Goal: Information Seeking & Learning: Check status

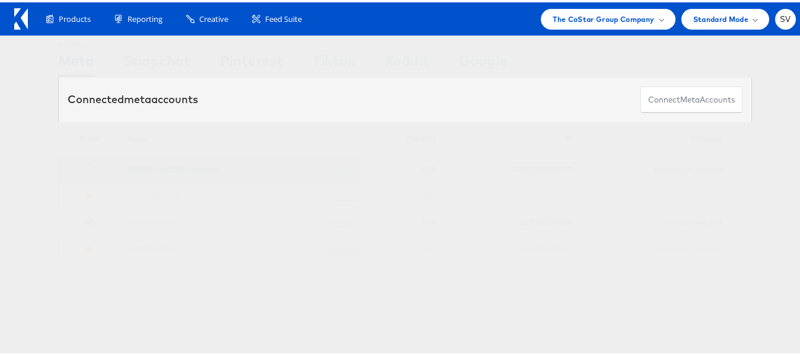
click at [186, 168] on link "Apartments.com Retargeting" at bounding box center [172, 166] width 90 height 9
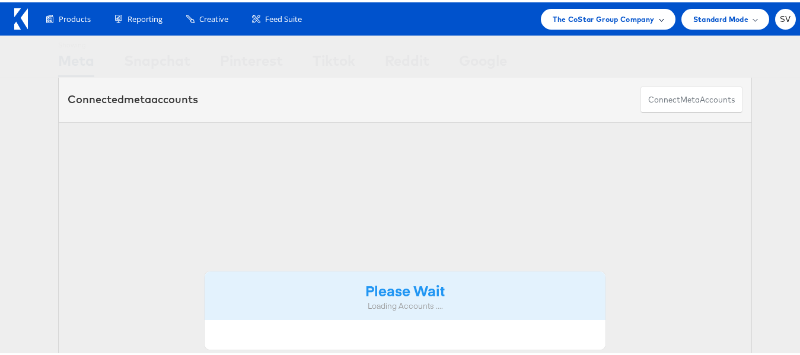
click at [559, 23] on span "The CoStar Group Company" at bounding box center [603, 17] width 101 height 12
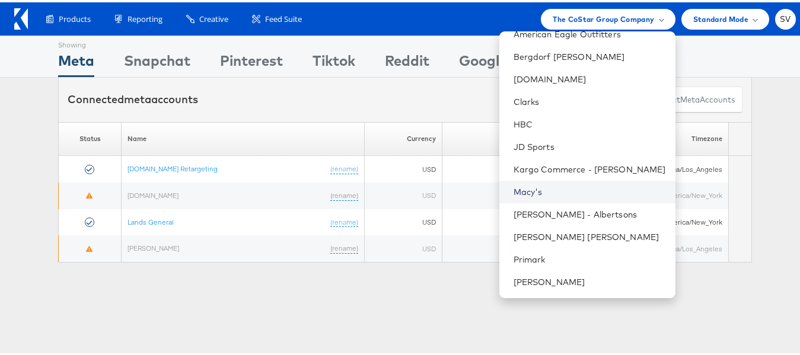
click at [523, 192] on link "Macy's" at bounding box center [589, 190] width 152 height 12
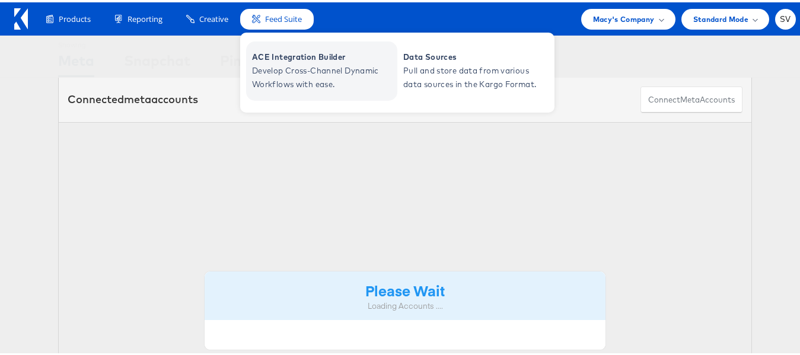
click at [291, 58] on span "ACE Integration Builder" at bounding box center [323, 55] width 142 height 14
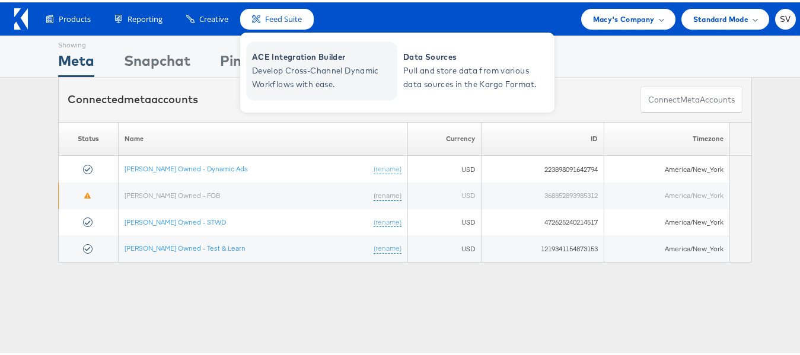
click at [297, 66] on span "Develop Cross-Channel Dynamic Workflows with ease." at bounding box center [323, 75] width 142 height 27
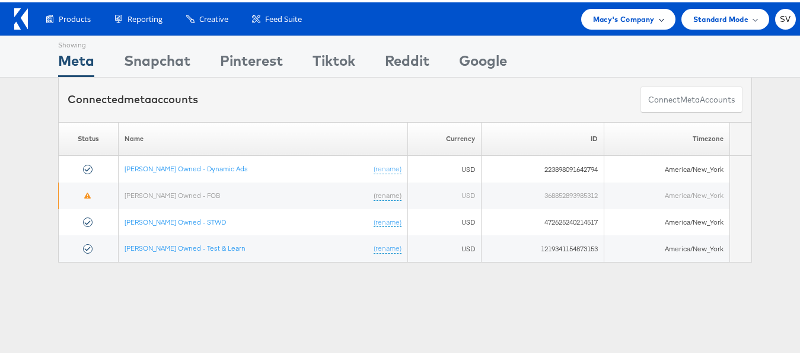
click at [594, 9] on div "Macy's Company" at bounding box center [628, 17] width 94 height 21
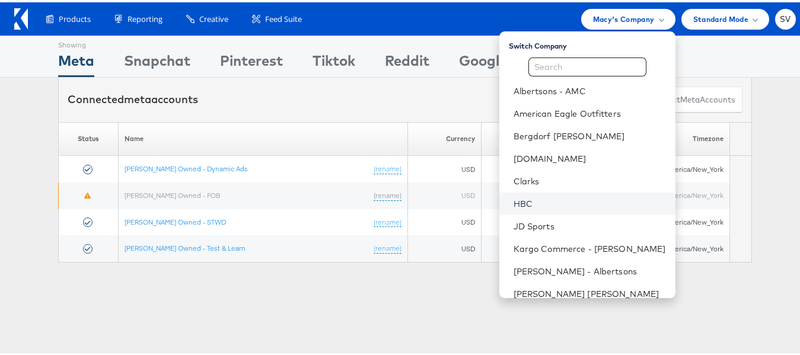
click at [540, 201] on link "HBC" at bounding box center [589, 202] width 152 height 12
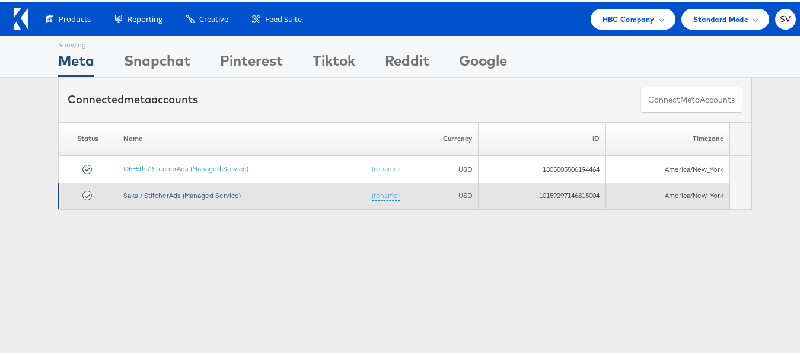
click at [199, 193] on link "Saks / StitcherAds (Managed Service)" at bounding box center [181, 193] width 117 height 9
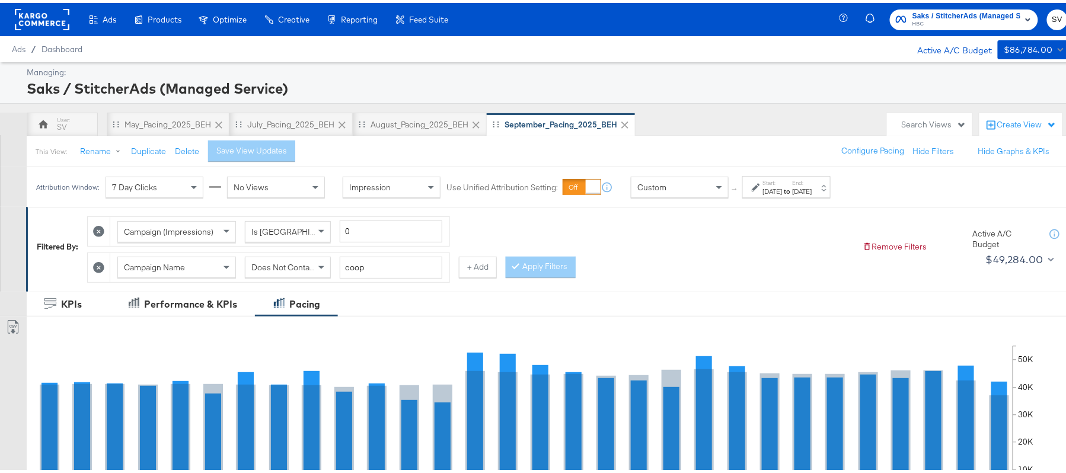
click at [902, 124] on div "Search Views" at bounding box center [934, 121] width 65 height 11
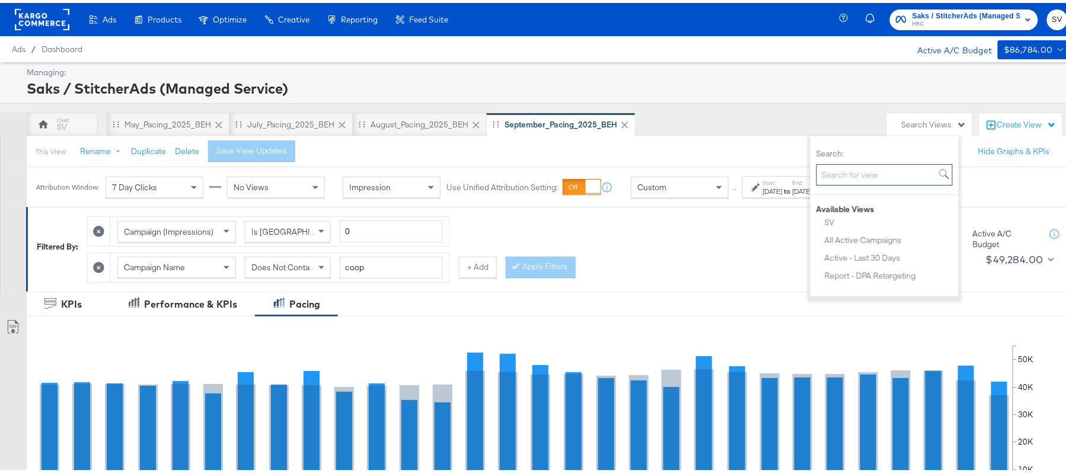
click at [854, 173] on input "Search:" at bounding box center [884, 172] width 136 height 22
type input "oct"
click at [861, 261] on div "October_Pacing_2025_BEH" at bounding box center [876, 265] width 103 height 8
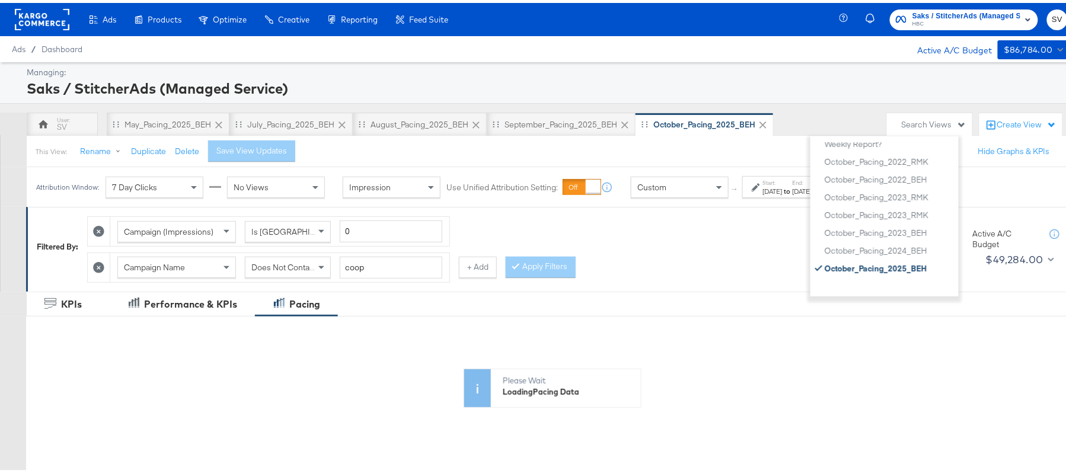
click at [691, 69] on div "Managing:" at bounding box center [546, 69] width 1038 height 11
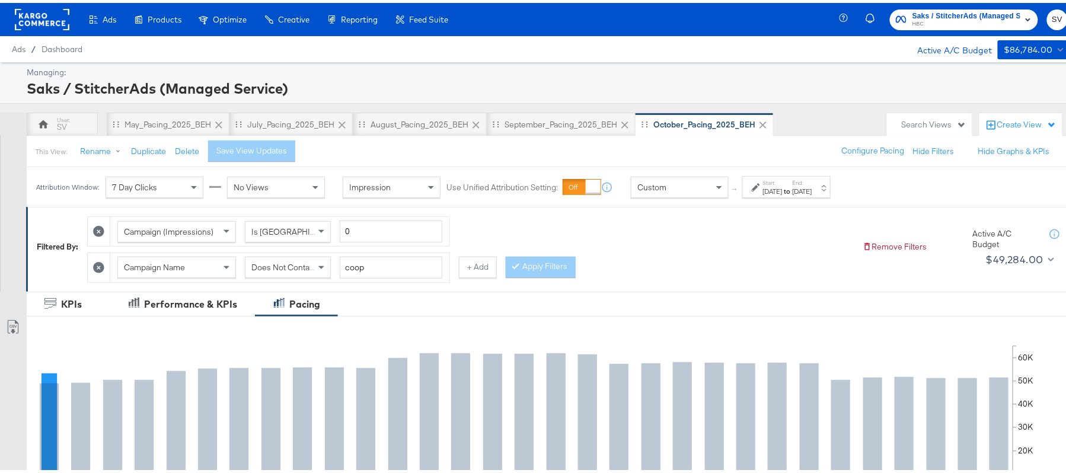
click at [781, 199] on div "Attribution Window: 7 Day Clicks No Views Impression Use Unified Attribution Se…" at bounding box center [436, 184] width 819 height 40
click at [783, 190] on div "Oct 1st 2025" at bounding box center [773, 188] width 20 height 9
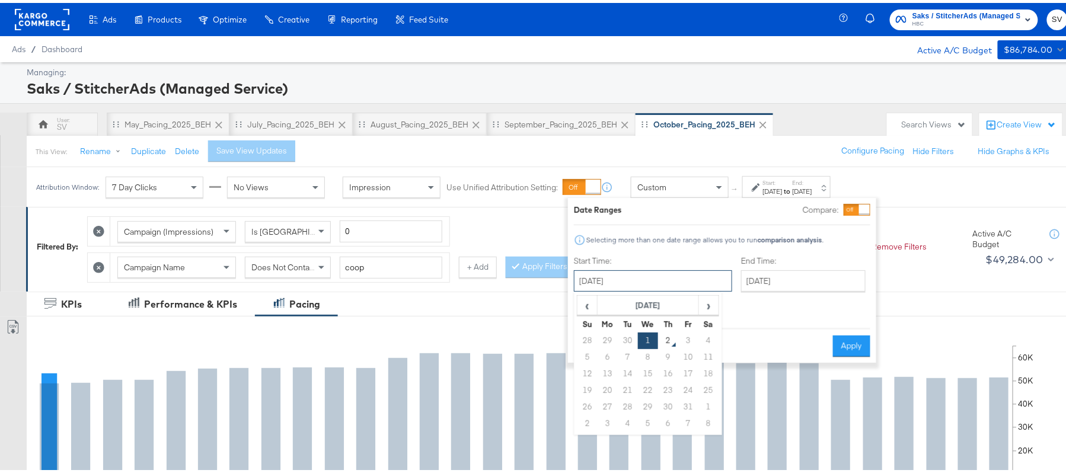
click at [662, 285] on input "October 1st 2025" at bounding box center [653, 277] width 158 height 21
click at [604, 276] on input "October 1st 2025" at bounding box center [653, 277] width 158 height 21
click at [594, 340] on td "28" at bounding box center [588, 338] width 20 height 17
type input "September 28th 2025"
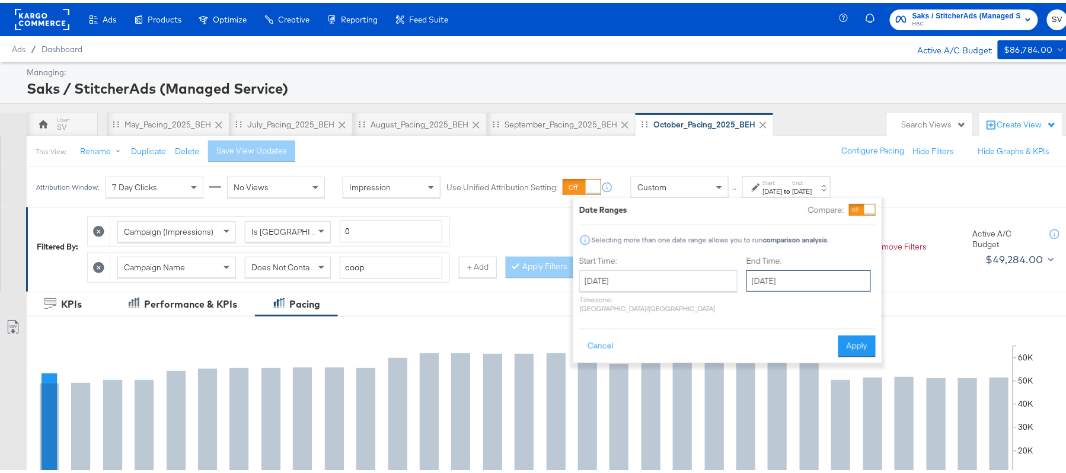
click at [774, 274] on input "October 31st 2025" at bounding box center [809, 277] width 125 height 21
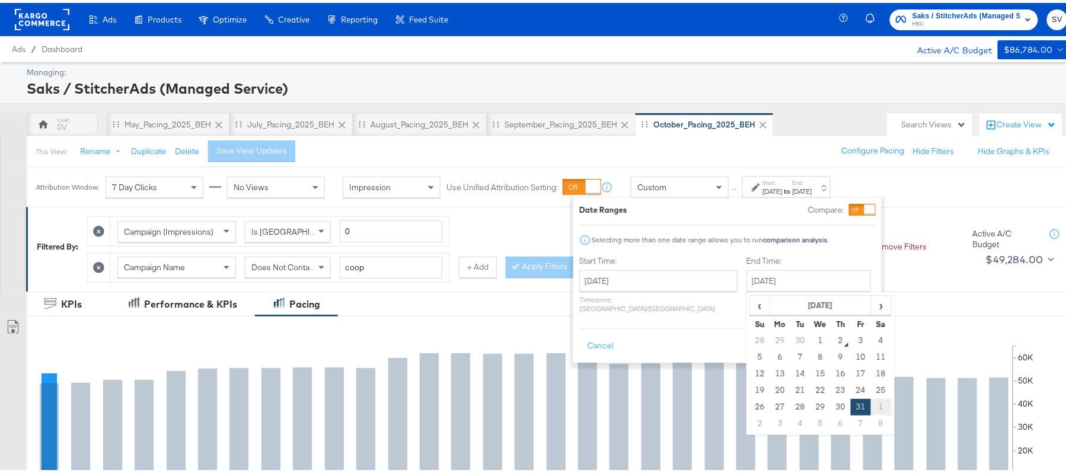
click at [871, 399] on td "1" at bounding box center [881, 404] width 20 height 17
click at [767, 286] on input "November 1st 2025" at bounding box center [806, 277] width 125 height 21
click at [748, 309] on span "‹" at bounding box center [757, 303] width 18 height 18
click at [808, 342] on td "1" at bounding box center [818, 338] width 20 height 17
type input "October 1st 2025"
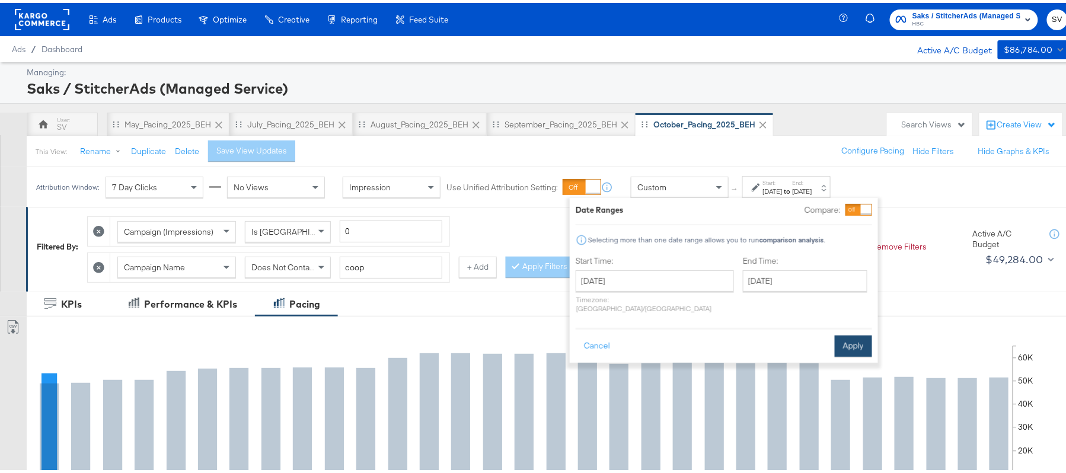
click at [844, 340] on button "Apply" at bounding box center [853, 343] width 37 height 21
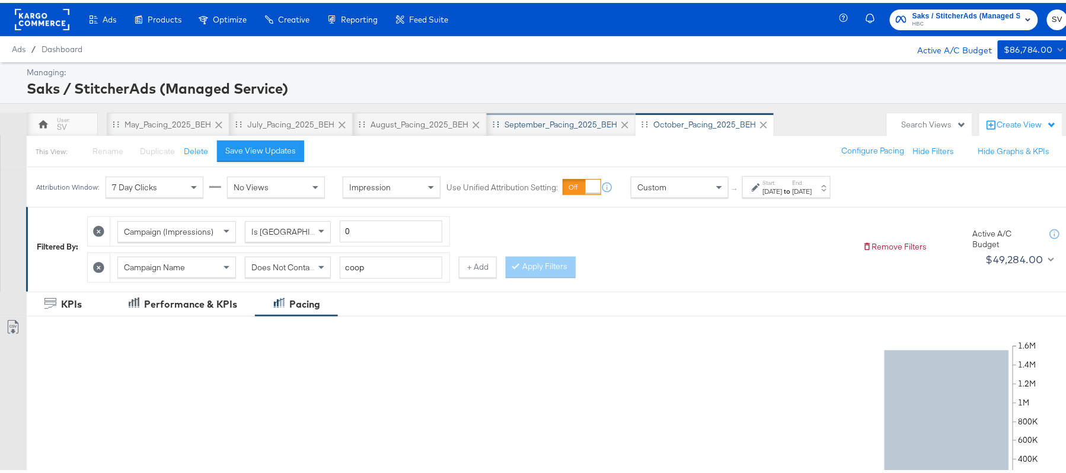
click at [554, 123] on div "September_Pacing_2025_BEH" at bounding box center [561, 121] width 113 height 11
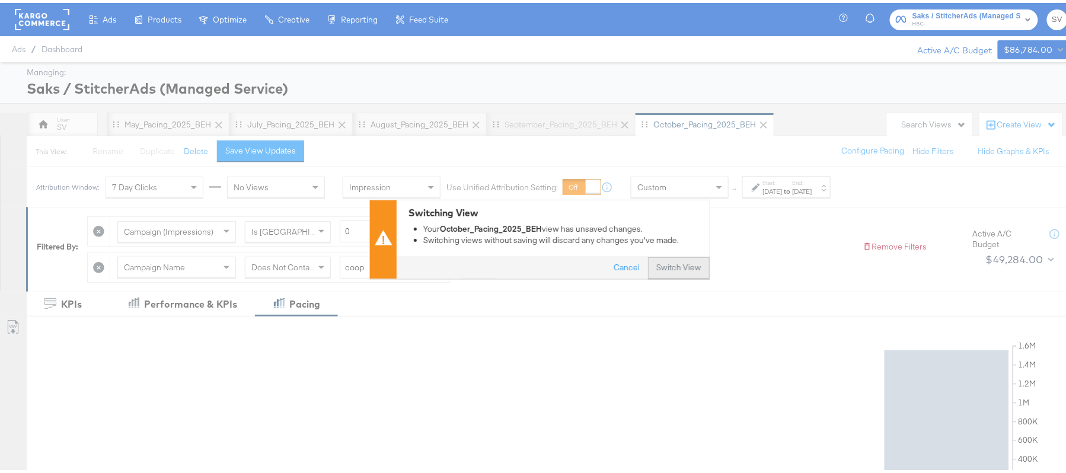
click at [651, 259] on button "Switch View" at bounding box center [679, 265] width 62 height 21
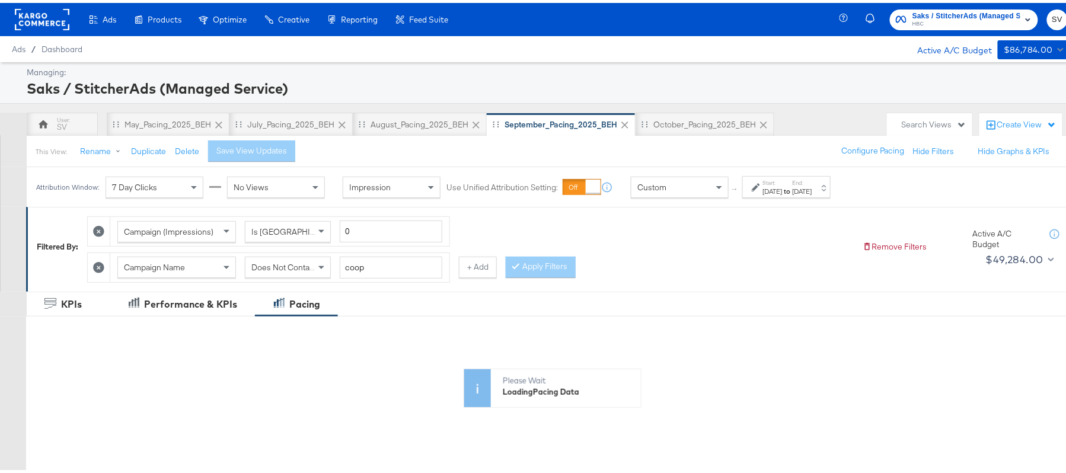
click at [783, 191] on div "Sep 1st 2025" at bounding box center [773, 188] width 20 height 9
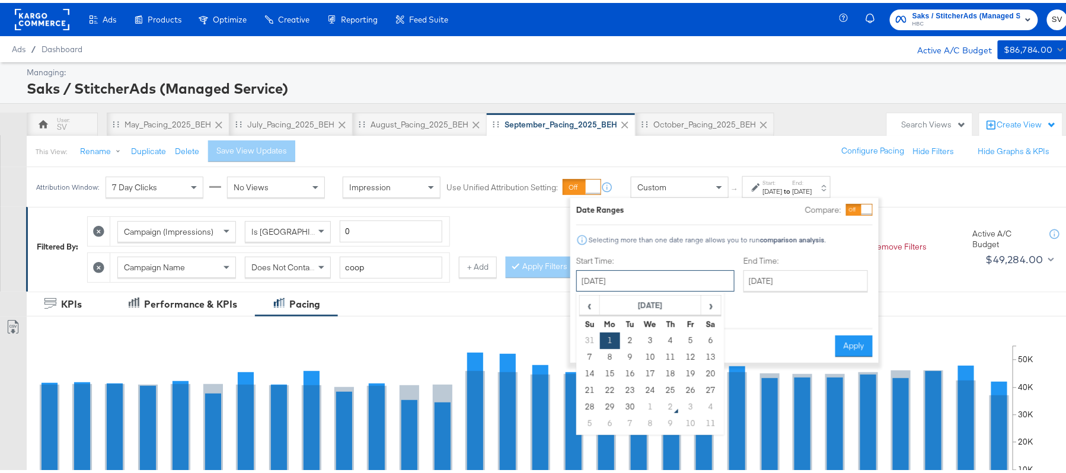
click at [658, 273] on input "September 1st 2025" at bounding box center [655, 277] width 158 height 21
click at [591, 404] on td "28" at bounding box center [590, 404] width 20 height 17
type input "September 28th 2025"
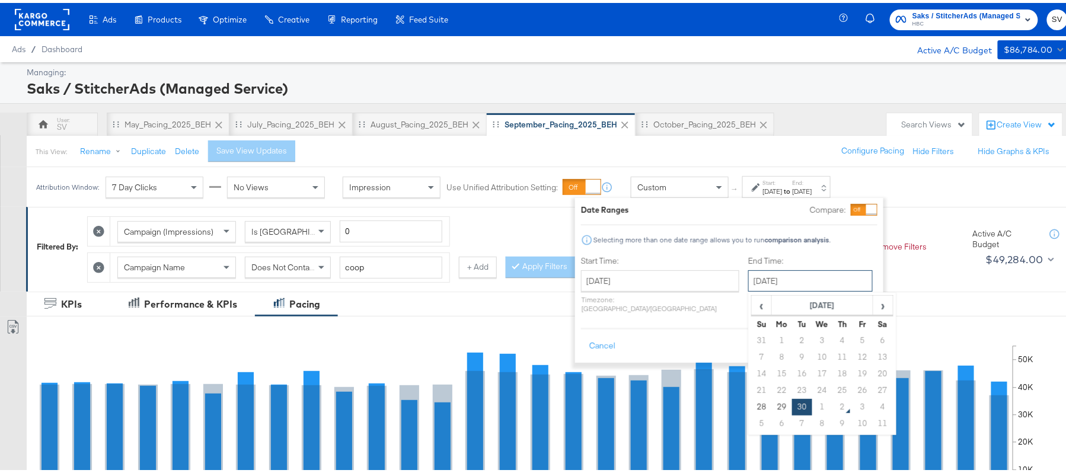
click at [755, 280] on input "September 30th 2025" at bounding box center [810, 277] width 125 height 21
click at [812, 407] on td "1" at bounding box center [822, 404] width 20 height 17
type input "October 1st 2025"
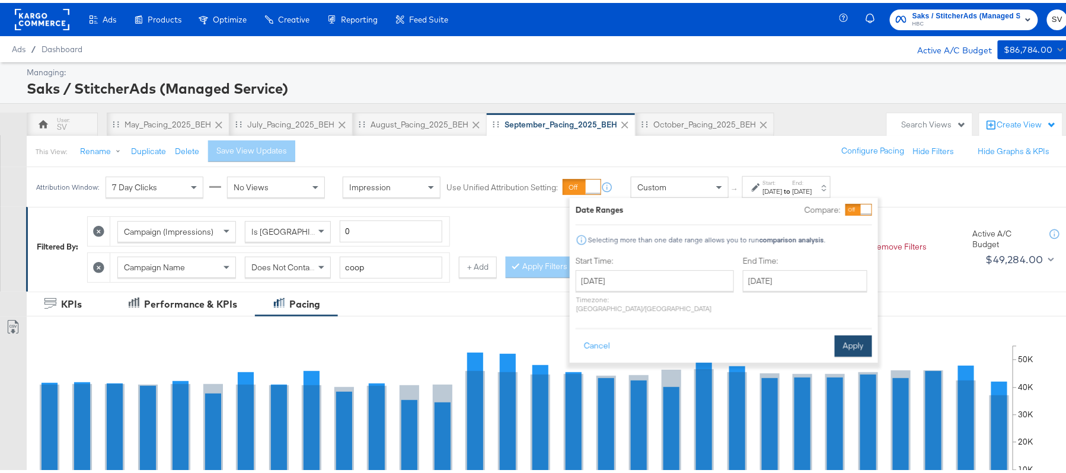
click at [859, 334] on button "Apply" at bounding box center [853, 343] width 37 height 21
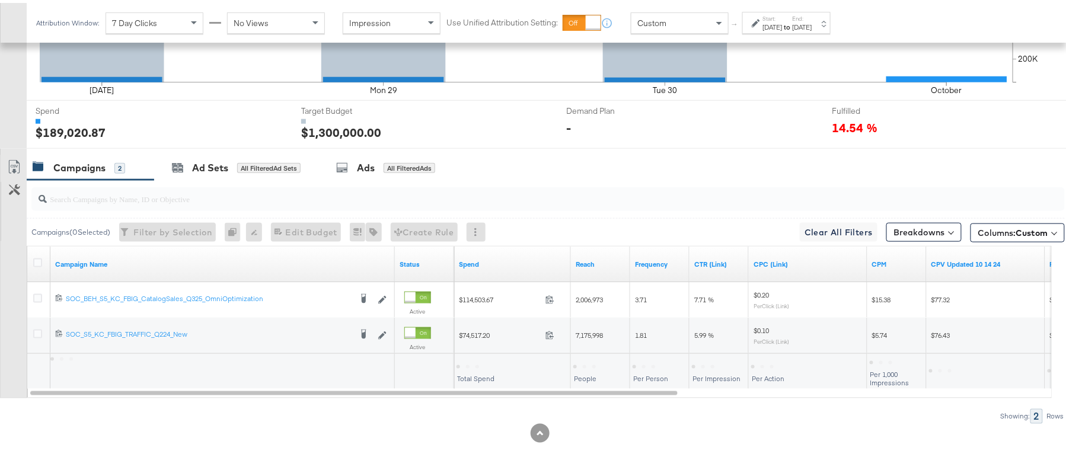
scroll to position [418, 0]
click at [480, 361] on div "$189,020.87" at bounding box center [481, 363] width 49 height 11
copy div "189,020.87"
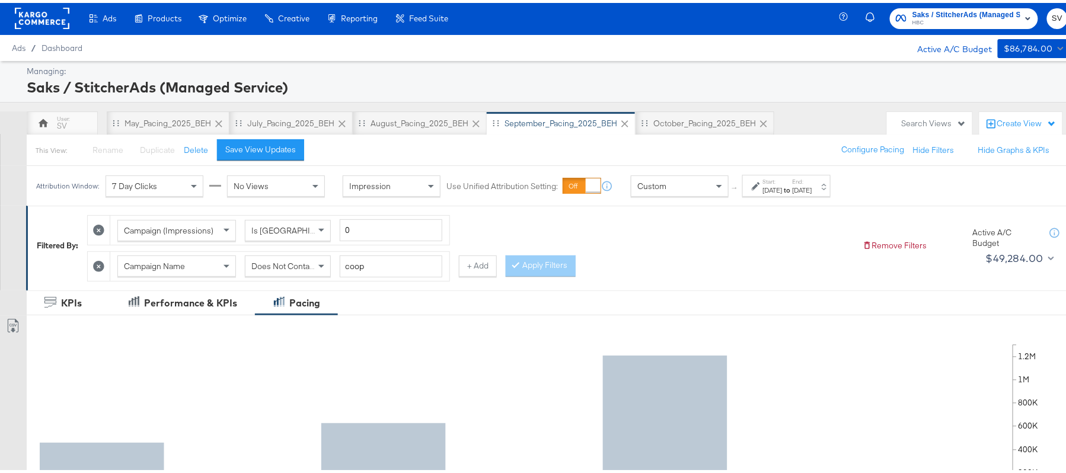
scroll to position [0, 0]
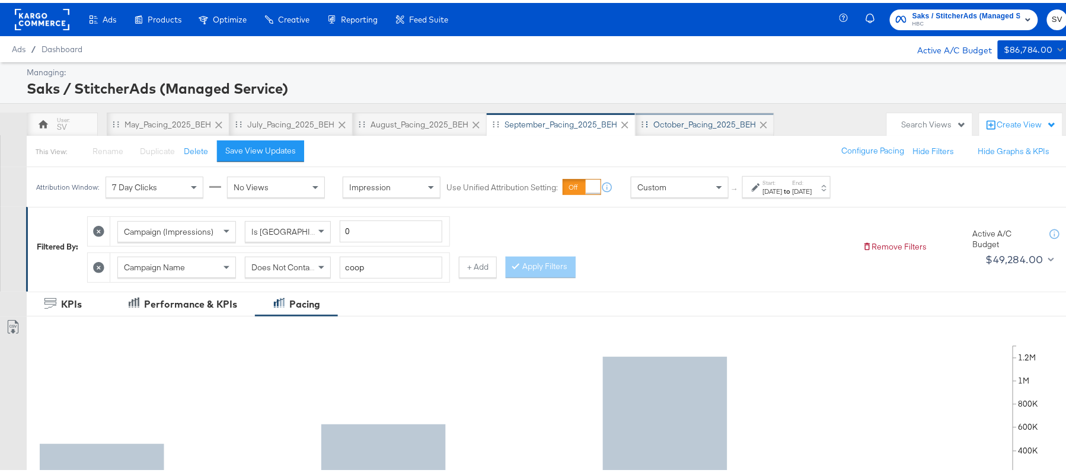
click at [658, 122] on div "October_Pacing_2025_BEH" at bounding box center [704, 121] width 103 height 11
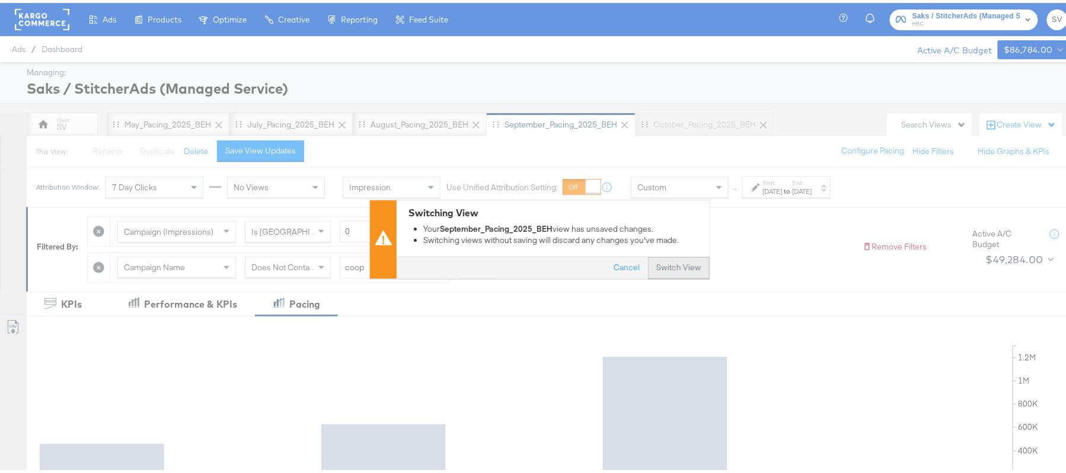
click at [662, 260] on button "Switch View" at bounding box center [679, 265] width 62 height 21
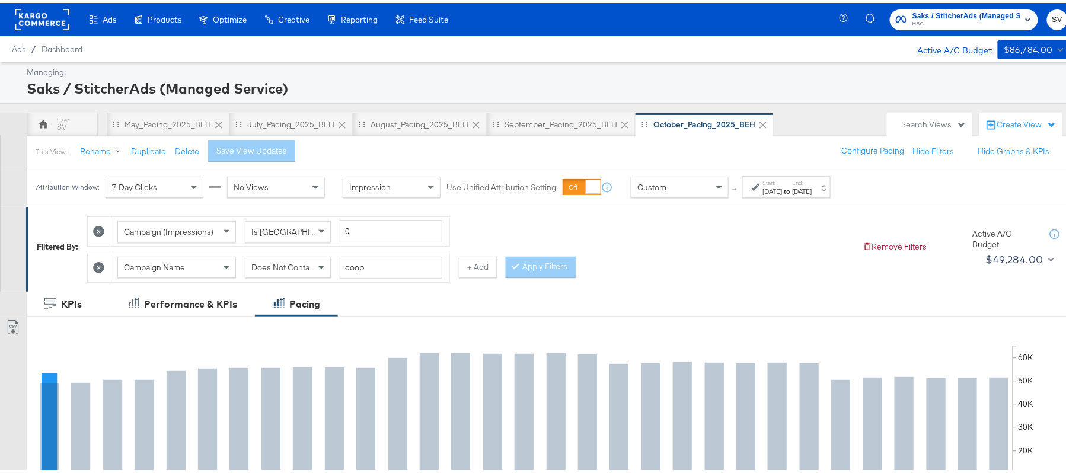
click at [785, 194] on div "Start: Oct 1st 2025 to End: Oct 31st 2025" at bounding box center [786, 184] width 88 height 22
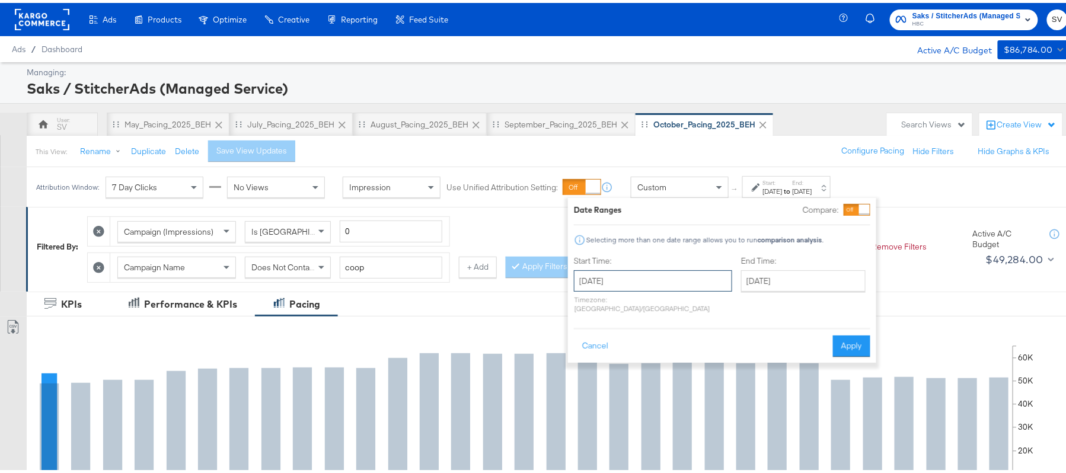
click at [665, 279] on input "October 1st 2025" at bounding box center [653, 277] width 158 height 21
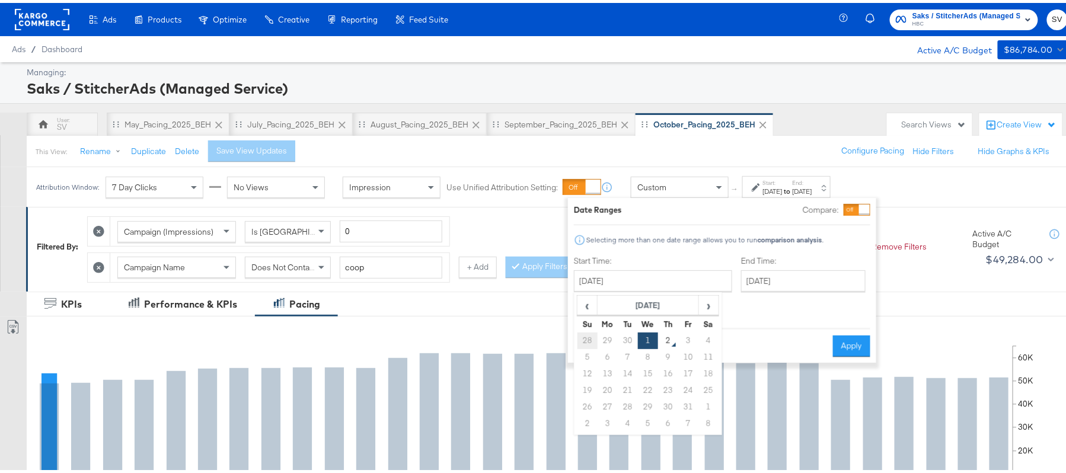
click at [591, 336] on td "28" at bounding box center [588, 338] width 20 height 17
type input "September 28th 2025"
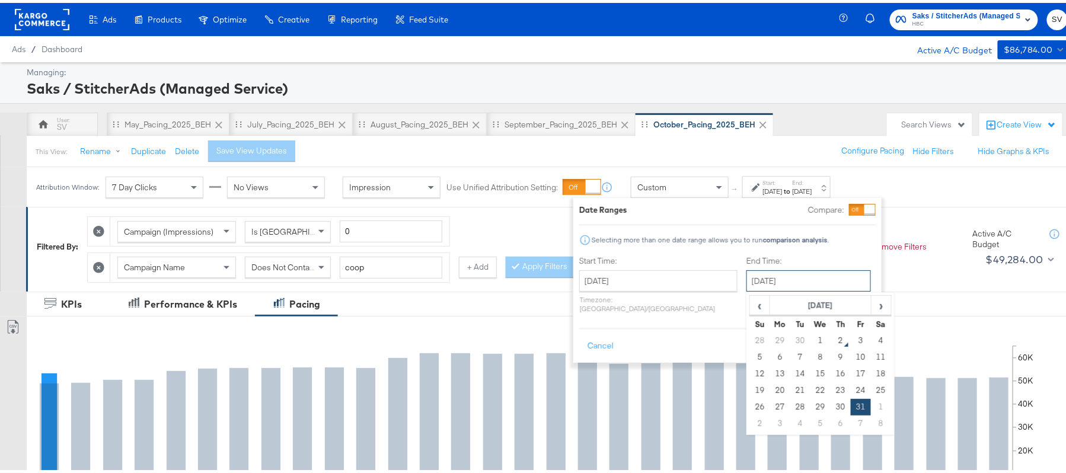
click at [771, 273] on input "October 31st 2025" at bounding box center [809, 277] width 125 height 21
click at [811, 335] on td "1" at bounding box center [821, 338] width 20 height 17
type input "October 1st 2025"
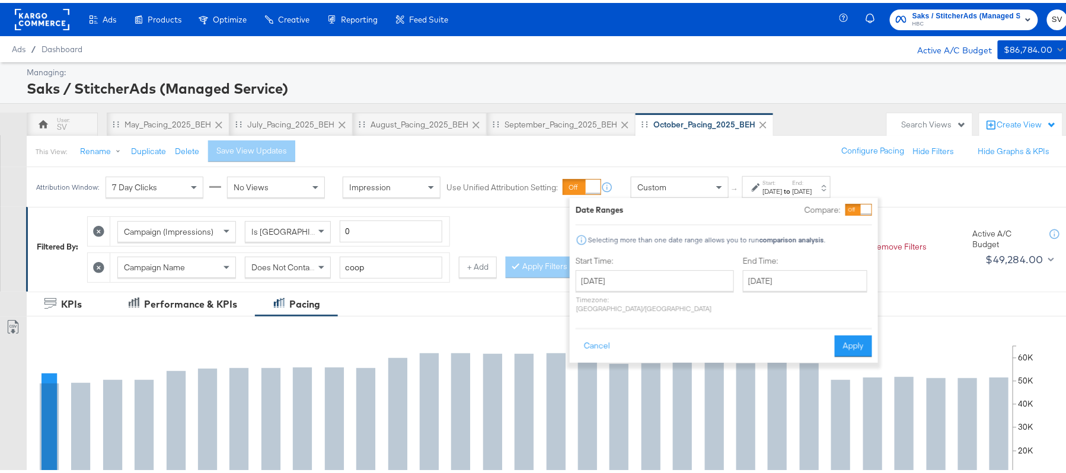
click at [840, 333] on button "Apply" at bounding box center [853, 343] width 37 height 21
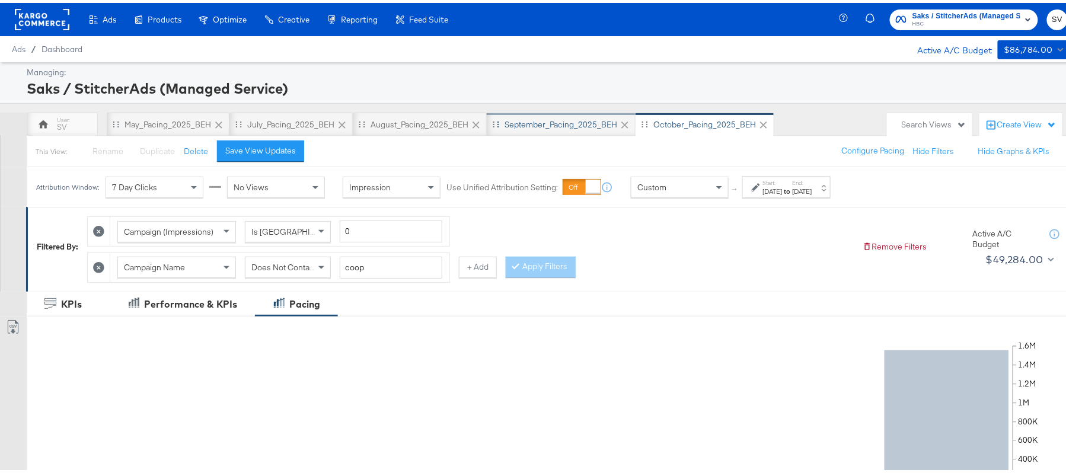
click at [578, 117] on div "September_Pacing_2025_BEH" at bounding box center [561, 121] width 113 height 11
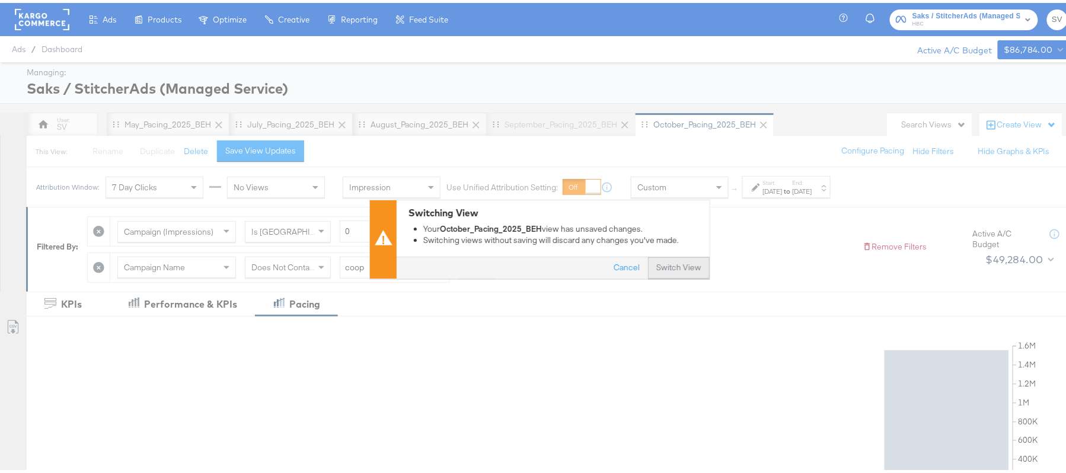
click at [665, 264] on button "Switch View" at bounding box center [679, 265] width 62 height 21
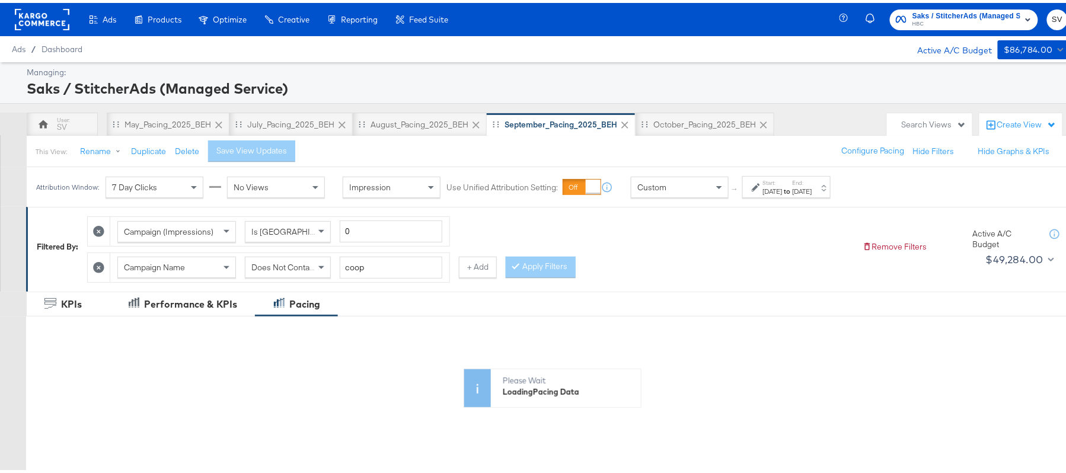
click at [783, 185] on div "Sep 1st 2025" at bounding box center [773, 188] width 20 height 9
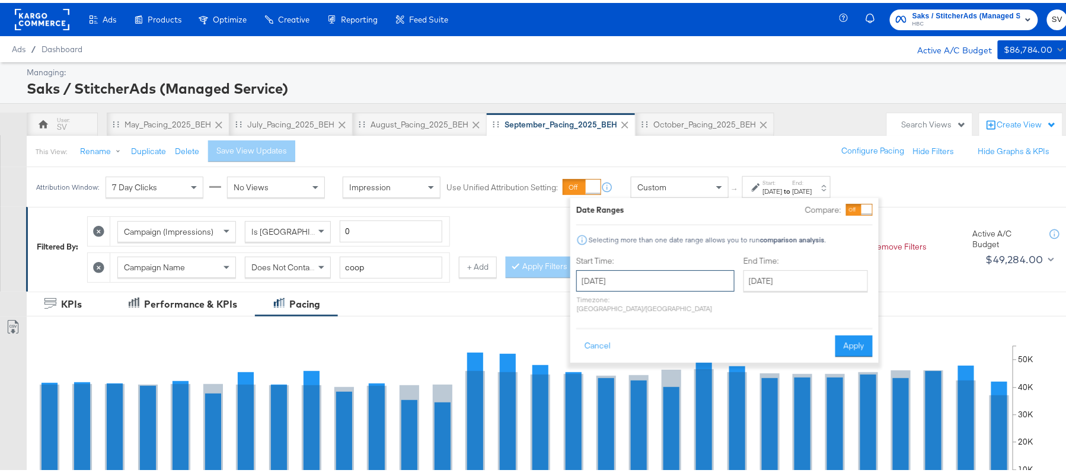
click at [638, 283] on input "September 1st 2025" at bounding box center [655, 277] width 158 height 21
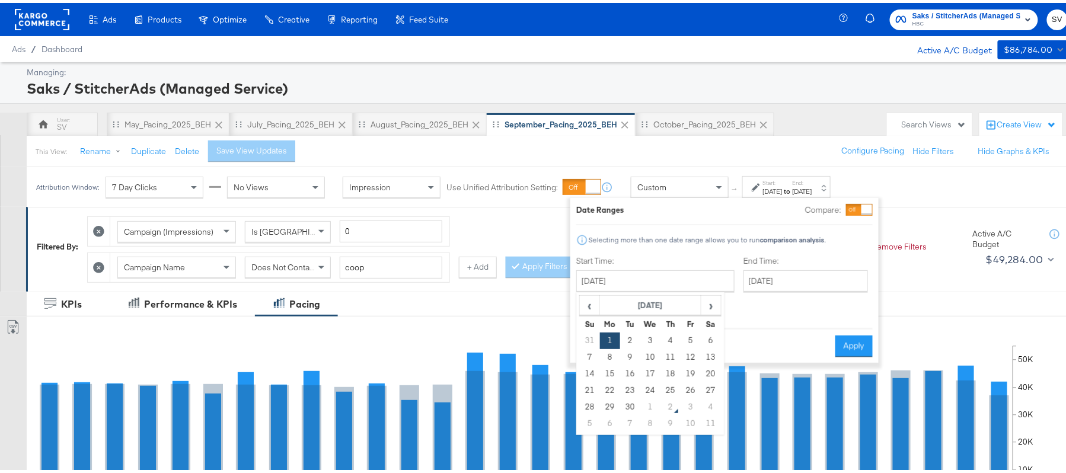
click at [595, 406] on td "28" at bounding box center [590, 404] width 20 height 17
type input "September 28th 2025"
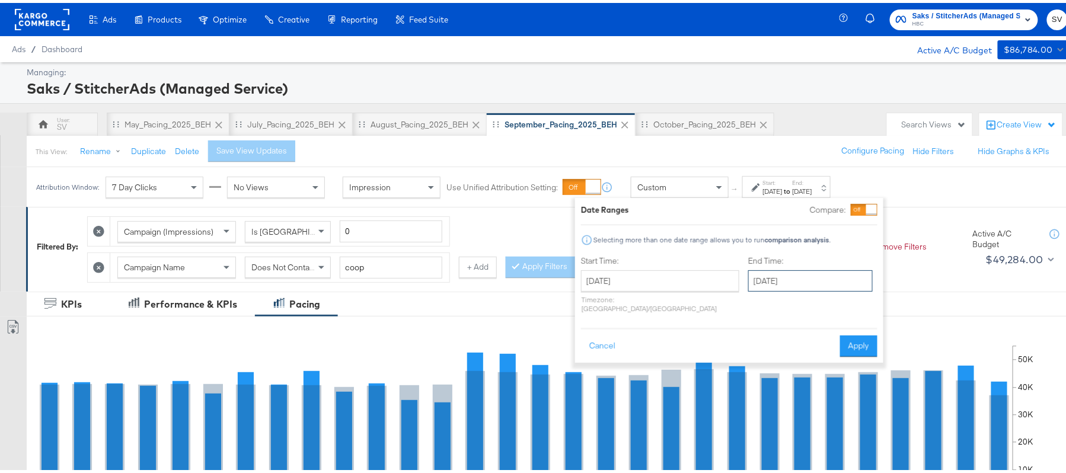
click at [786, 280] on input "September 30th 2025" at bounding box center [810, 277] width 125 height 21
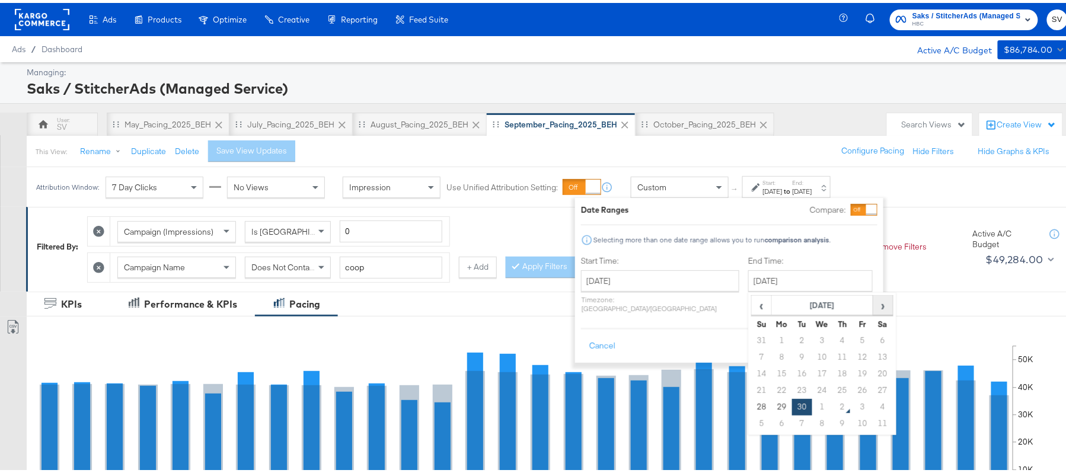
click at [874, 306] on span "›" at bounding box center [883, 303] width 18 height 18
click at [812, 333] on td "1" at bounding box center [822, 338] width 20 height 17
type input "October 1st 2025"
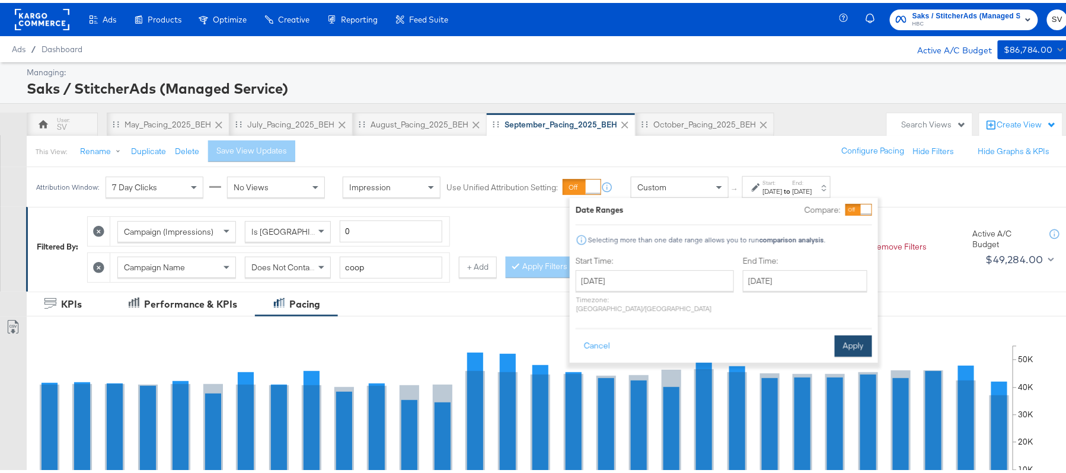
click at [842, 333] on button "Apply" at bounding box center [853, 343] width 37 height 21
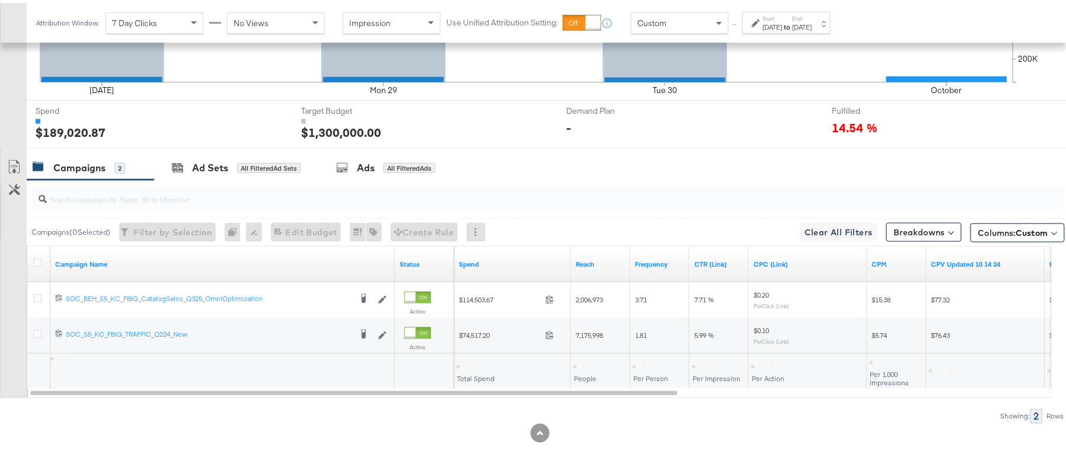
scroll to position [418, 0]
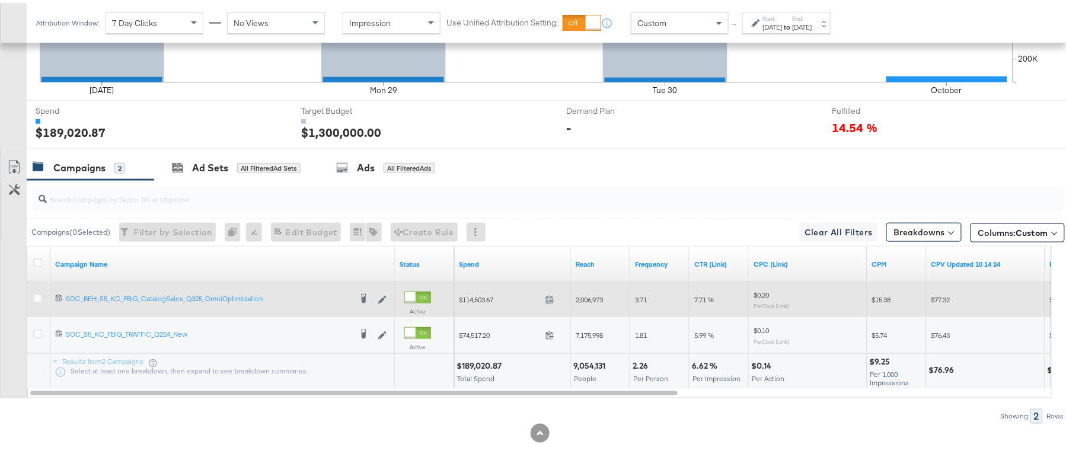
click at [42, 295] on div at bounding box center [39, 297] width 12 height 12
click at [39, 295] on icon at bounding box center [37, 295] width 9 height 9
click at [0, 0] on input "checkbox" at bounding box center [0, 0] width 0 height 0
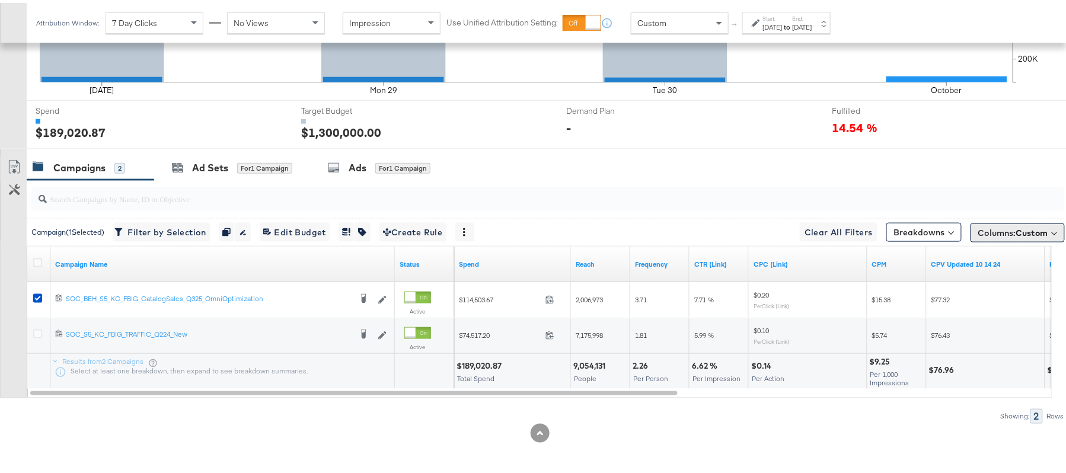
click at [983, 224] on span "Columns: Custom" at bounding box center [1013, 230] width 70 height 12
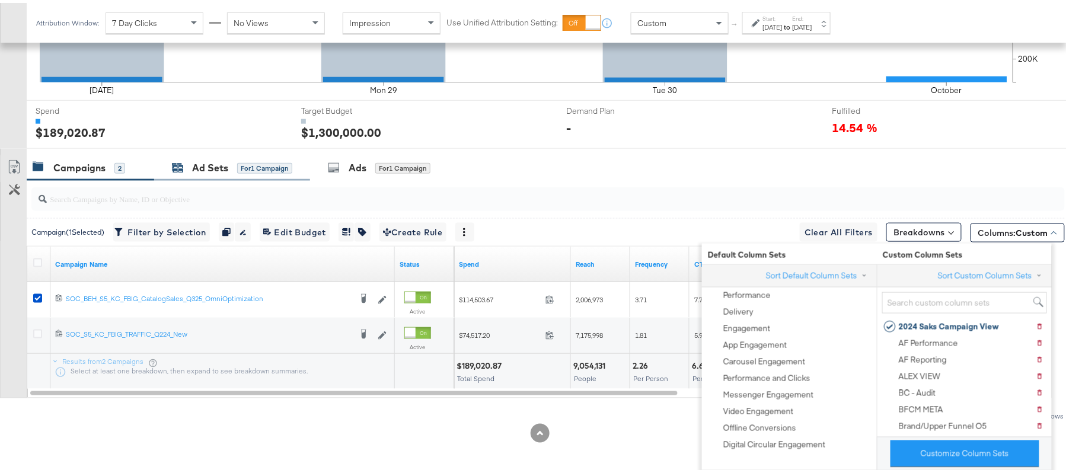
click at [200, 167] on div "Ad Sets" at bounding box center [210, 165] width 36 height 14
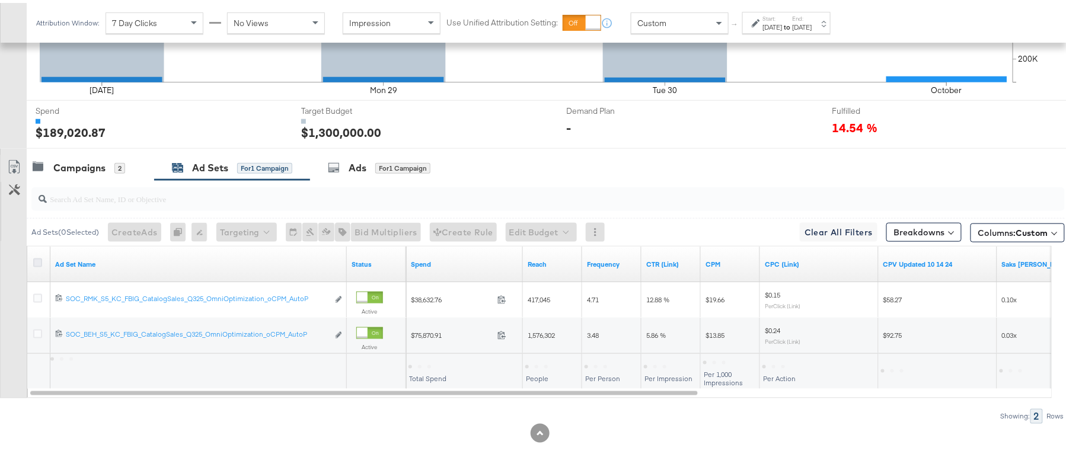
click at [36, 261] on icon at bounding box center [37, 260] width 9 height 9
click at [0, 0] on input "checkbox" at bounding box center [0, 0] width 0 height 0
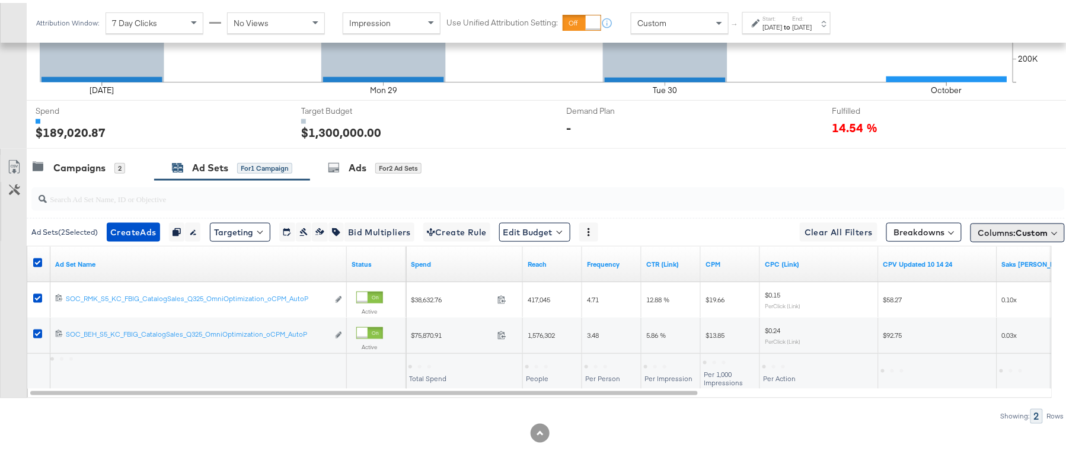
click at [980, 223] on button "Columns: Custom" at bounding box center [1018, 230] width 94 height 19
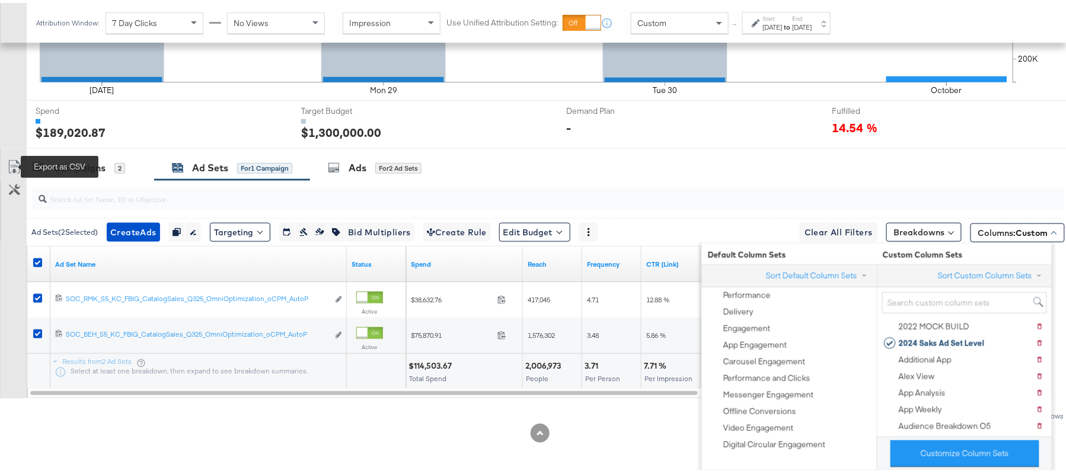
click at [15, 160] on icon at bounding box center [14, 164] width 14 height 14
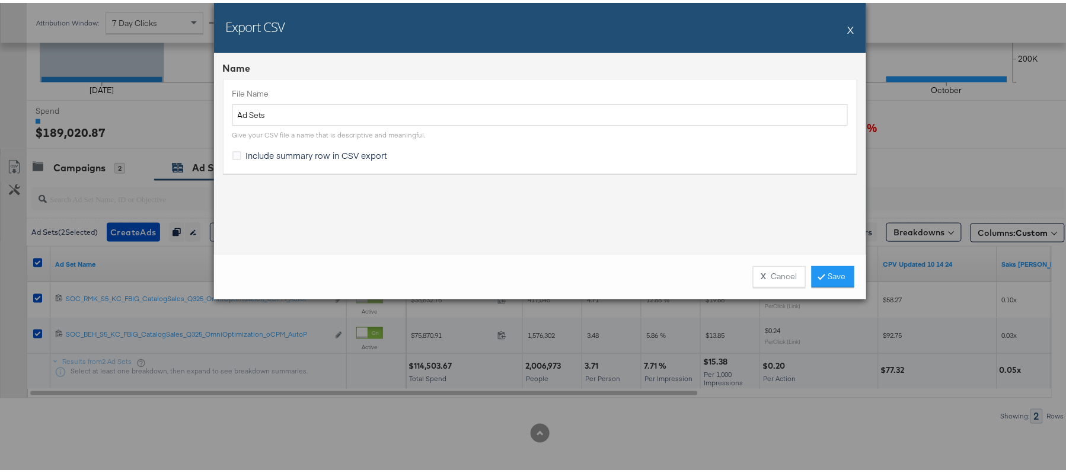
click at [246, 154] on span "Include summary row in CSV export" at bounding box center [317, 152] width 142 height 12
click at [0, 0] on input "Include summary row in CSV export" at bounding box center [0, 0] width 0 height 0
click at [824, 271] on link "Save" at bounding box center [833, 273] width 43 height 21
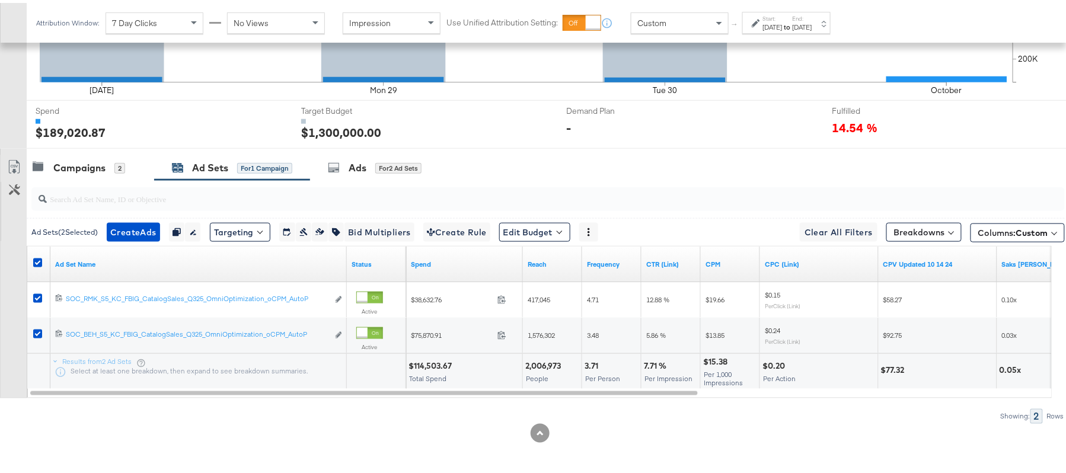
click at [33, 264] on label at bounding box center [37, 260] width 9 height 9
click at [0, 0] on input "checkbox" at bounding box center [0, 0] width 0 height 0
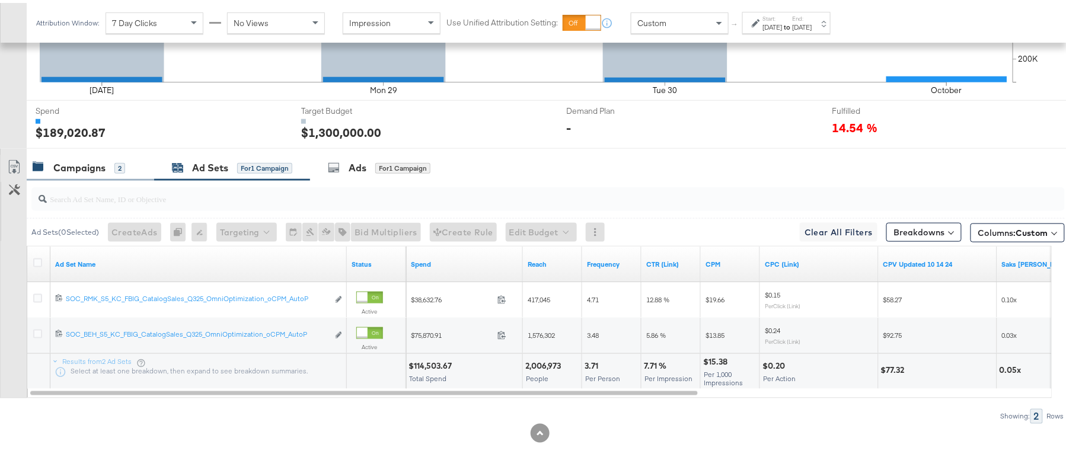
click at [74, 152] on div "Campaigns 2" at bounding box center [90, 164] width 127 height 25
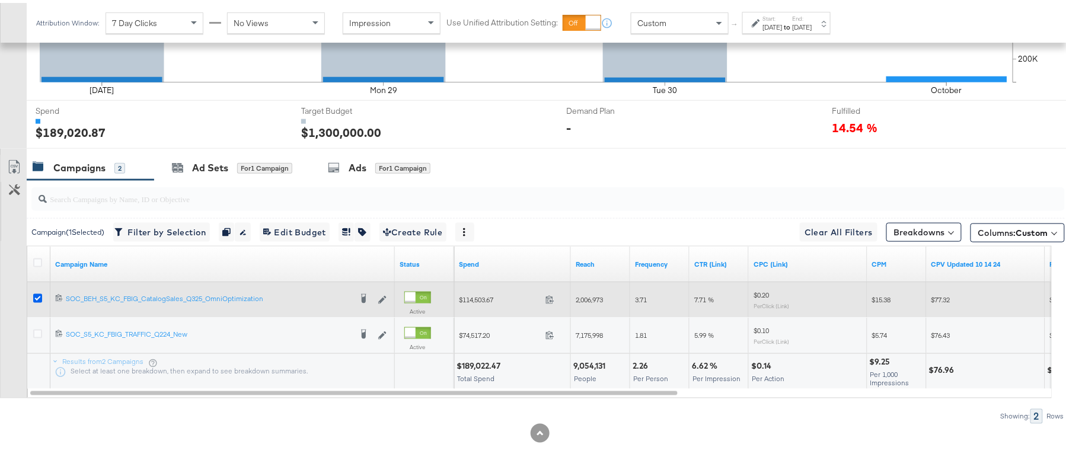
click at [39, 295] on icon at bounding box center [37, 295] width 9 height 9
click at [0, 0] on input "checkbox" at bounding box center [0, 0] width 0 height 0
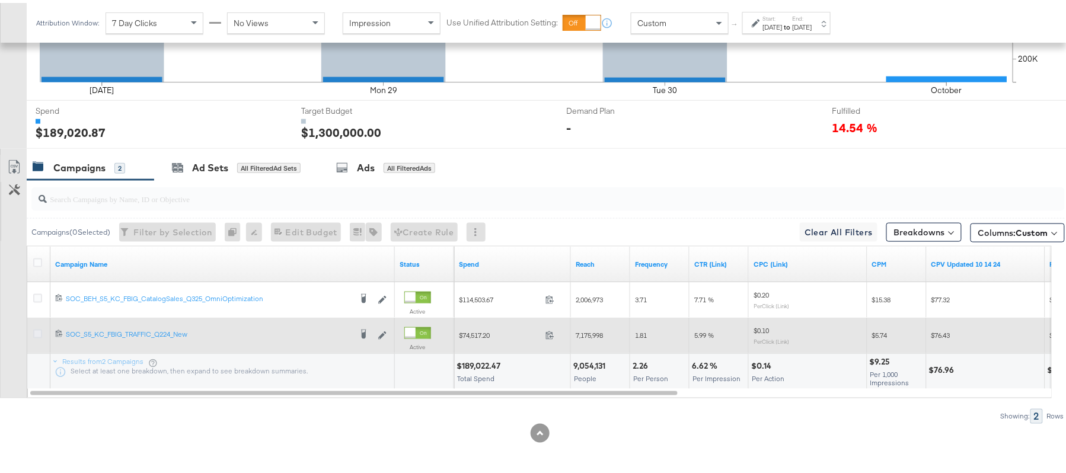
click at [37, 332] on icon at bounding box center [37, 331] width 9 height 9
click at [0, 0] on input "checkbox" at bounding box center [0, 0] width 0 height 0
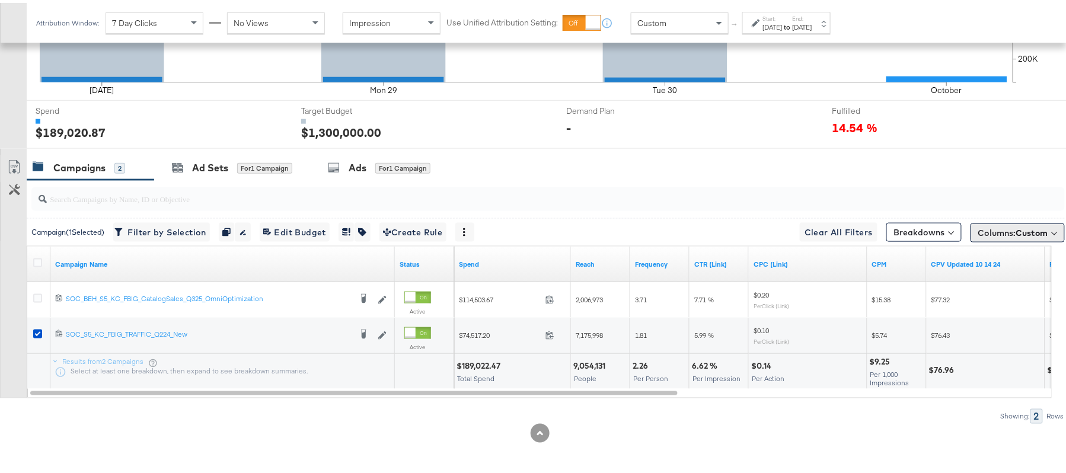
click at [978, 235] on span "Columns: Custom" at bounding box center [1013, 230] width 70 height 12
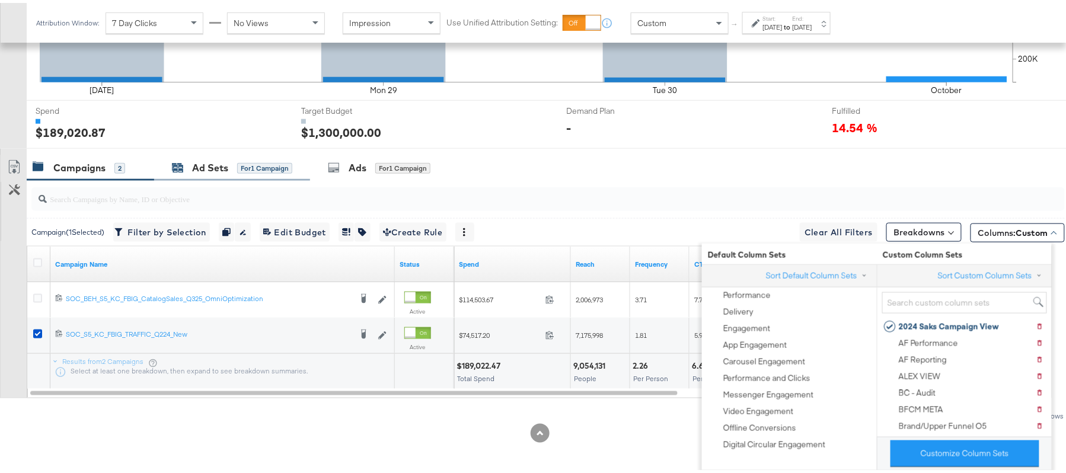
click at [195, 162] on div "Ad Sets" at bounding box center [210, 165] width 36 height 14
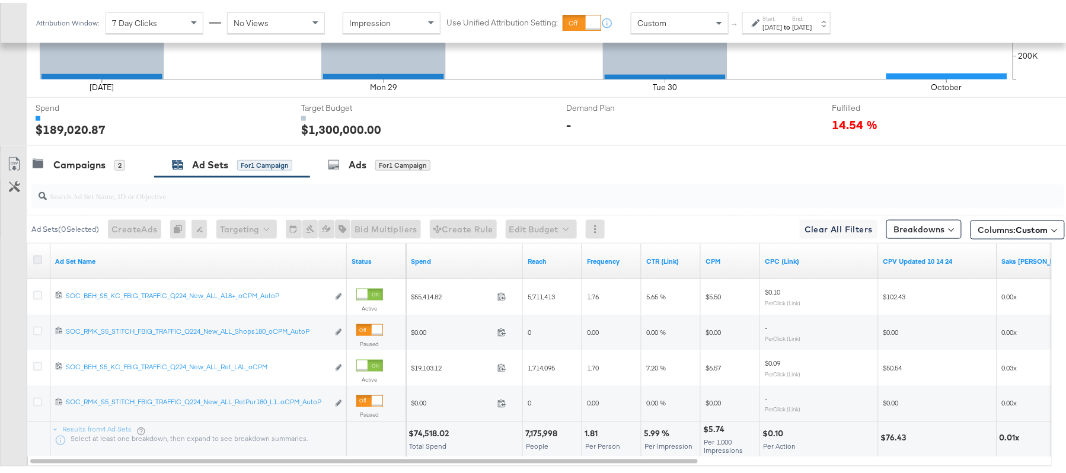
click at [34, 261] on icon at bounding box center [37, 257] width 9 height 9
click at [0, 0] on input "checkbox" at bounding box center [0, 0] width 0 height 0
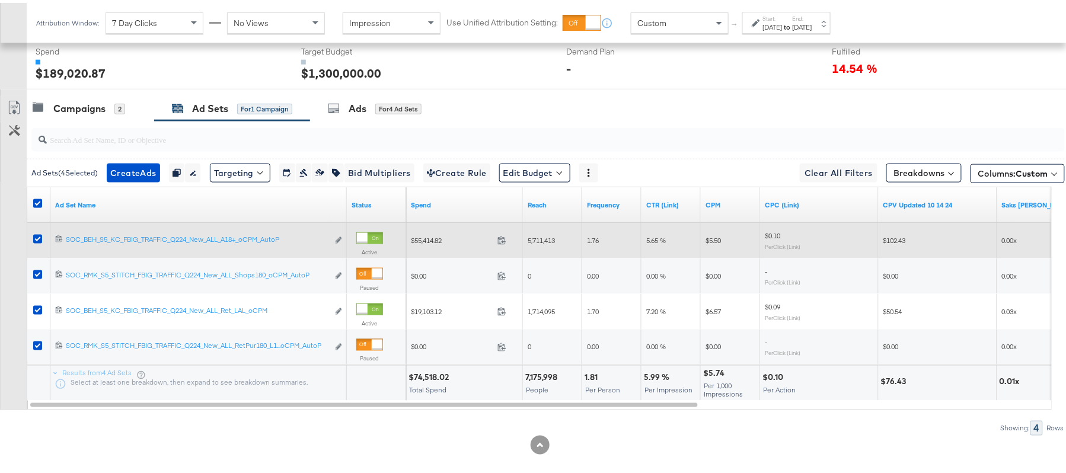
scroll to position [489, 0]
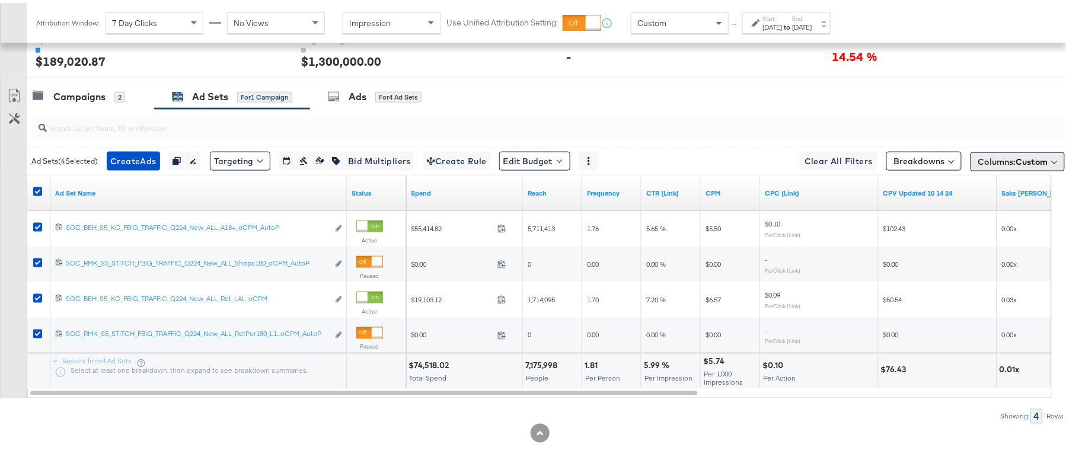
click at [988, 150] on button "Columns: Custom" at bounding box center [1018, 158] width 94 height 19
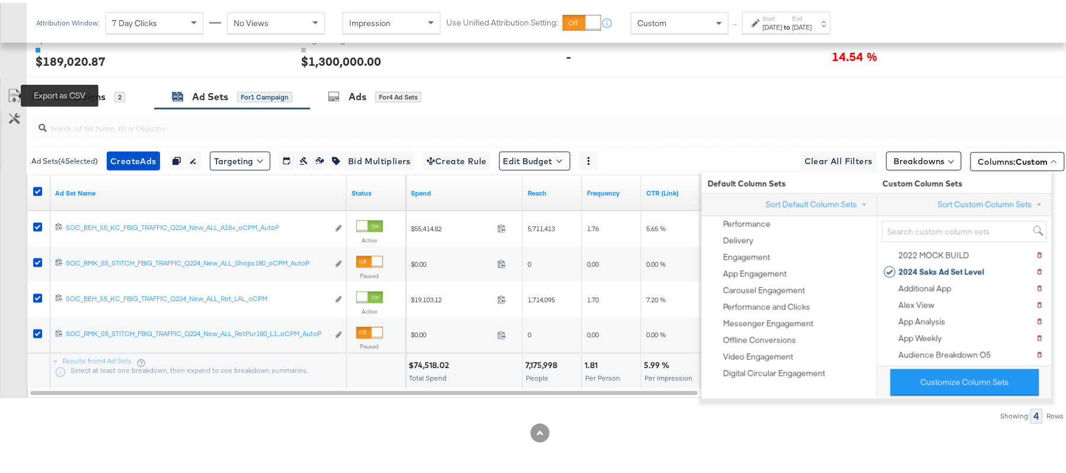
click at [11, 95] on icon at bounding box center [14, 93] width 14 height 14
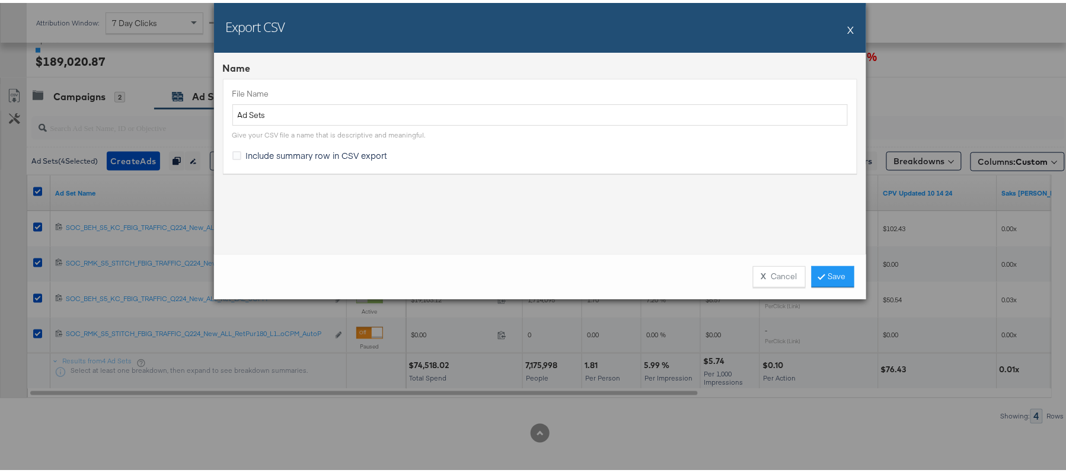
click at [260, 145] on div "File Name Ad Sets Give your CSV file a name that is descriptive and meaningful.…" at bounding box center [540, 123] width 634 height 94
click at [260, 149] on span "Include summary row in CSV export" at bounding box center [317, 152] width 142 height 12
click at [0, 0] on input "Include summary row in CSV export" at bounding box center [0, 0] width 0 height 0
click at [825, 278] on link "Save" at bounding box center [833, 273] width 43 height 21
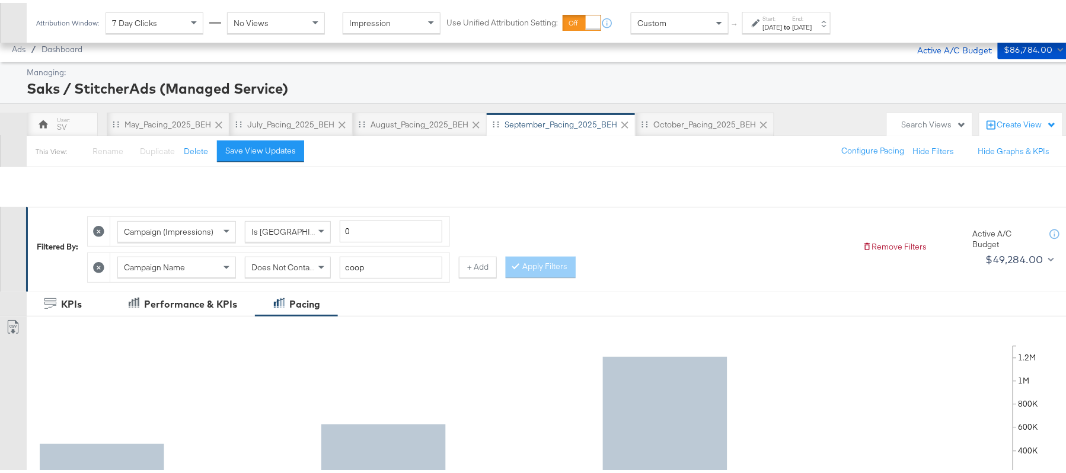
scroll to position [395, 0]
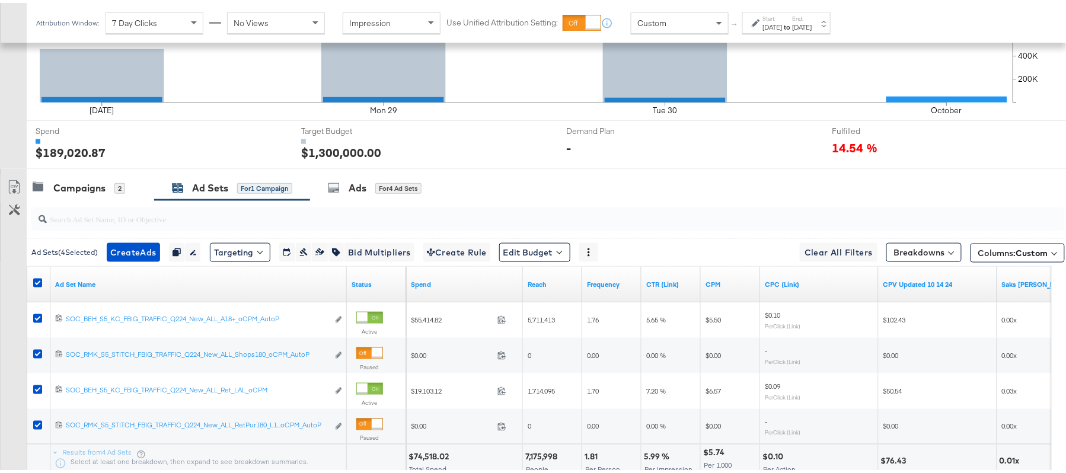
click at [42, 279] on div at bounding box center [39, 282] width 12 height 12
click at [39, 281] on icon at bounding box center [37, 280] width 9 height 9
click at [0, 0] on input "checkbox" at bounding box center [0, 0] width 0 height 0
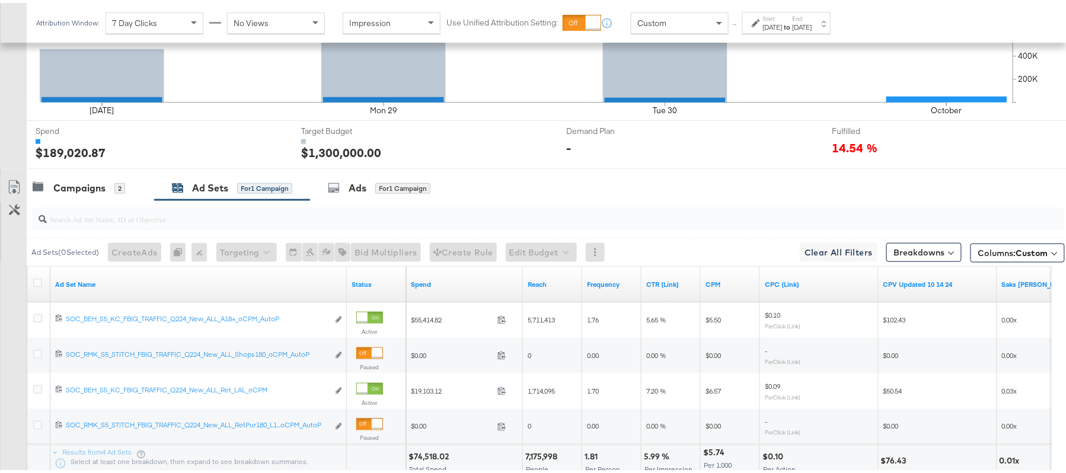
click at [85, 174] on div at bounding box center [540, 170] width 1080 height 9
click at [84, 185] on div "Campaigns" at bounding box center [79, 185] width 52 height 14
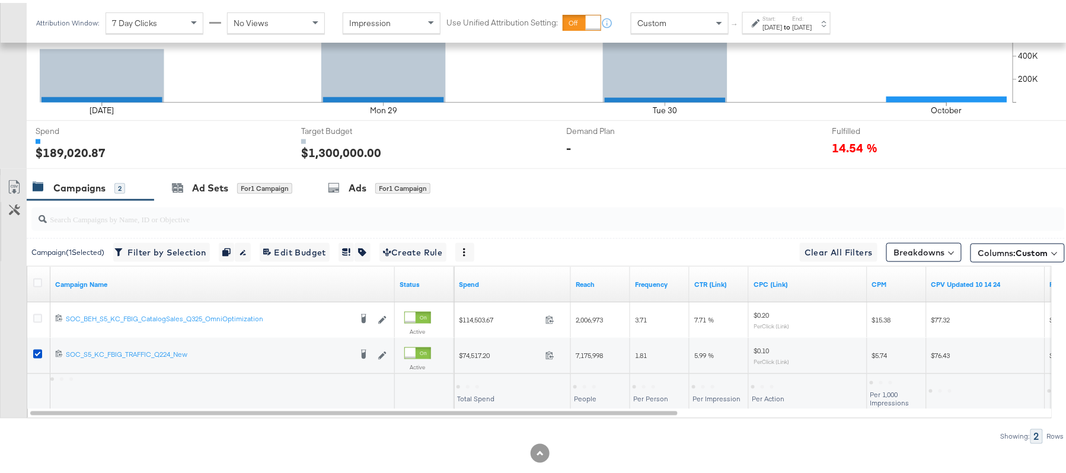
scroll to position [418, 0]
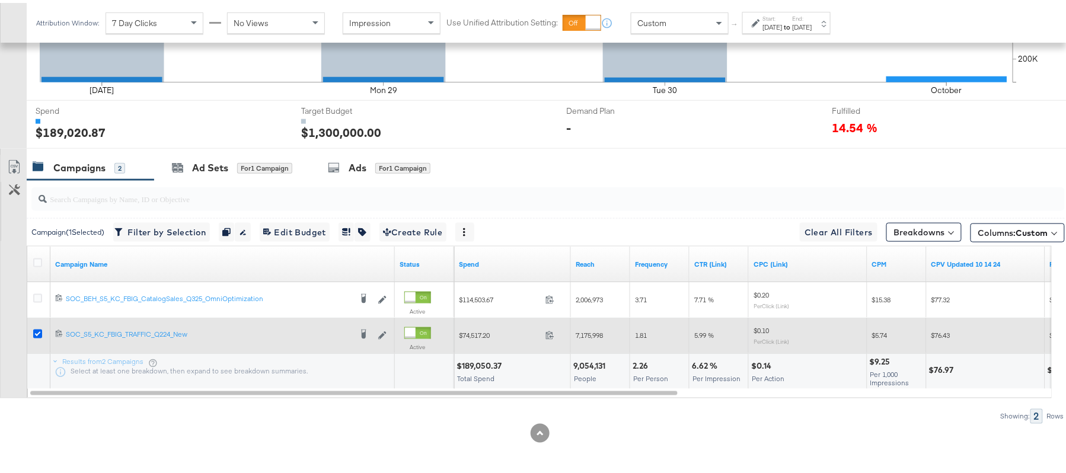
click at [40, 331] on icon at bounding box center [37, 331] width 9 height 9
click at [0, 0] on input "checkbox" at bounding box center [0, 0] width 0 height 0
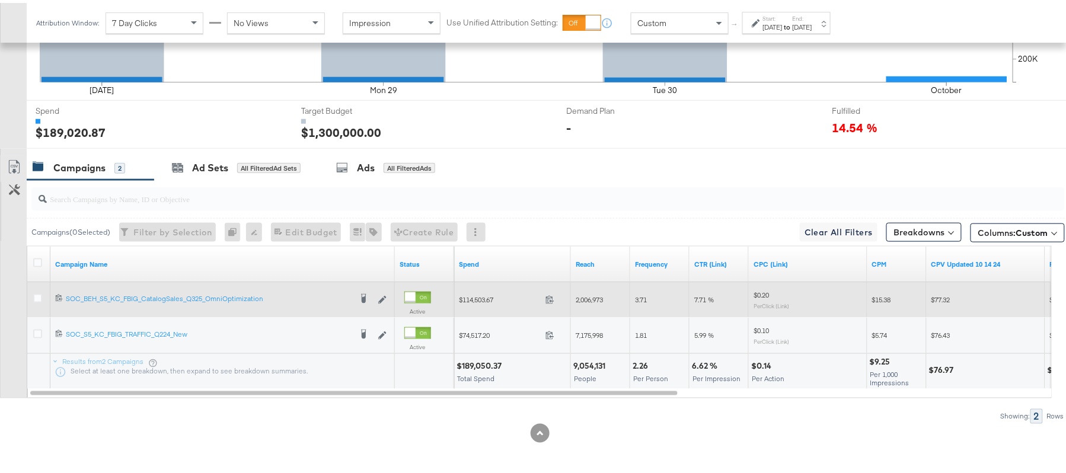
click at [31, 295] on div at bounding box center [39, 296] width 22 height 21
click at [39, 295] on icon at bounding box center [37, 295] width 9 height 9
click at [0, 0] on input "checkbox" at bounding box center [0, 0] width 0 height 0
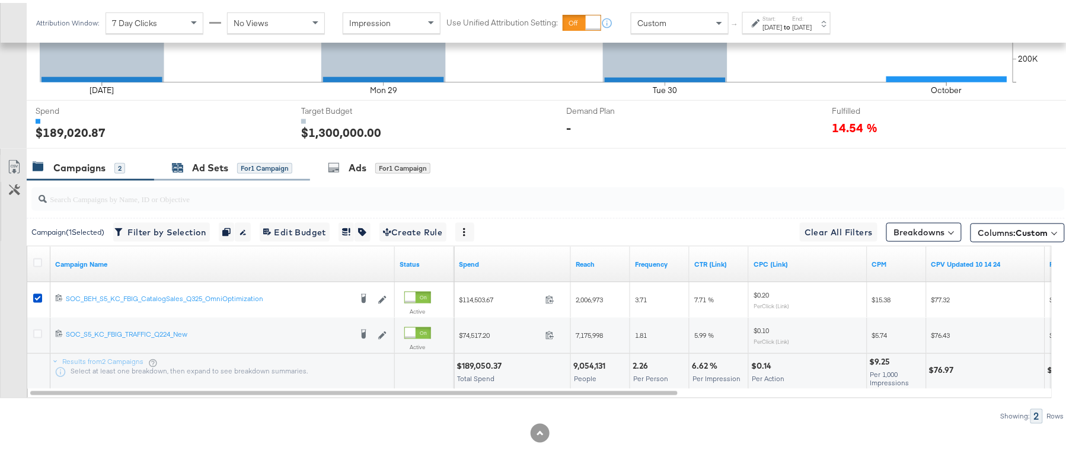
click at [234, 161] on div "Ad Sets for 1 Campaign" at bounding box center [232, 165] width 120 height 14
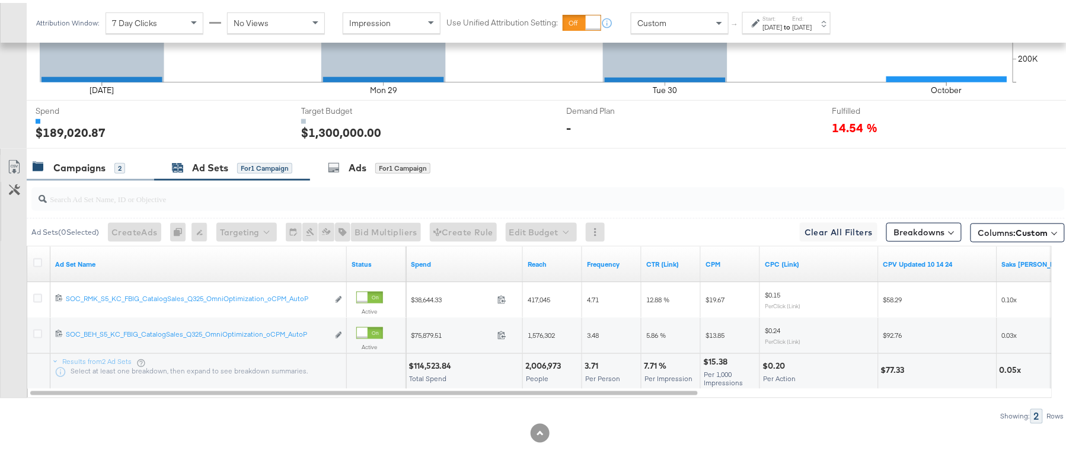
click at [112, 164] on div "Campaigns 2" at bounding box center [79, 165] width 92 height 14
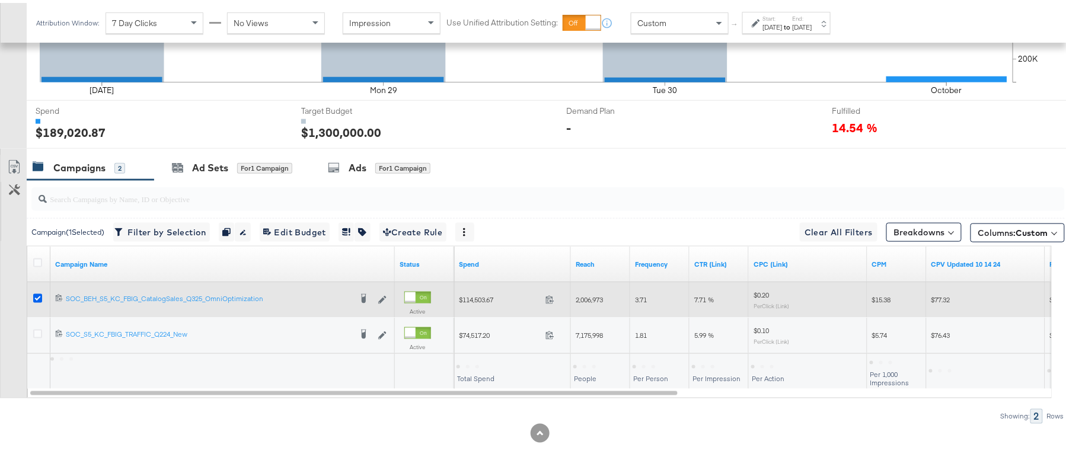
click at [38, 296] on icon at bounding box center [37, 295] width 9 height 9
click at [0, 0] on input "checkbox" at bounding box center [0, 0] width 0 height 0
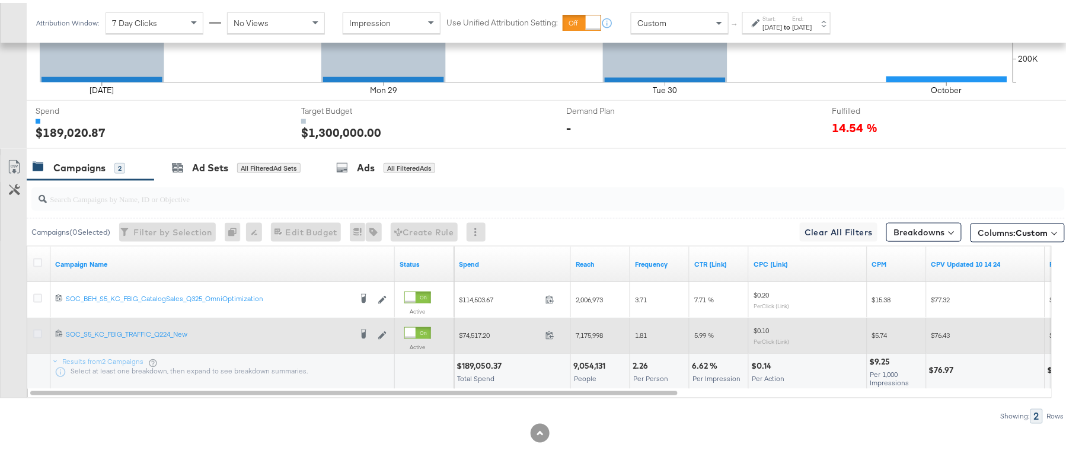
click at [41, 330] on icon at bounding box center [37, 331] width 9 height 9
click at [0, 0] on input "checkbox" at bounding box center [0, 0] width 0 height 0
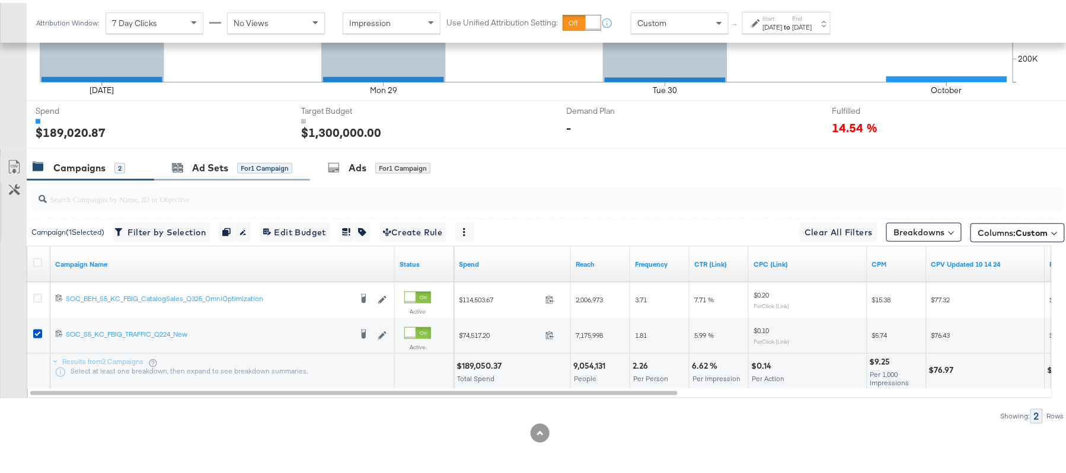
click at [260, 153] on div "Ad Sets for 1 Campaign" at bounding box center [232, 164] width 156 height 25
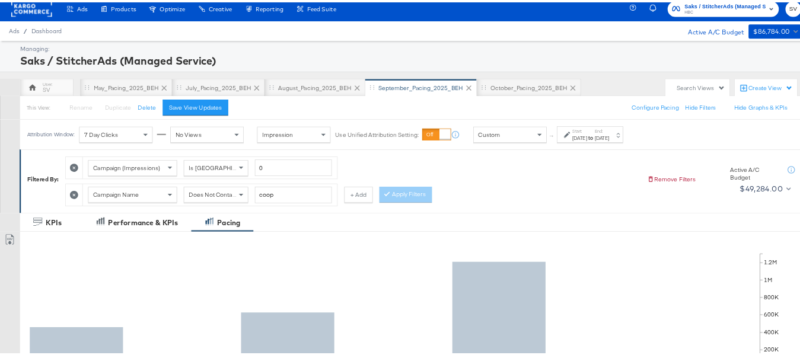
scroll to position [0, 0]
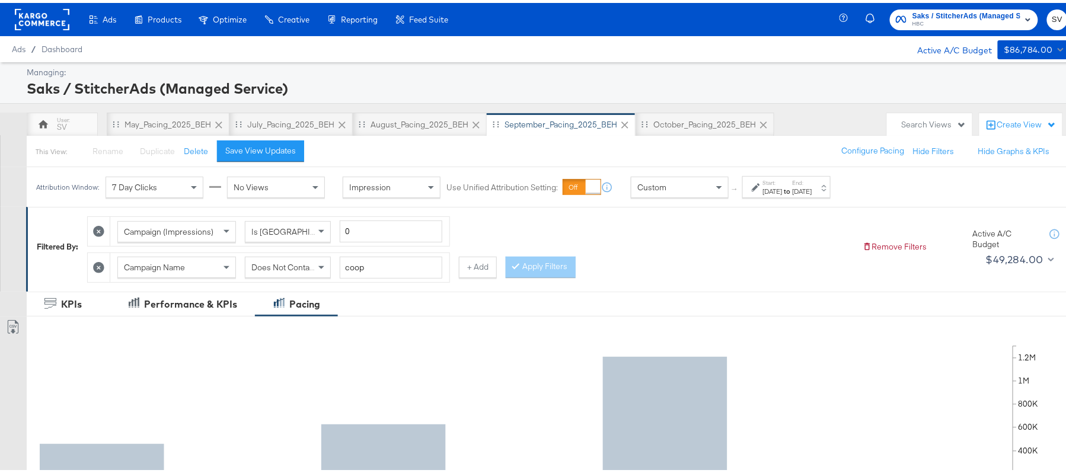
click at [921, 14] on span "Saks / StitcherAds (Managed Service)" at bounding box center [967, 13] width 108 height 12
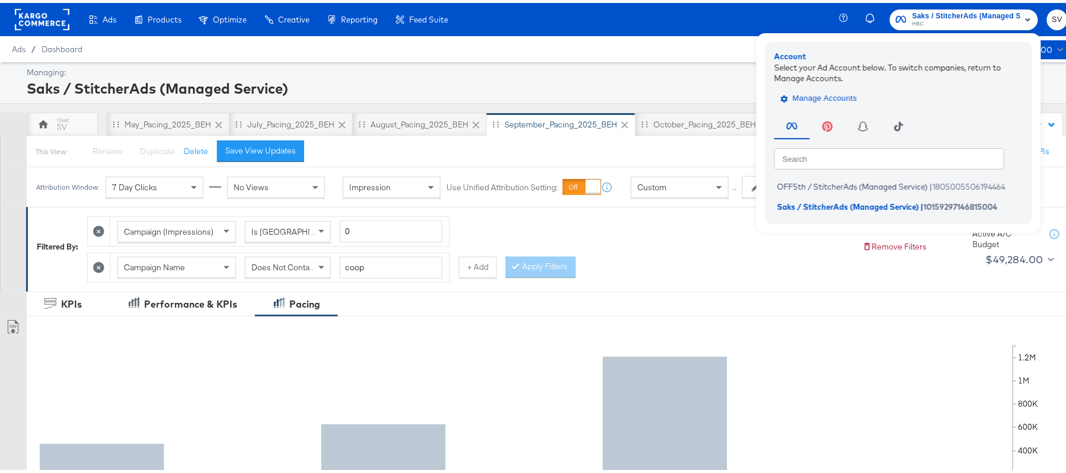
click at [816, 91] on span "Manage Accounts" at bounding box center [820, 96] width 74 height 14
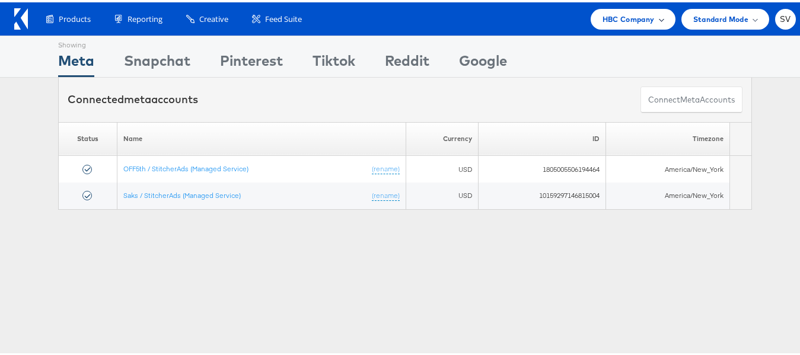
click at [591, 12] on div "HBC Company" at bounding box center [633, 17] width 85 height 21
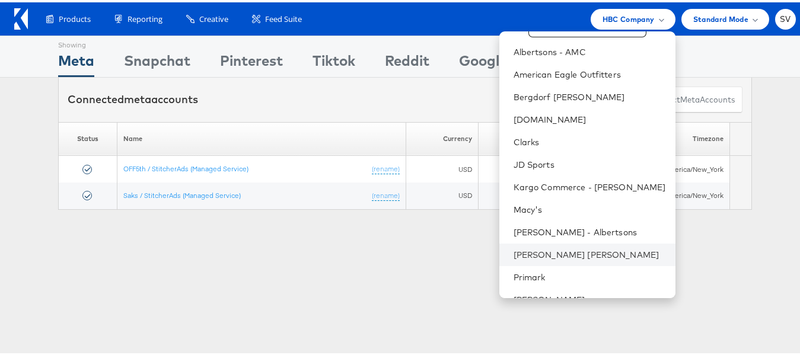
scroll to position [79, 0]
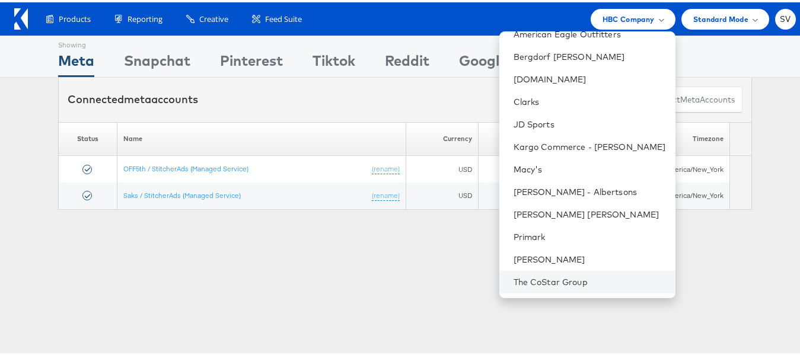
click at [540, 272] on li "The CoStar Group" at bounding box center [587, 280] width 176 height 23
click at [516, 282] on link "The CoStar Group" at bounding box center [589, 280] width 152 height 12
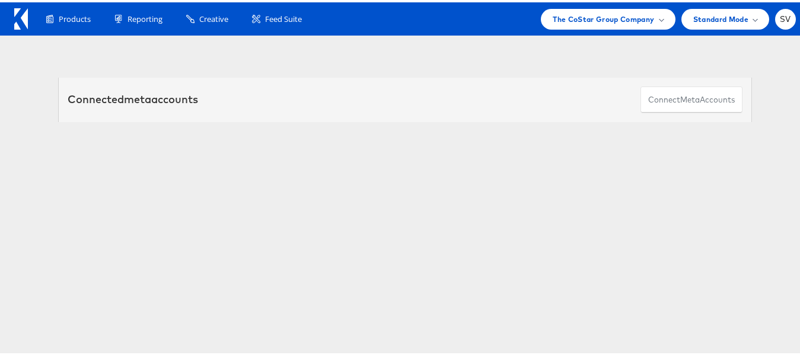
click at [159, 165] on link "[DOMAIN_NAME] Retargeting" at bounding box center [172, 166] width 90 height 9
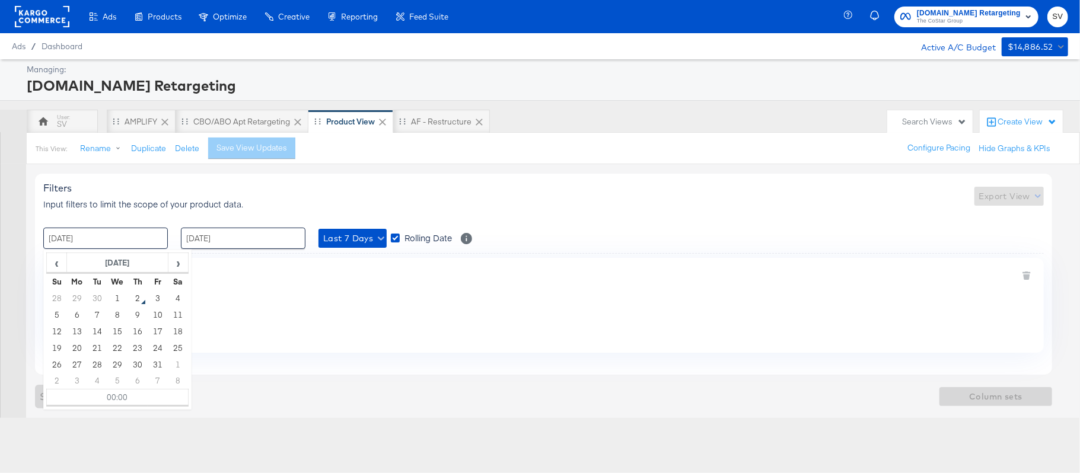
click at [81, 242] on input "25 / September / 2025" at bounding box center [105, 238] width 125 height 21
click at [117, 299] on td "1" at bounding box center [117, 298] width 20 height 17
type input "01 / October / 2025 00:00"
click at [238, 240] on input "01 / October / 2025" at bounding box center [243, 238] width 125 height 21
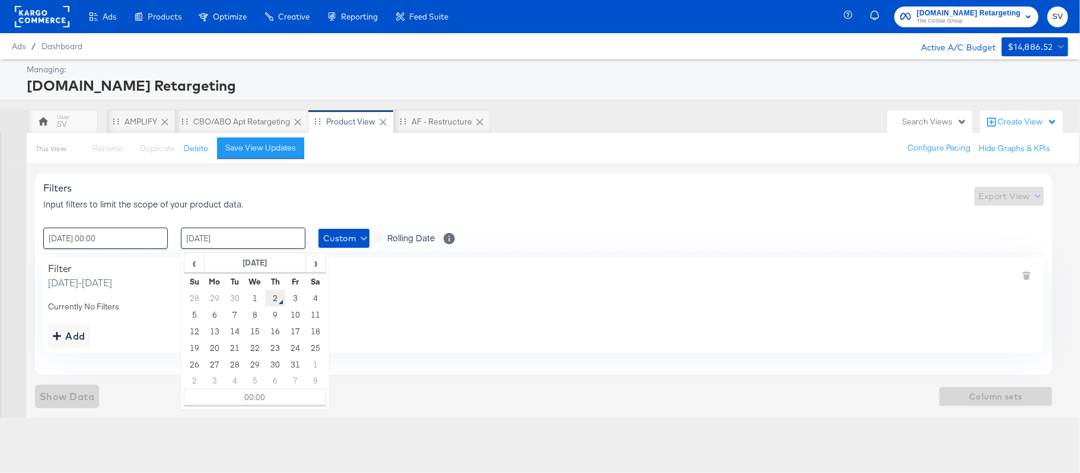
click at [269, 300] on td "2" at bounding box center [275, 298] width 20 height 17
type input "02 / October / 2025 00:00"
click at [10, 297] on div at bounding box center [13, 290] width 26 height 253
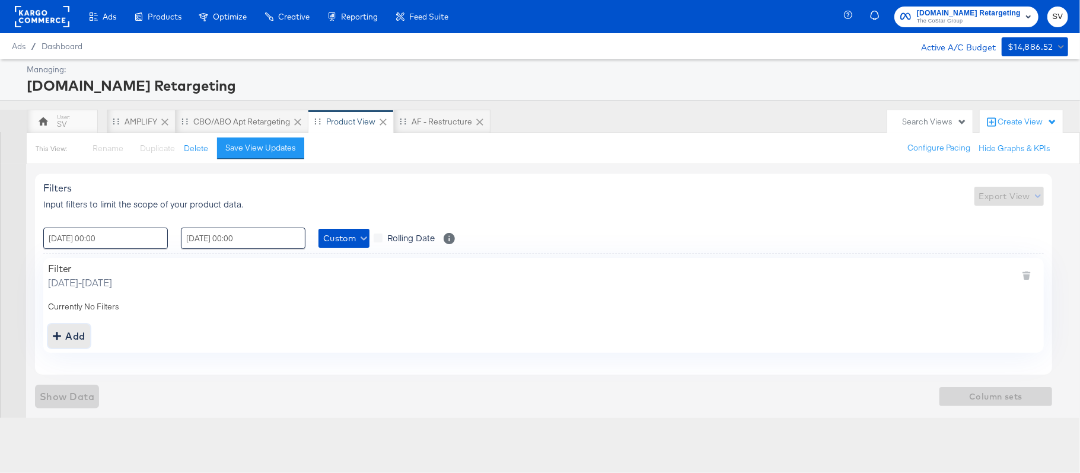
click at [65, 332] on div "Add" at bounding box center [69, 336] width 33 height 17
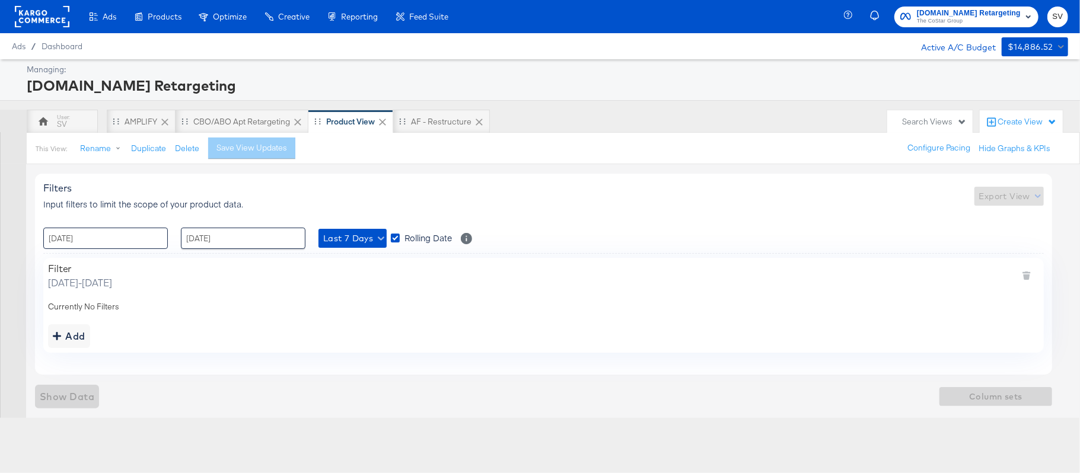
click at [102, 245] on input "[DATE]" at bounding box center [105, 238] width 125 height 21
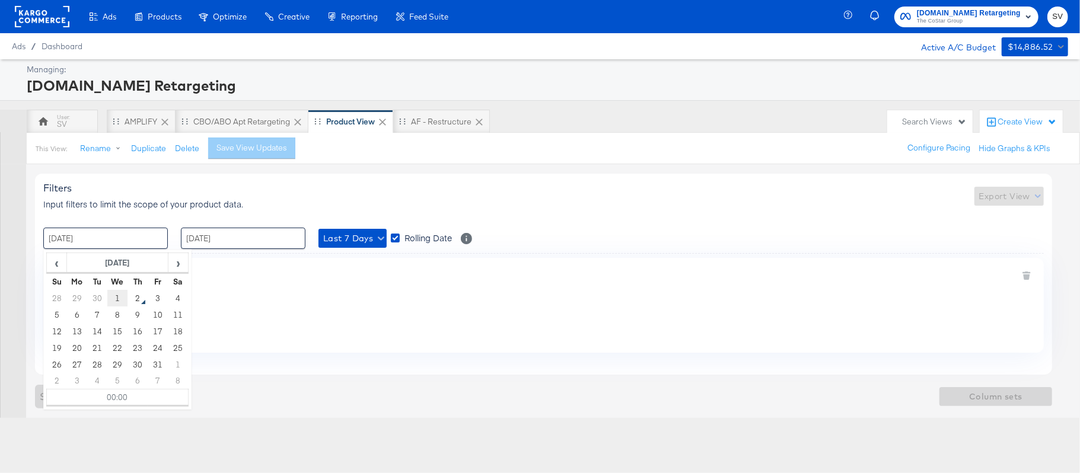
click at [117, 297] on td "1" at bounding box center [117, 298] width 20 height 17
type input "[DATE] 00:00"
click at [272, 227] on div "Filters Input filters to limit the scope of your product data. Export View : [D…" at bounding box center [543, 274] width 1017 height 200
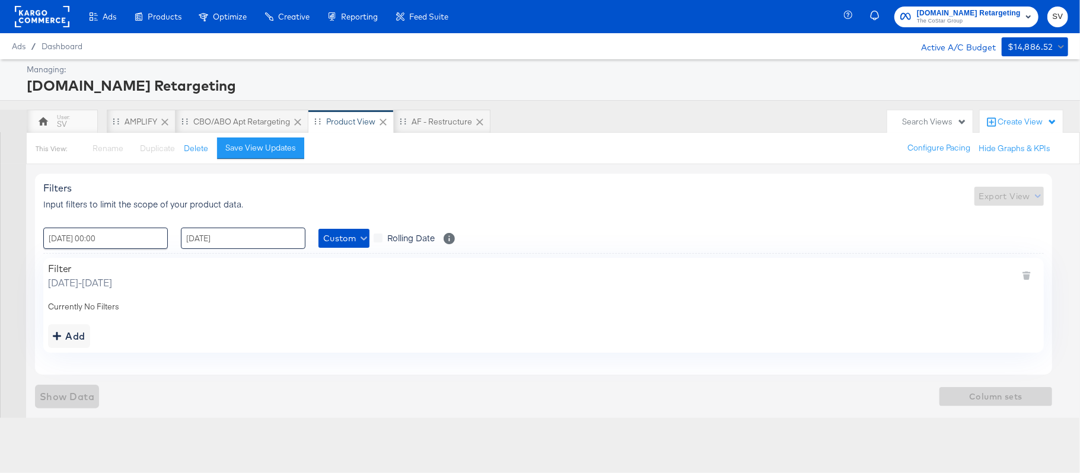
click at [270, 243] on input "[DATE]" at bounding box center [243, 238] width 125 height 21
click at [275, 301] on td "2" at bounding box center [275, 298] width 20 height 17
type input "[DATE] 00:00"
click at [116, 311] on div "Currently No Filters" at bounding box center [543, 306] width 991 height 11
click at [79, 335] on div "Add" at bounding box center [69, 336] width 33 height 17
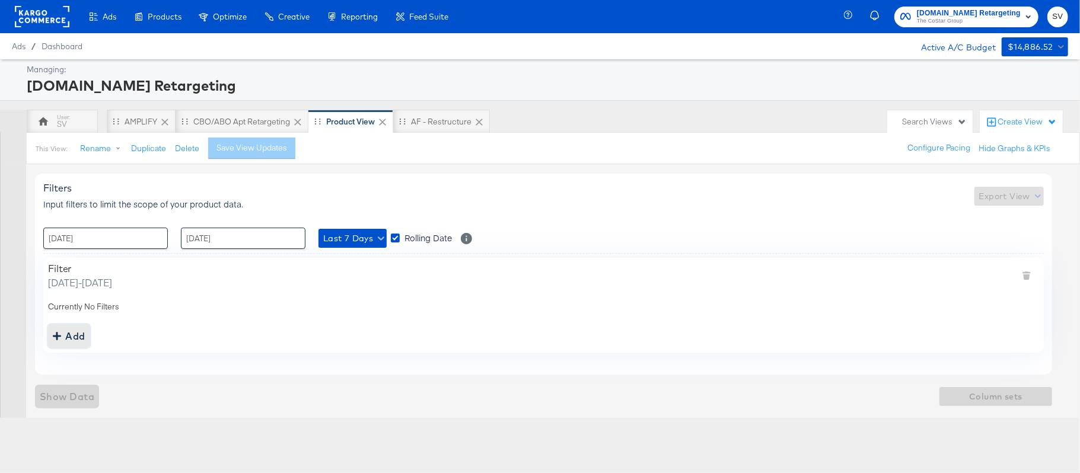
click at [65, 342] on div "Add" at bounding box center [69, 336] width 33 height 17
click at [64, 333] on div "Add" at bounding box center [69, 336] width 33 height 17
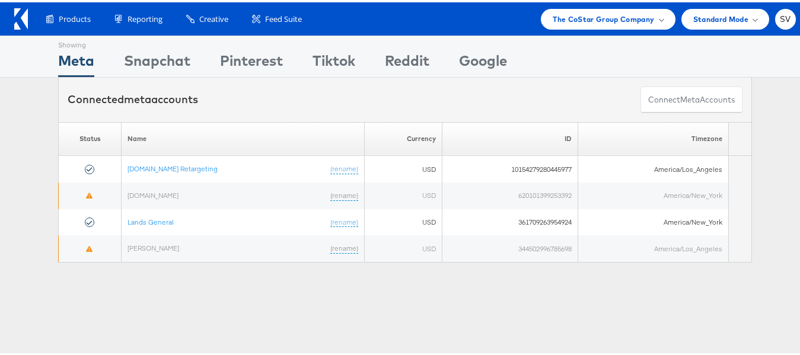
click at [563, 49] on div "Showing Meta Showing [GEOGRAPHIC_DATA] Showing Pinterest Showing Tiktok Showing…" at bounding box center [405, 54] width 694 height 41
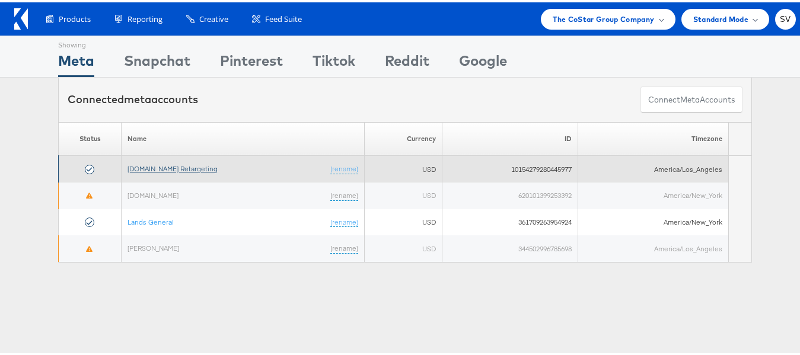
click at [173, 170] on link "Apartments.com Retargeting" at bounding box center [172, 166] width 90 height 9
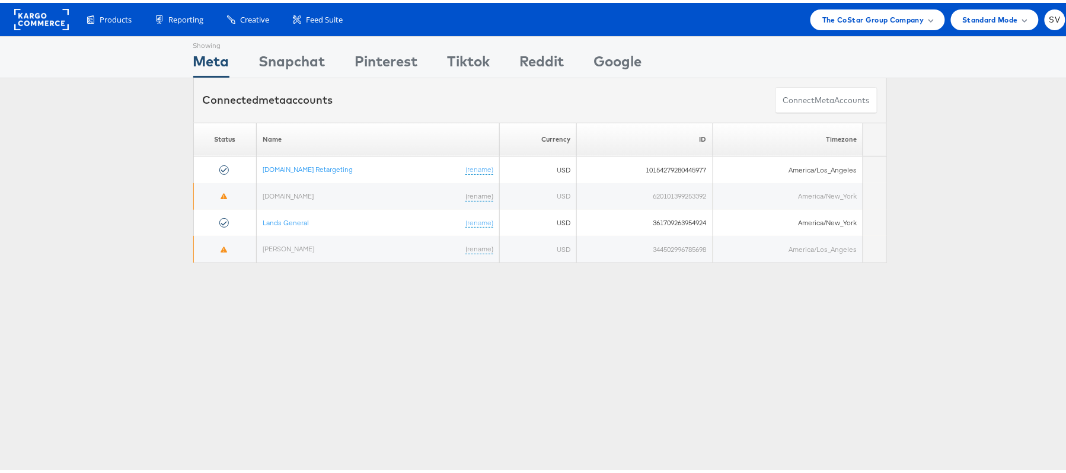
click at [809, 263] on div "Showing Meta Showing Snapchat Showing Pinterest Showing Tiktok Showing Reddit S…" at bounding box center [540, 152] width 1080 height 238
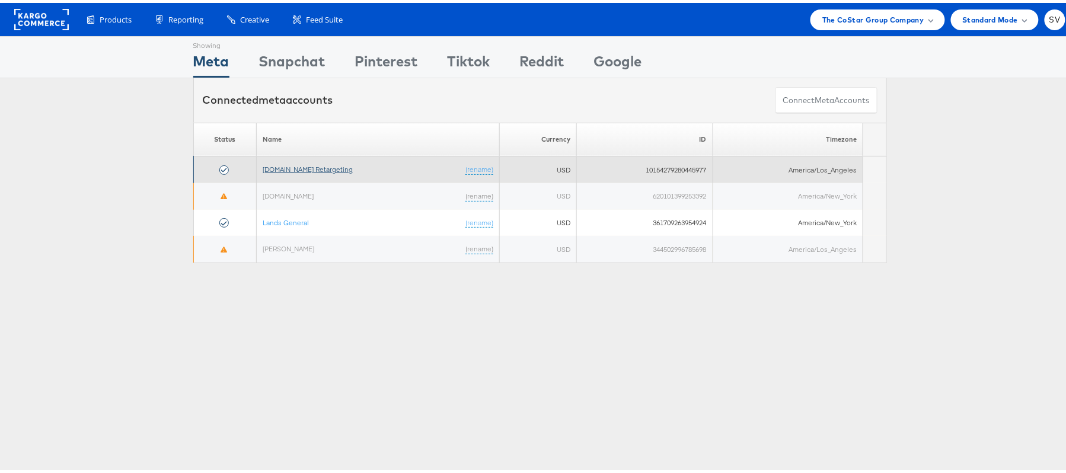
click at [314, 165] on link "Apartments.com Retargeting" at bounding box center [308, 166] width 90 height 9
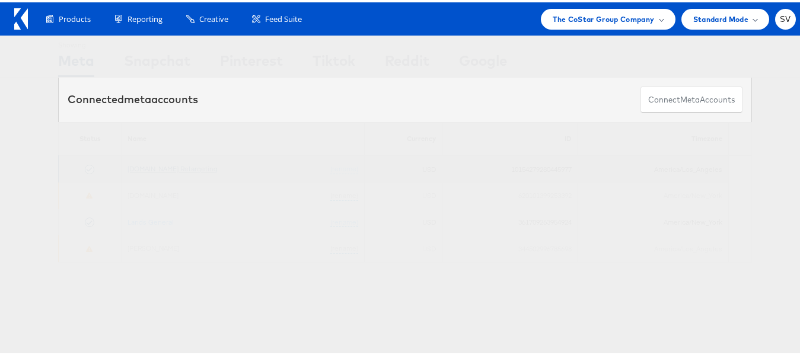
click at [141, 167] on link "[DOMAIN_NAME] Retargeting" at bounding box center [172, 166] width 90 height 9
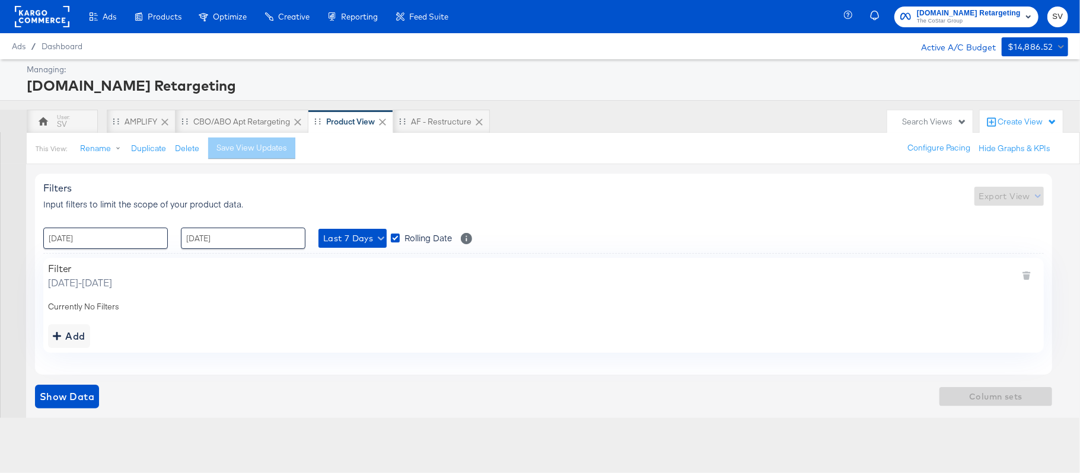
click at [893, 71] on div "Managing:" at bounding box center [546, 69] width 1038 height 11
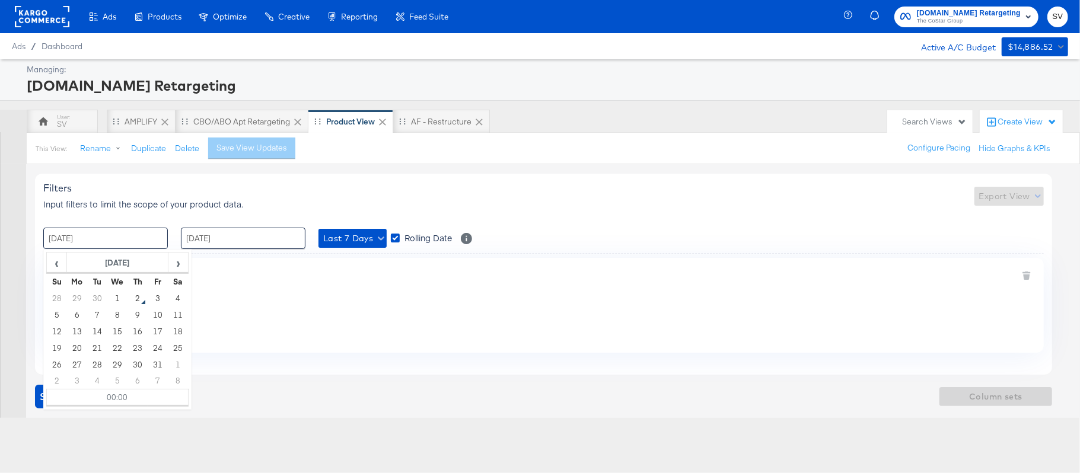
click at [94, 245] on input "25 / September / 2025" at bounding box center [105, 238] width 125 height 21
click at [121, 294] on td "1" at bounding box center [117, 298] width 20 height 17
type input "01 / October / 2025 00:00"
click at [270, 231] on input "01 / October / 2025" at bounding box center [243, 238] width 125 height 21
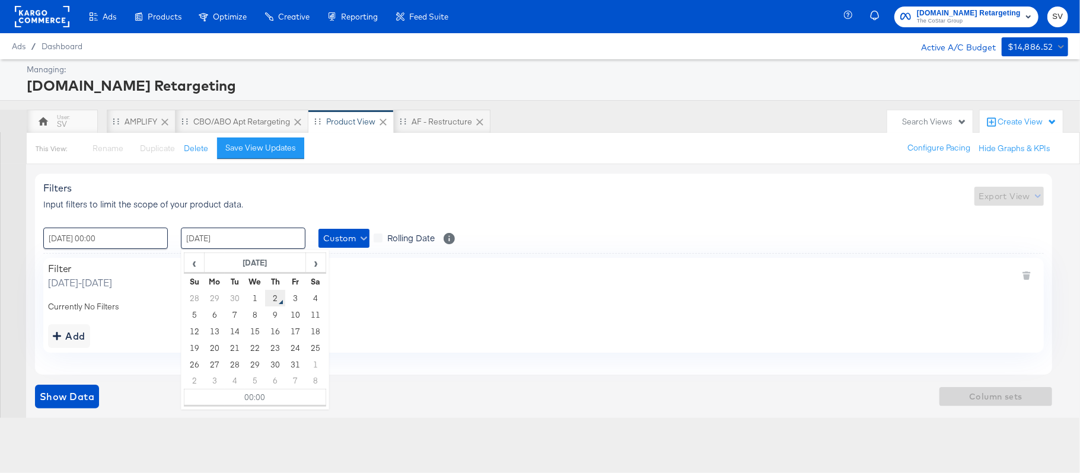
click at [272, 299] on td "2" at bounding box center [275, 298] width 20 height 17
type input "02 / October / 2025 00:00"
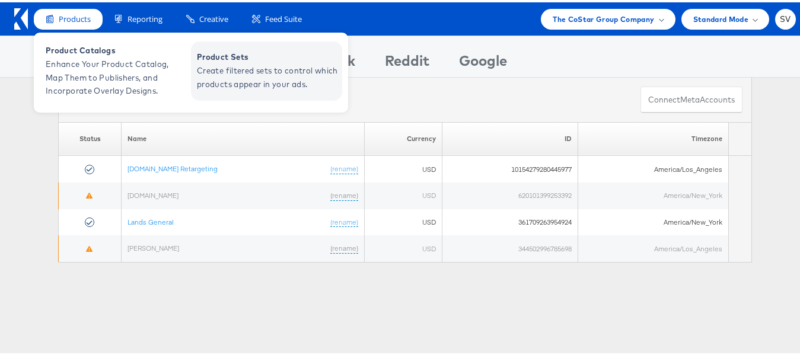
click at [227, 81] on span "Create filtered sets to control which products appear in your ads." at bounding box center [268, 75] width 142 height 27
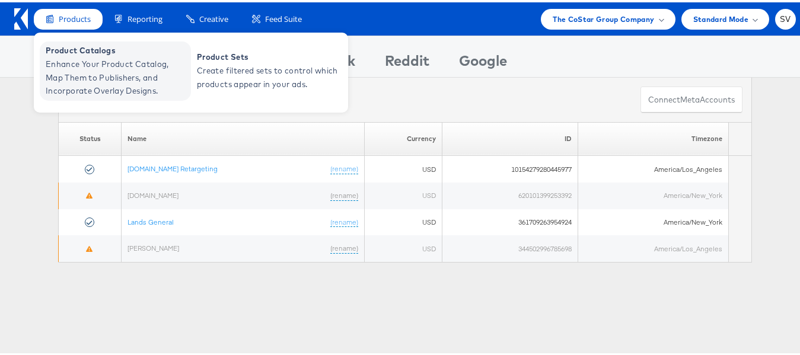
click at [100, 57] on span "Enhance Your Product Catalog, Map Them to Publishers, and Incorporate Overlay D…" at bounding box center [117, 75] width 142 height 40
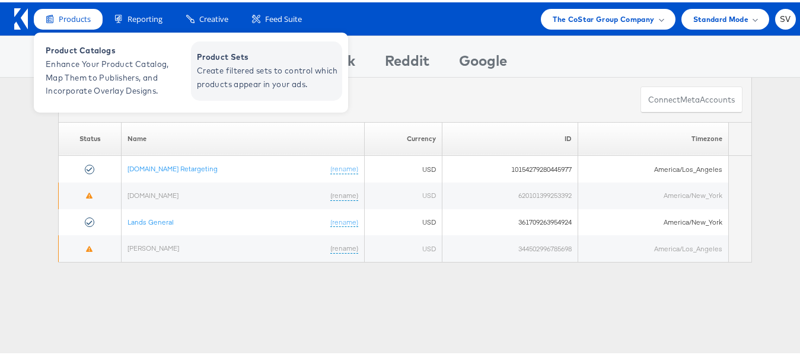
click at [245, 69] on span "Create filtered sets to control which products appear in your ads." at bounding box center [268, 75] width 142 height 27
click at [222, 73] on span "Create filtered sets to control which products appear in your ads." at bounding box center [268, 75] width 142 height 27
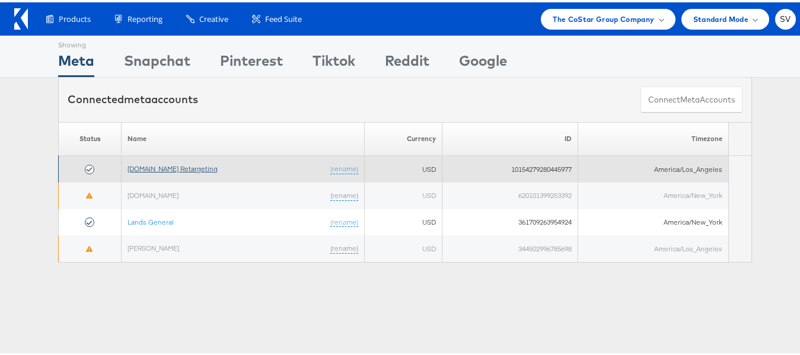
click at [129, 166] on link "[DOMAIN_NAME] Retargeting" at bounding box center [172, 166] width 90 height 9
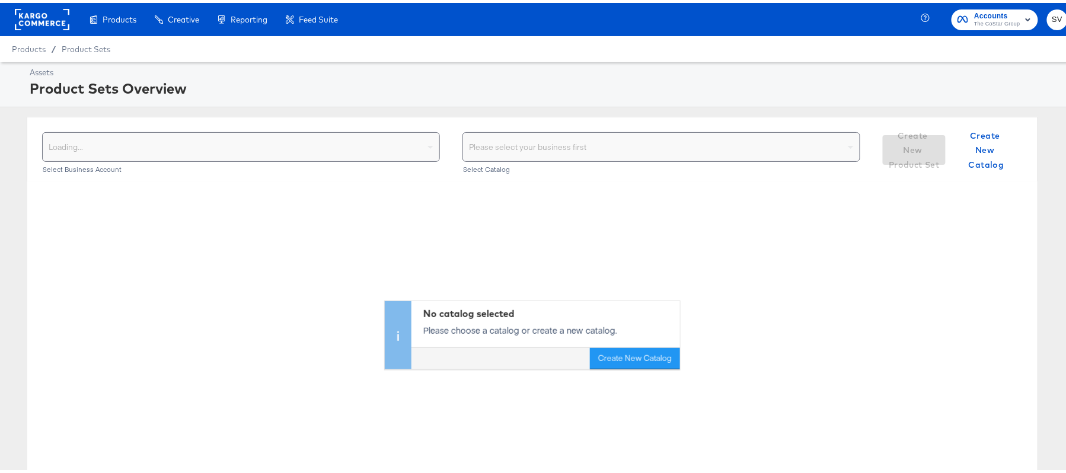
click at [422, 153] on div "Loading..." at bounding box center [241, 144] width 397 height 28
click at [396, 145] on div "Select your business" at bounding box center [241, 144] width 397 height 28
click at [553, 135] on div "Choose the product catalog that includes what you want to sell" at bounding box center [661, 144] width 397 height 28
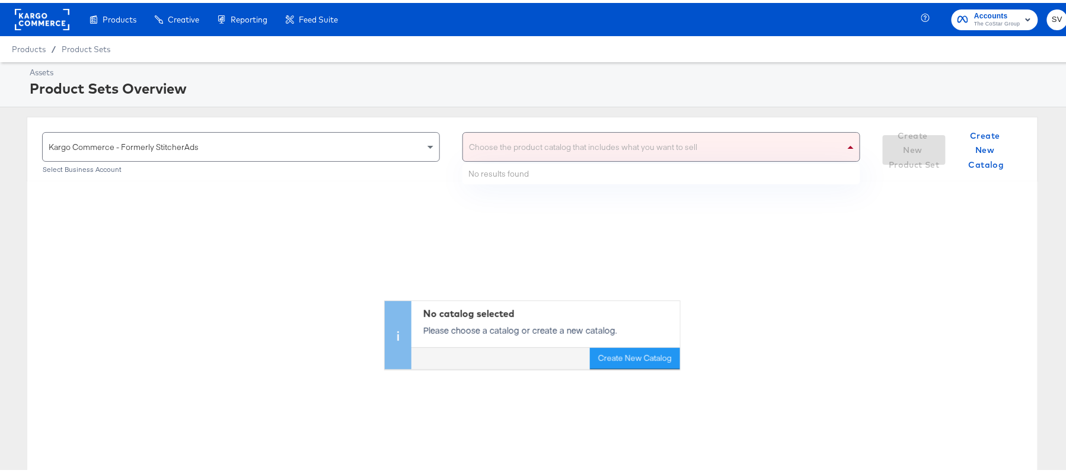
click at [551, 141] on div "Choose the product catalog that includes what you want to sell" at bounding box center [661, 144] width 397 height 28
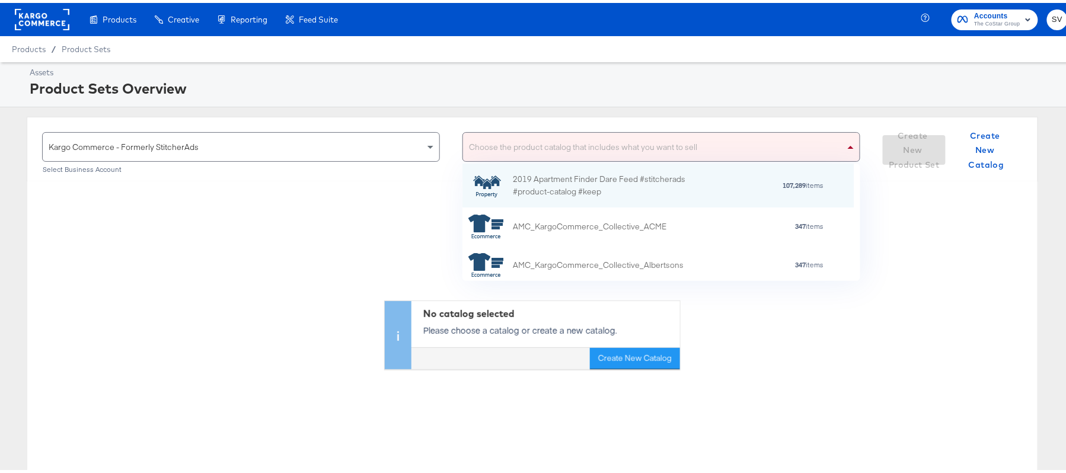
scroll to position [103, 377]
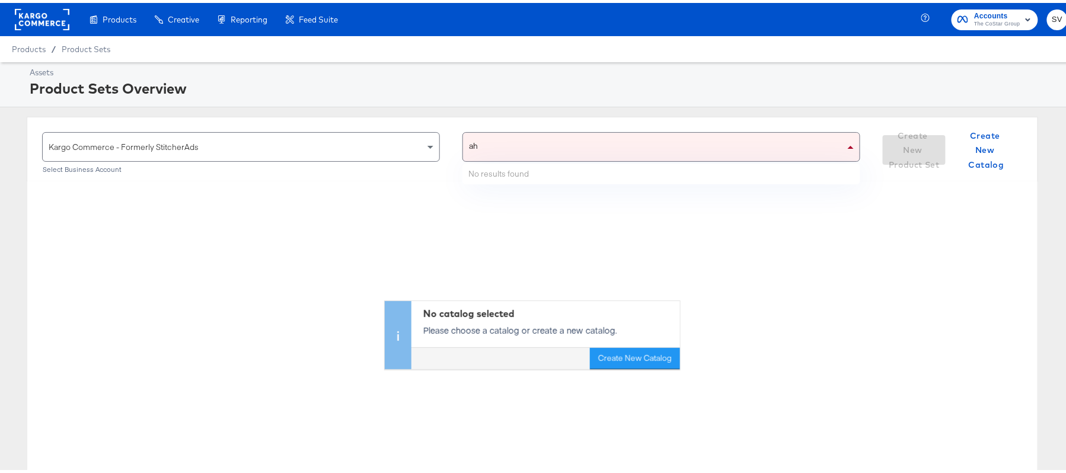
type input "ahl"
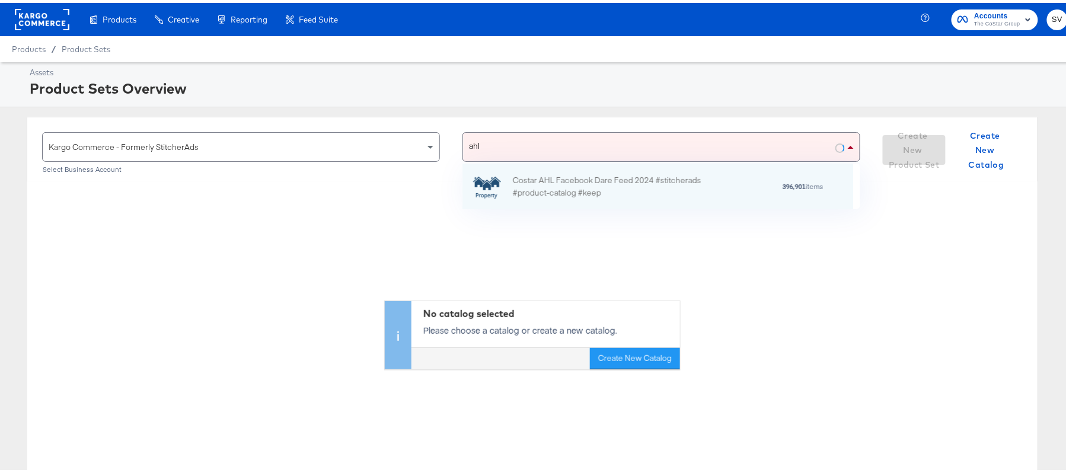
scroll to position [32, 377]
click at [549, 174] on div "Costar AHL Facebook Dare Feed 2024 #stitcherads #product-catalog #keep" at bounding box center [617, 183] width 208 height 25
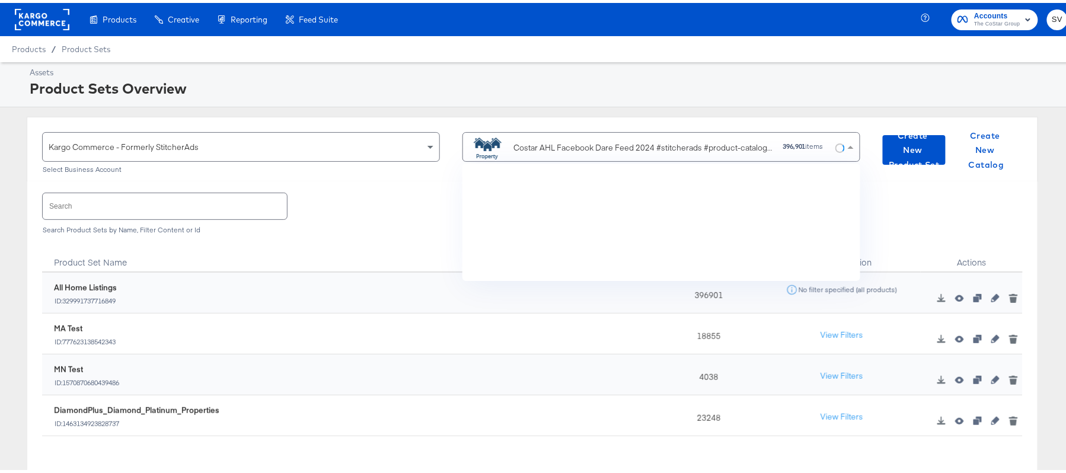
scroll to position [2545, 0]
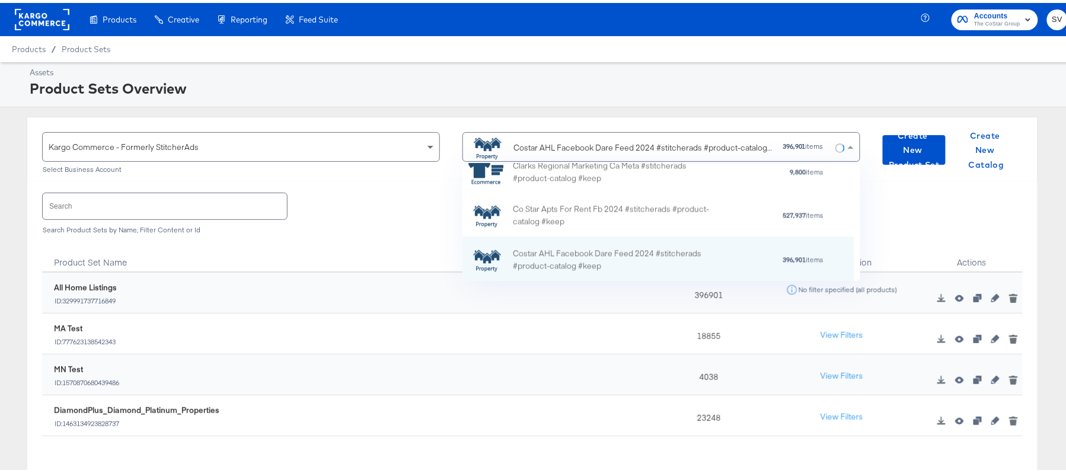
click at [255, 209] on input "text" at bounding box center [165, 202] width 244 height 25
paste input "DiamondPlus_Diamond_Platinum_Properties"
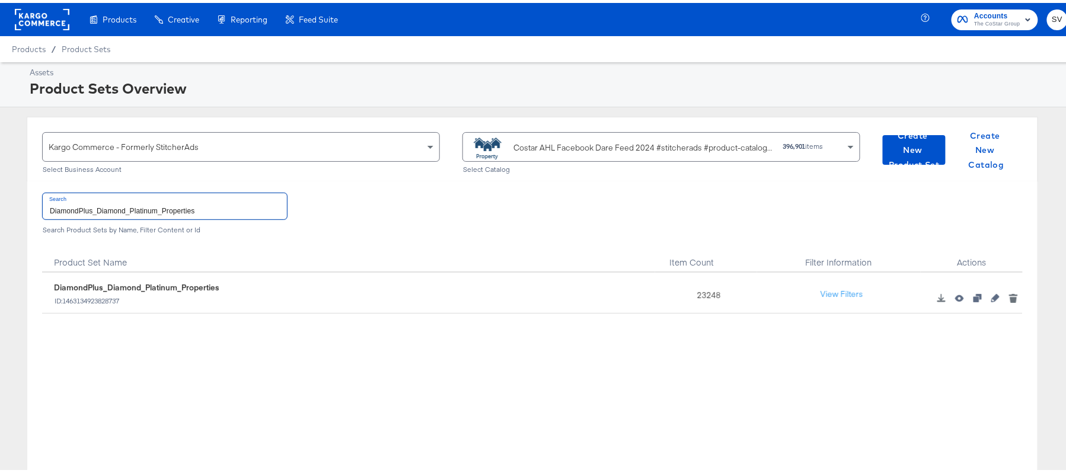
type input "DiamondPlus_Diamond_Platinum_Properties"
click at [705, 295] on div "23248" at bounding box center [706, 290] width 102 height 41
copy div "23248"
click at [550, 154] on div "Costar AHL Facebook Dare Feed 2024 #stitcherads #product-catalog #keep" at bounding box center [621, 145] width 304 height 24
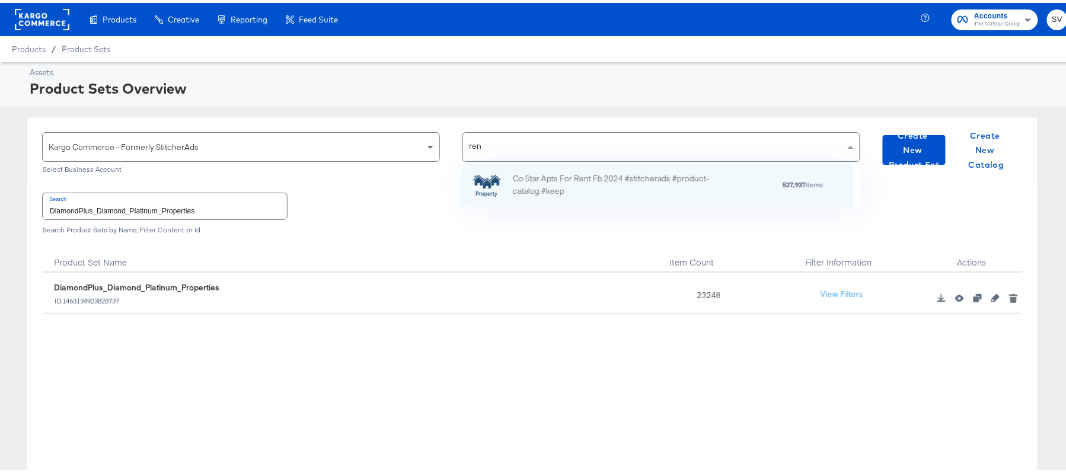
scroll to position [14, 14]
type input "rent"
click at [556, 167] on div "Co Star Apts For Rent Fb 2024 #stitcherads #product-catalog #keep 527,937 items" at bounding box center [657, 182] width 391 height 43
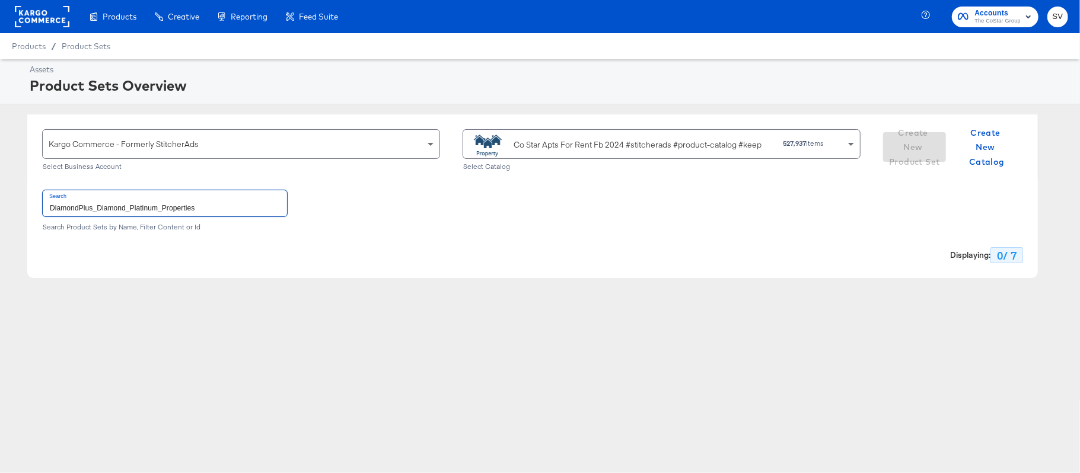
click at [249, 204] on input "DiamondPlus_Diamond_Platinum_Properties" at bounding box center [165, 202] width 244 height 25
paste input "ForRent.com_Diamond & Platinum"
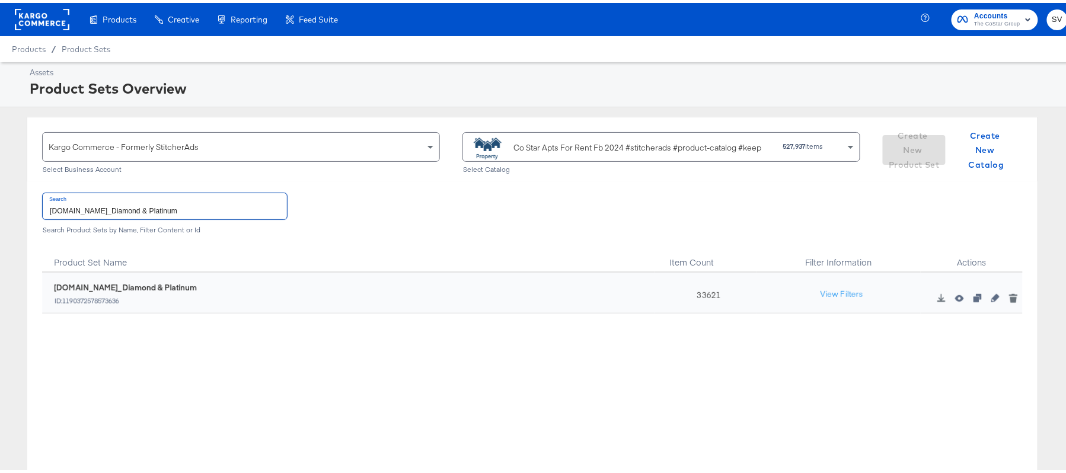
type input "ForRent.com_Diamond & Platinum"
click at [705, 293] on div "33621" at bounding box center [706, 290] width 102 height 41
copy div "33621"
click at [647, 133] on div "Co Star Apts For Rent Fb 2024 #stitcherads #product-catalog #keep 527,937 items" at bounding box center [657, 143] width 376 height 27
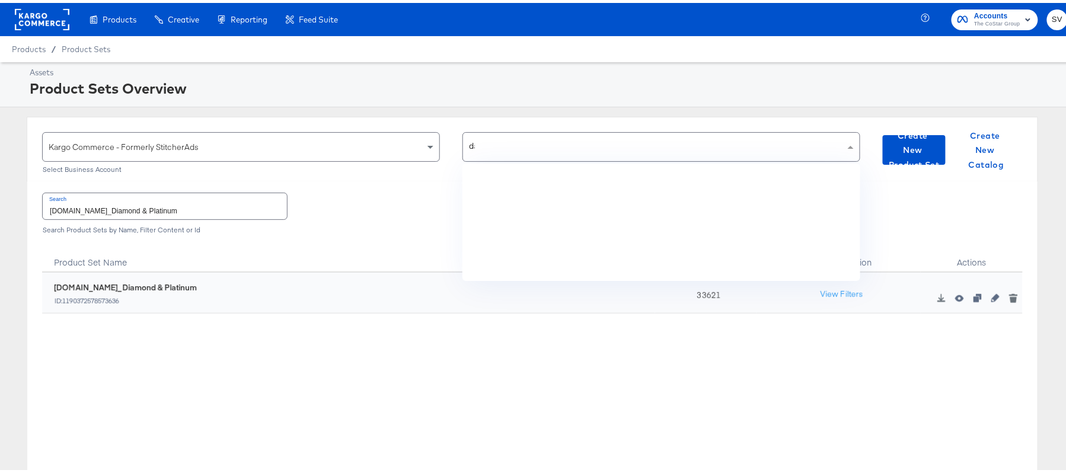
scroll to position [0, 0]
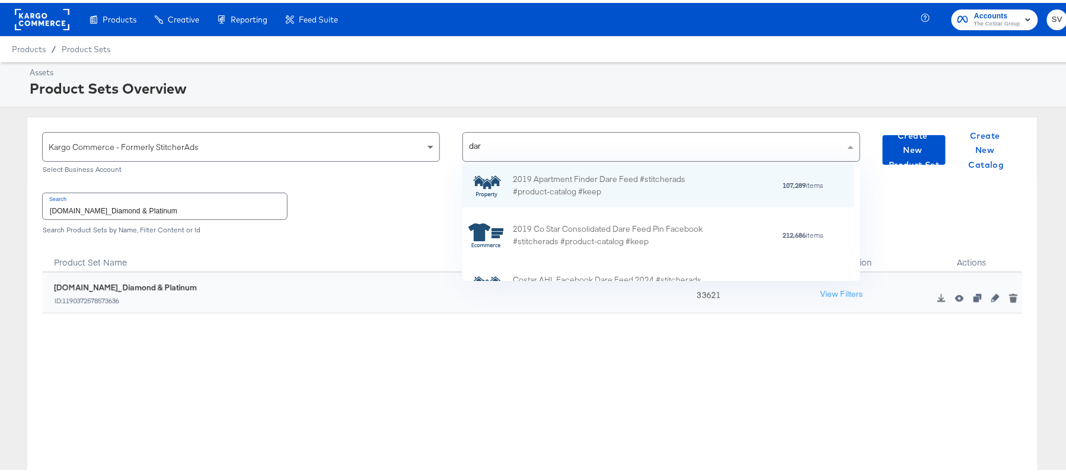
type input "dare"
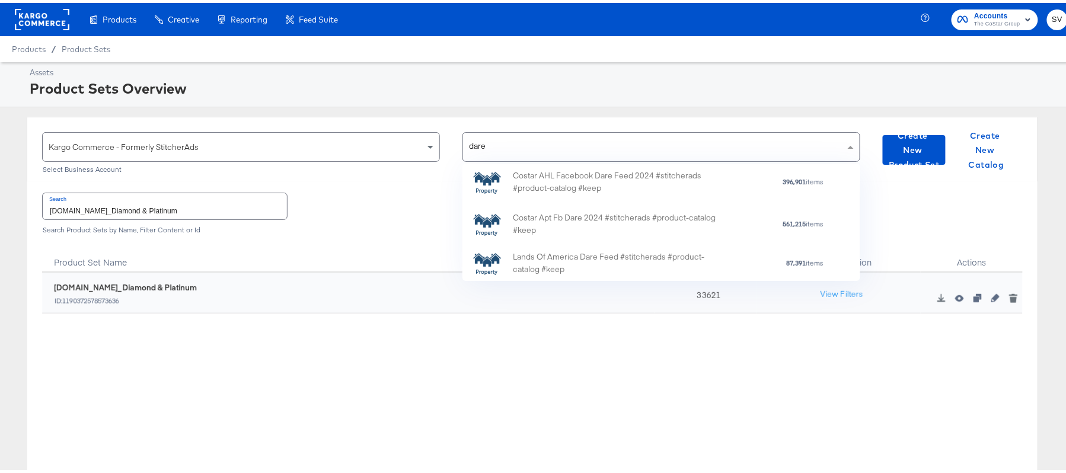
scroll to position [106, 0]
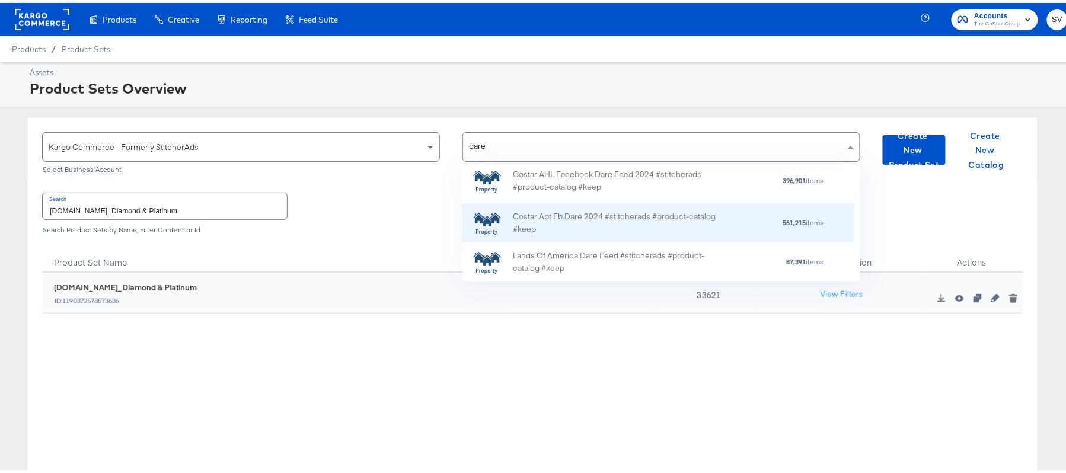
click at [601, 228] on div "Costar Apt Fb Dare 2024 #stitcherads #product-catalog #keep" at bounding box center [617, 220] width 208 height 25
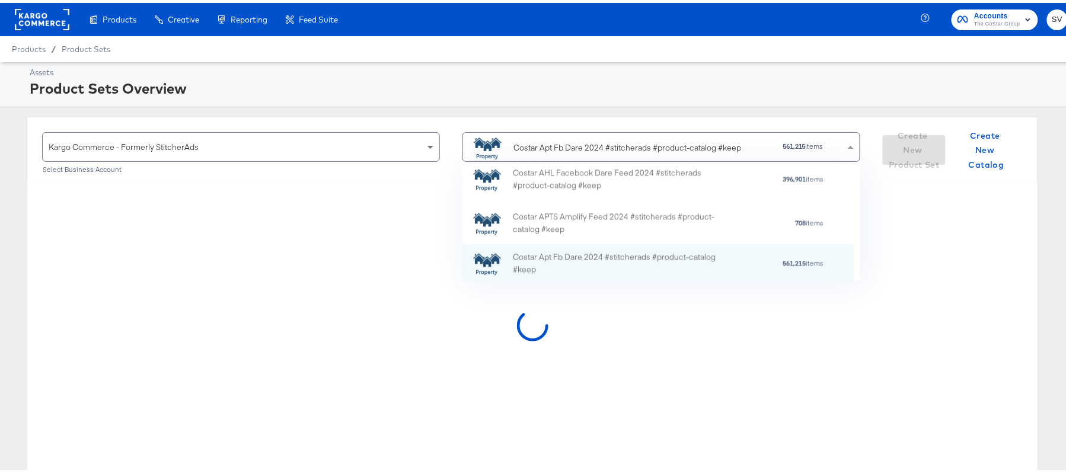
scroll to position [103, 377]
click at [197, 221] on div at bounding box center [532, 326] width 1010 height 296
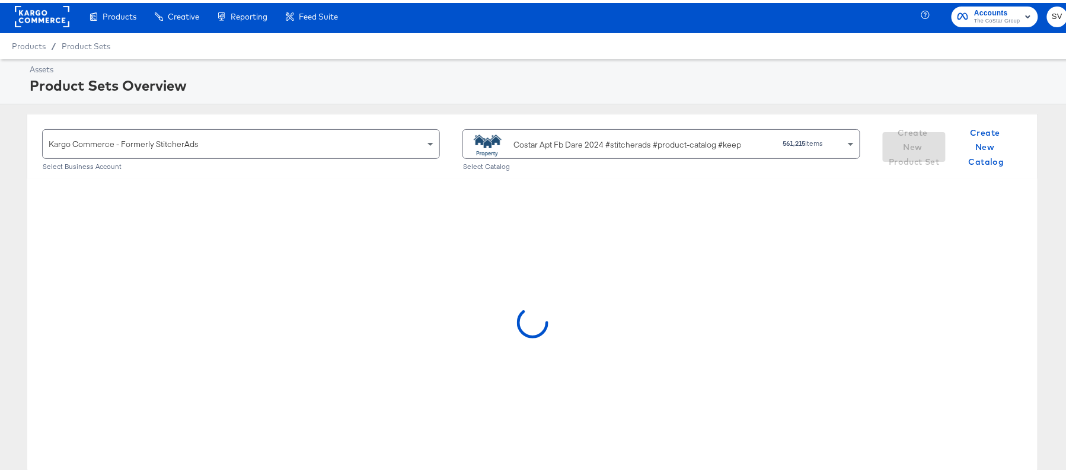
scroll to position [0, 0]
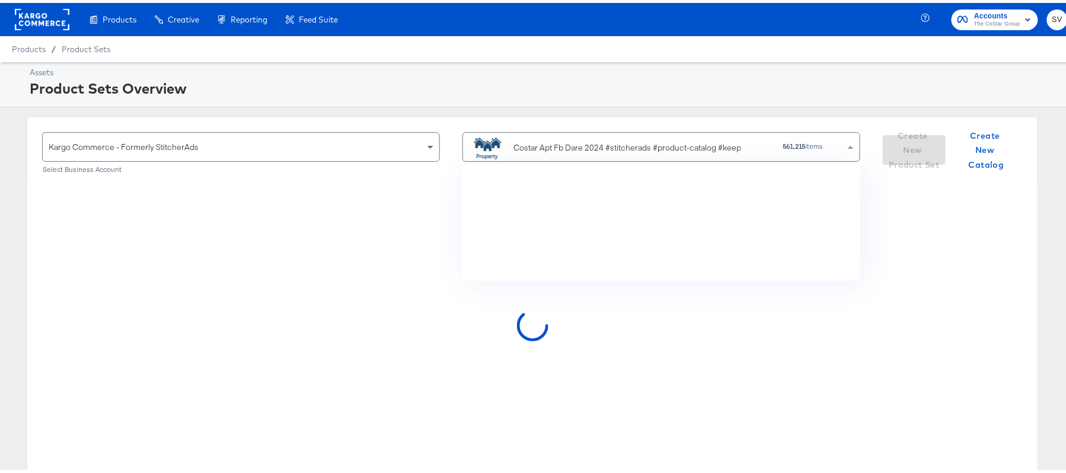
click at [612, 130] on div "Costar Apt Fb Dare 2024 #stitcherads #product-catalog #keep 561,215 items" at bounding box center [661, 144] width 398 height 30
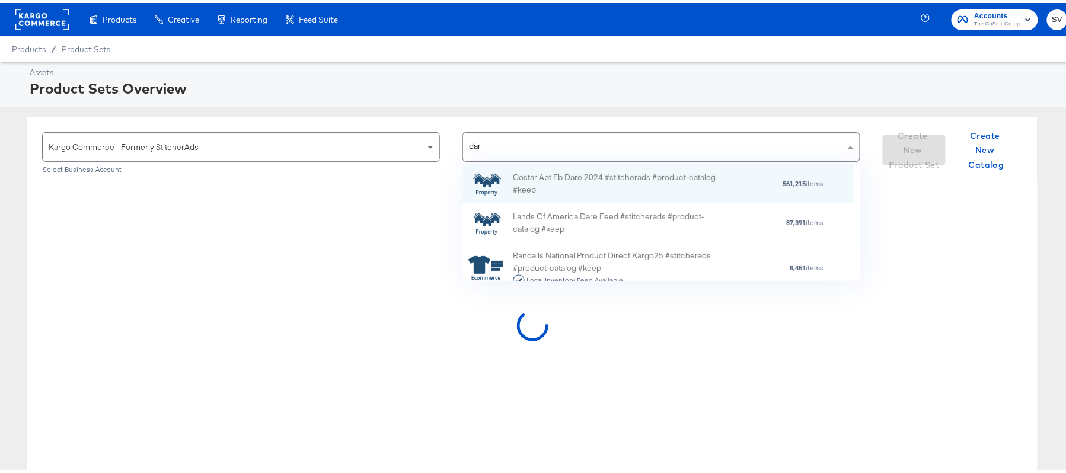
type input "dare"
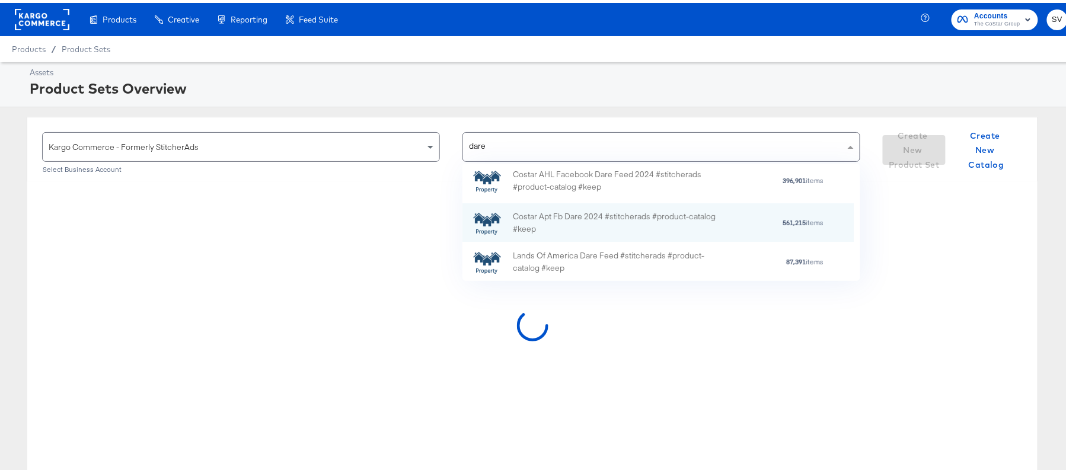
scroll to position [105, 0]
click at [560, 224] on div "Costar Apt Fb Dare 2024 #stitcherads #product-catalog #keep" at bounding box center [617, 220] width 208 height 25
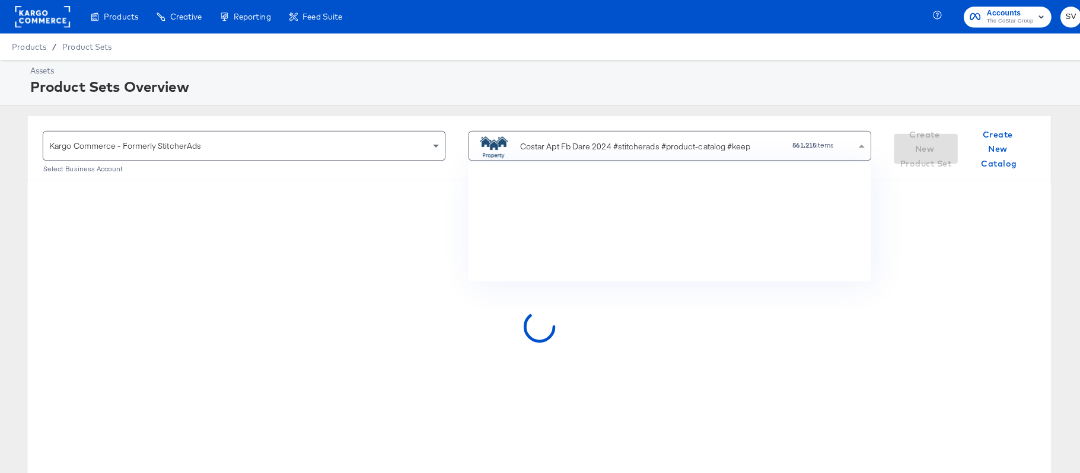
scroll to position [2626, 0]
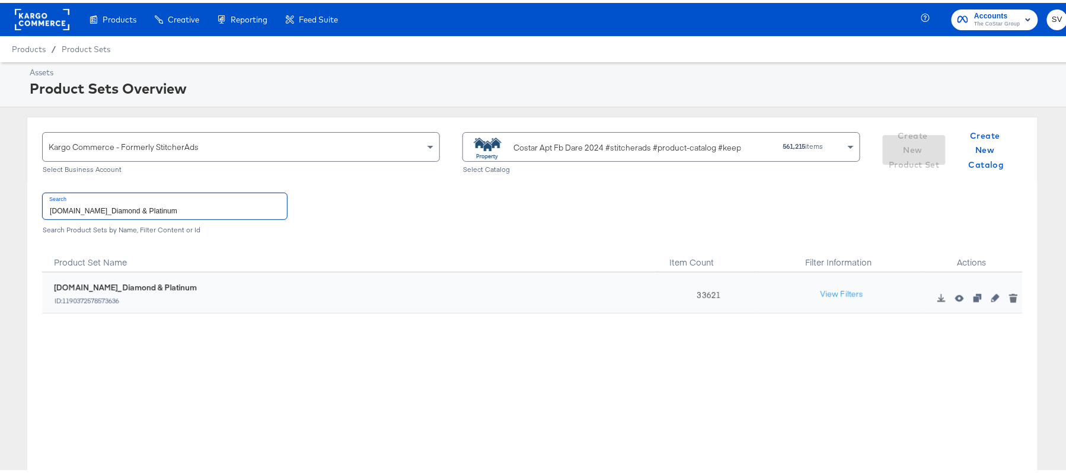
click at [221, 197] on input "ForRent.com_Diamond & Platinum" at bounding box center [165, 202] width 244 height 25
paste input "DARECatalog_Apts_AllPlatinum_AllDiamond"
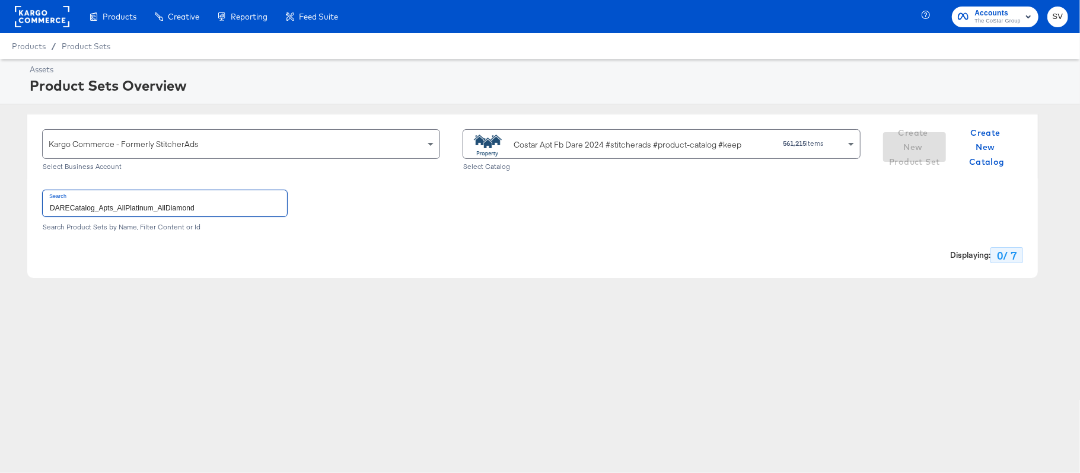
type input "DARECatalog_Apts_AllPlatinum_AllDiamond"
click at [630, 148] on div "Costar Apt Fb Dare 2024 #stitcherads #product-catalog #keep" at bounding box center [627, 145] width 228 height 12
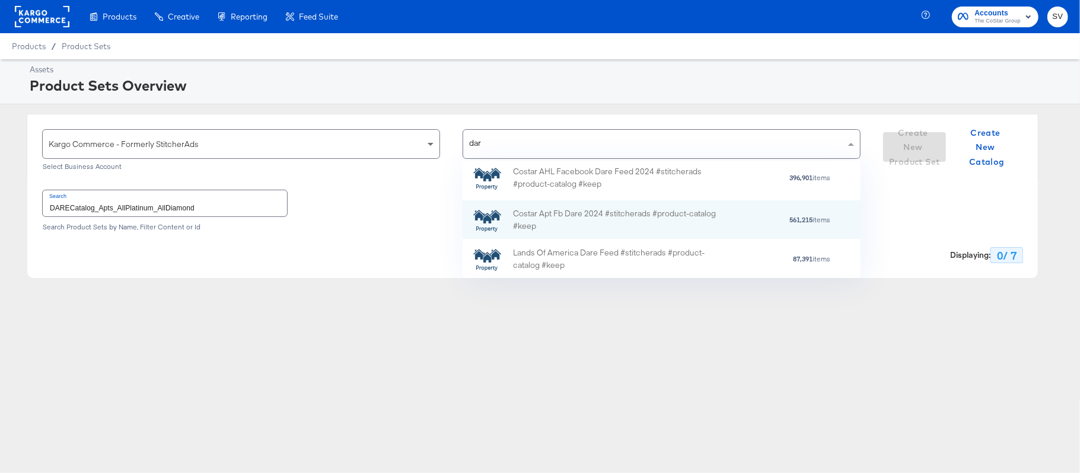
scroll to position [105, 0]
type input "dare"
click at [596, 216] on div "Costar Apt Fb Dare 2024 #stitcherads #product-catalog #keep" at bounding box center [617, 220] width 208 height 25
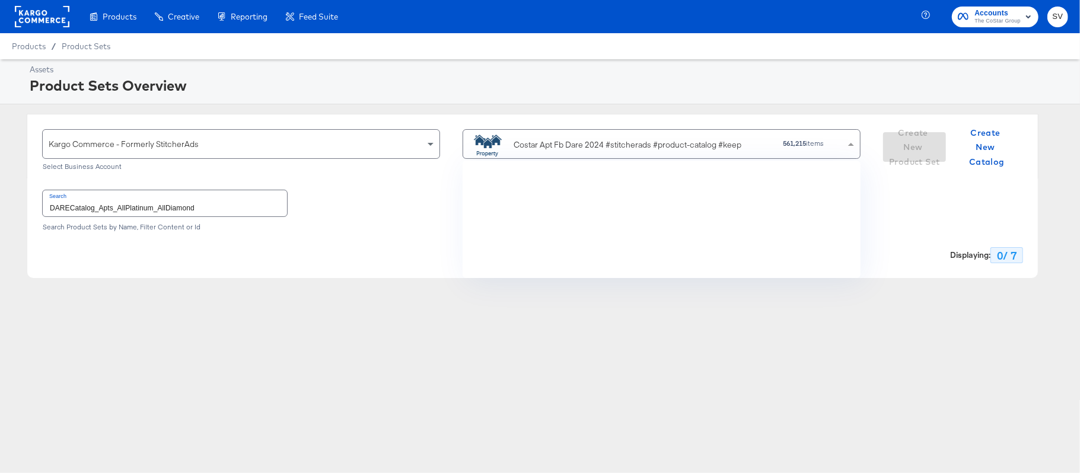
scroll to position [2626, 0]
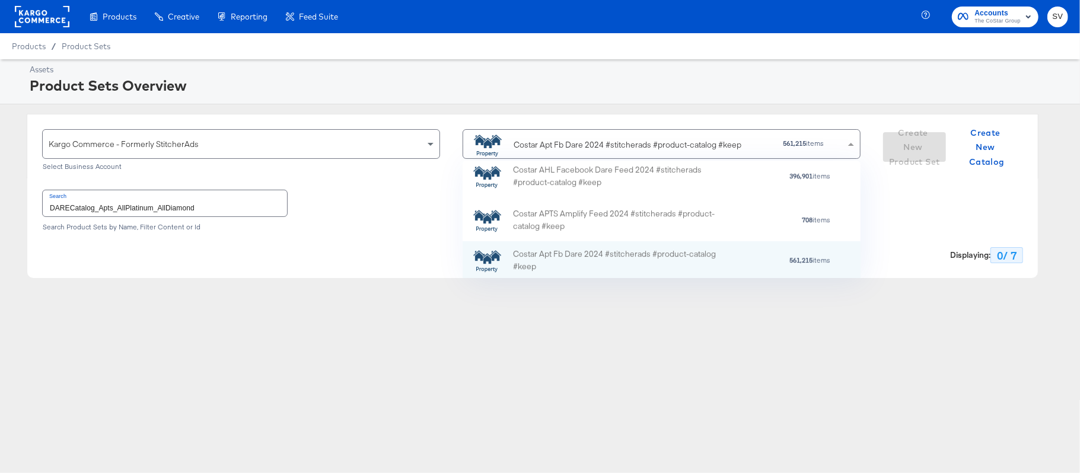
click at [226, 208] on input "DARECatalog_Apts_AllPlatinum_AllDiamond" at bounding box center [165, 202] width 244 height 25
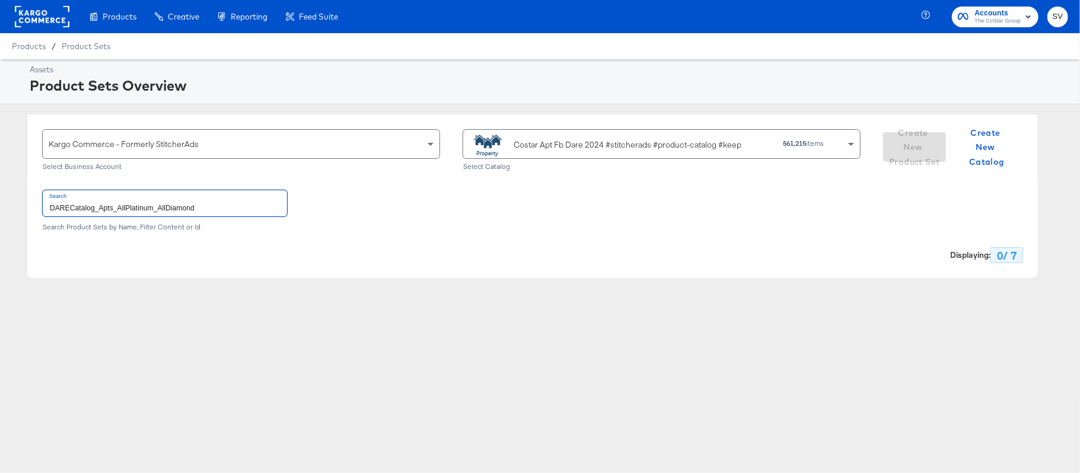
click at [294, 228] on div "Search Product Sets by Name, Filter Content or Id" at bounding box center [532, 227] width 981 height 8
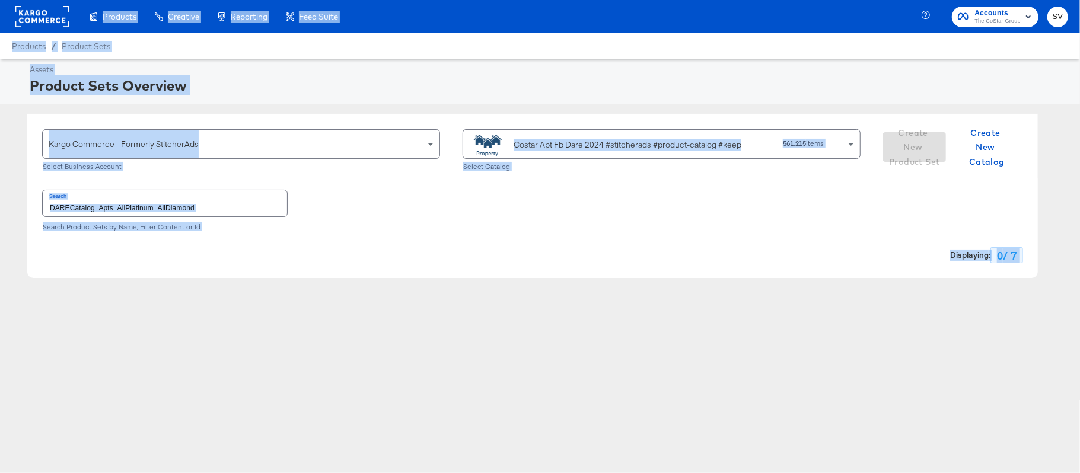
click at [160, 203] on input "DARECatalog_Apts_AllPlatinum_AllDiamond" at bounding box center [165, 202] width 244 height 25
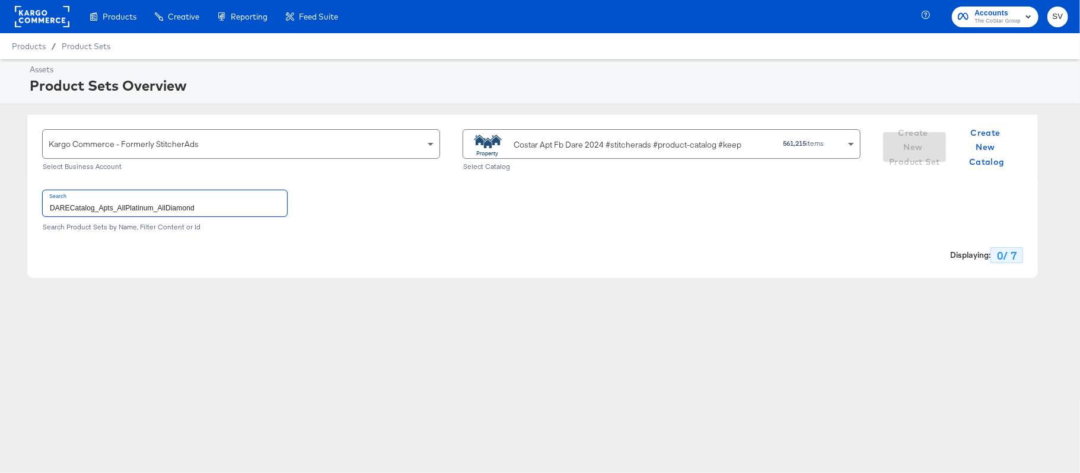
click at [160, 203] on input "DARECatalog_Apts_AllPlatinum_AllDiamond" at bounding box center [165, 202] width 244 height 25
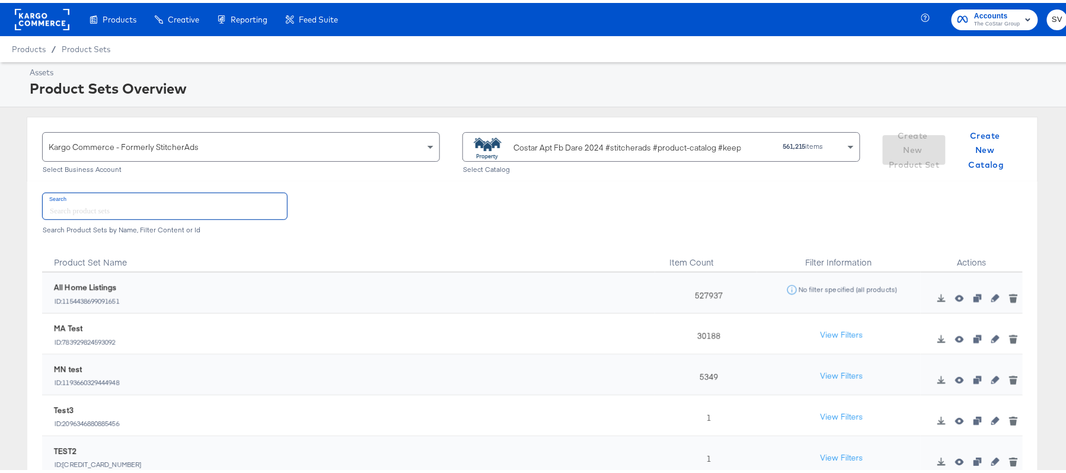
paste input "DARECatalog_Apts_AllPlatinum_AllDiamond"
type input "DARECatalog_Apts_AllPlatinum_AllDiamond"
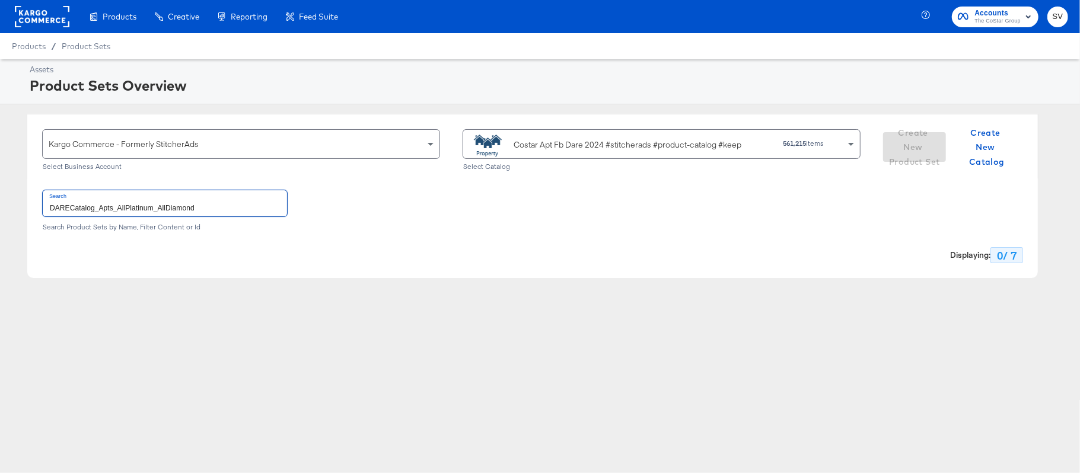
click at [147, 215] on input "DARECatalog_Apts_AllPlatinum_AllDiamond" at bounding box center [165, 202] width 244 height 25
click at [523, 146] on div "Costar Apt Fb Dare 2024 #stitcherads #product-catalog #keep" at bounding box center [627, 145] width 228 height 12
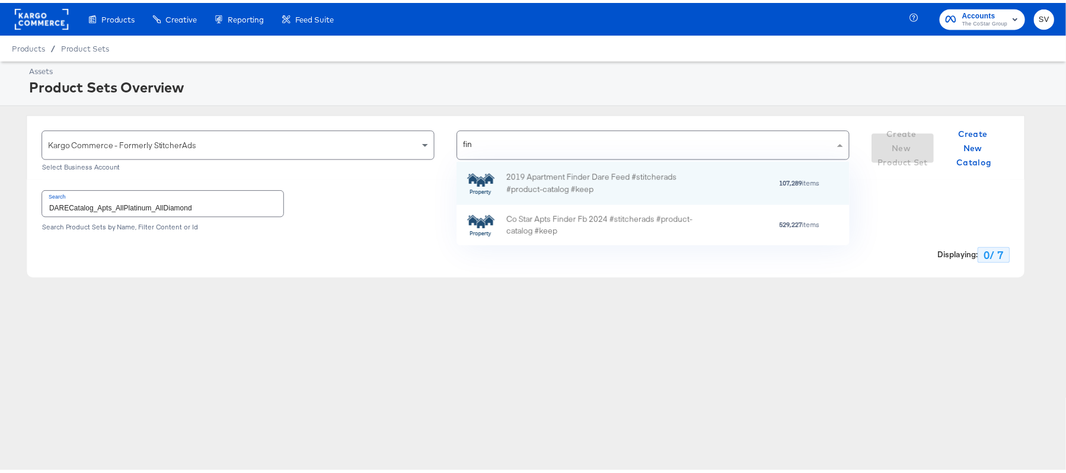
scroll to position [72, 384]
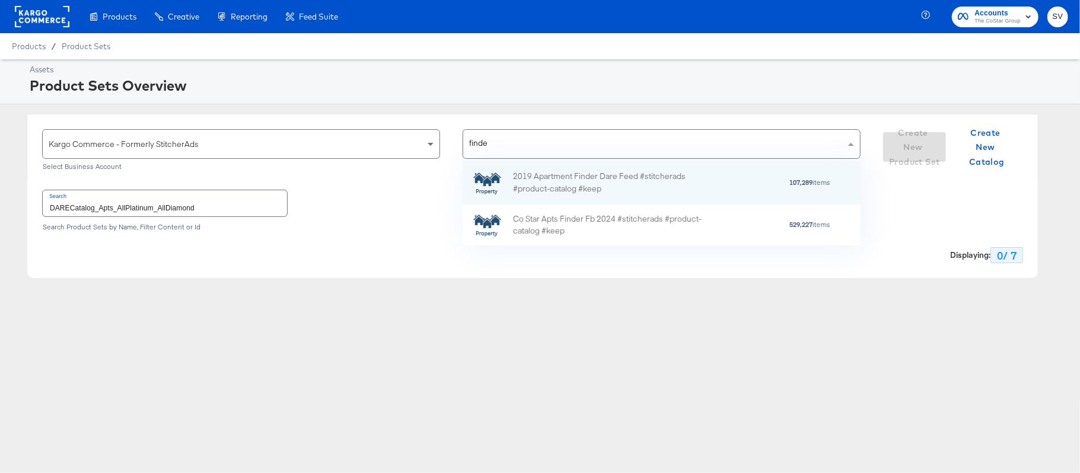
type input "finder"
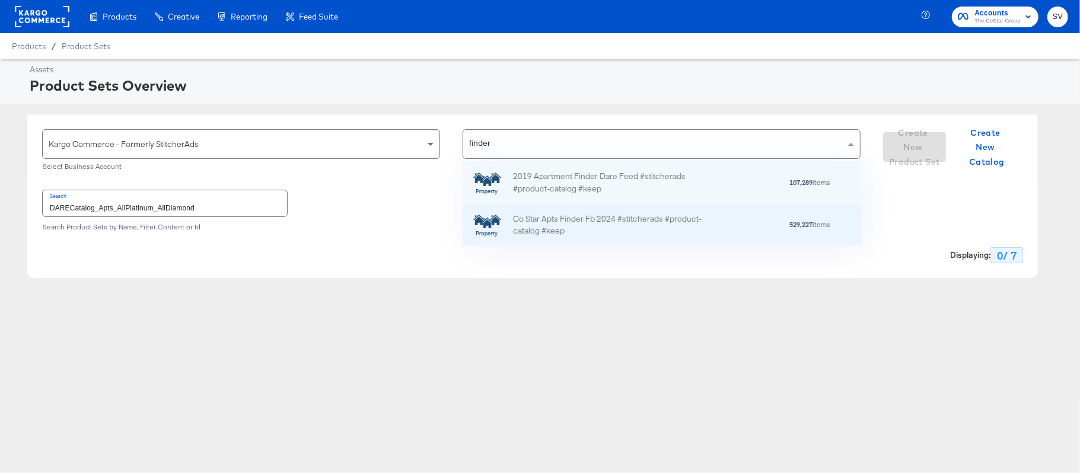
click at [549, 229] on div "Co Star Apts Finder Fb 2024 #stitcherads #product-catalog #keep" at bounding box center [617, 225] width 208 height 25
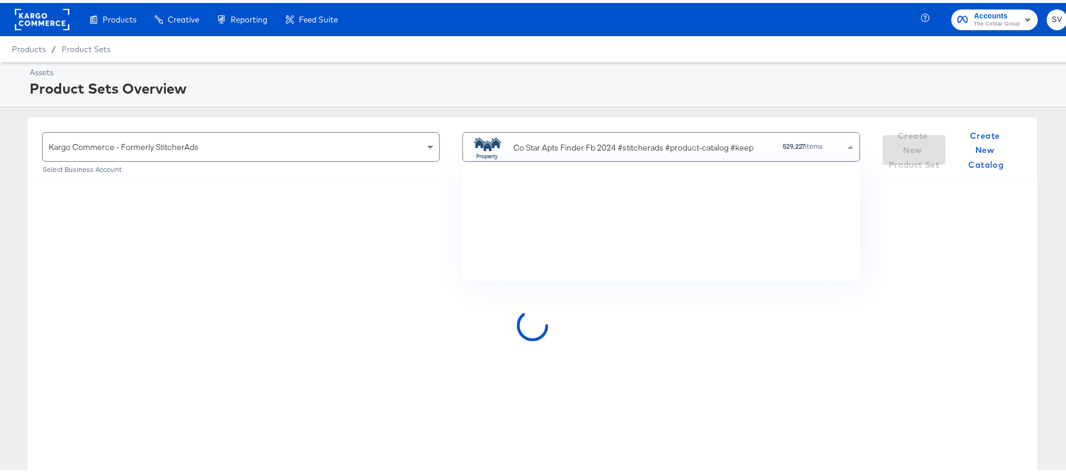
scroll to position [103, 377]
click at [423, 96] on div "Assets Product Sets Overview" at bounding box center [540, 81] width 1080 height 45
click at [605, 138] on div "Co Star Apts Finder Fb 2024 #stitcherads #product-catalog #keep" at bounding box center [616, 145] width 295 height 24
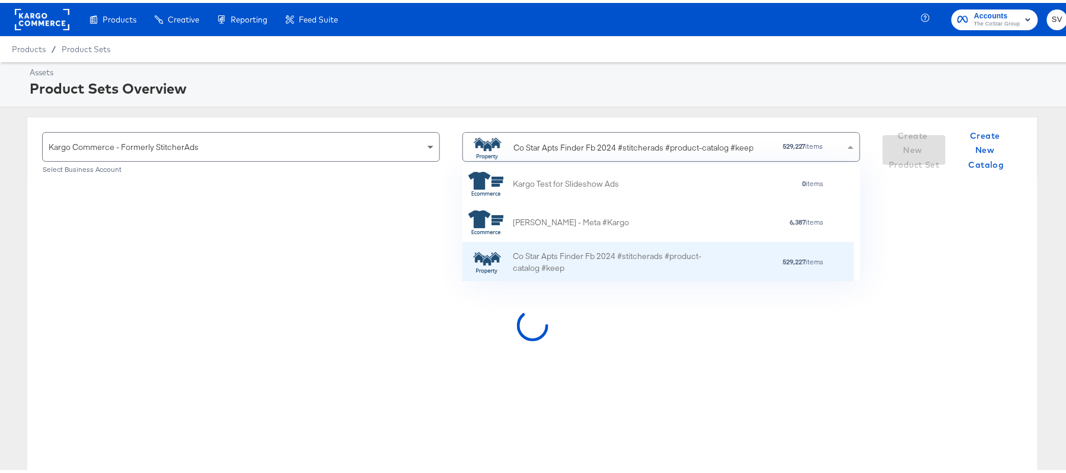
click at [591, 250] on div "Co Star Apts Finder Fb 2024 #stitcherads #product-catalog #keep" at bounding box center [617, 259] width 208 height 25
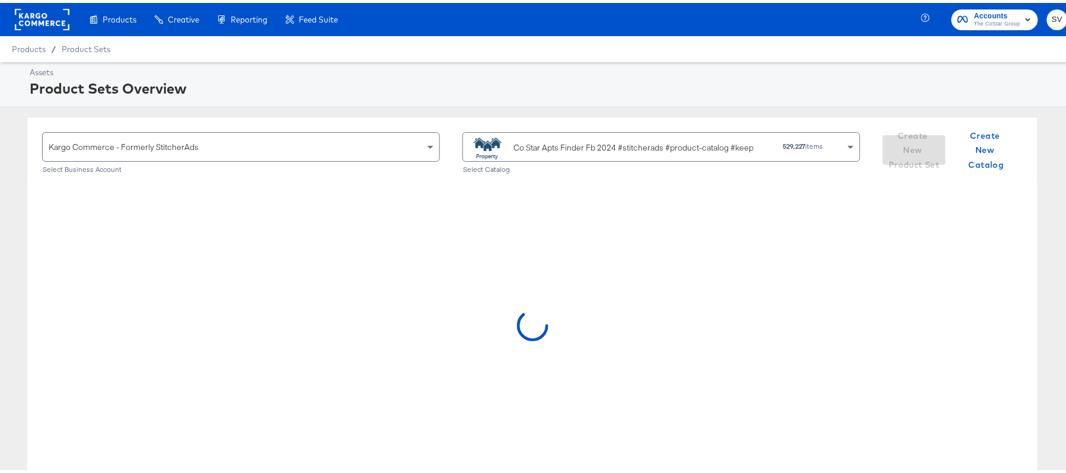
drag, startPoint x: 618, startPoint y: 189, endPoint x: 520, endPoint y: 186, distance: 97.9
click at [520, 186] on div at bounding box center [532, 326] width 1010 height 296
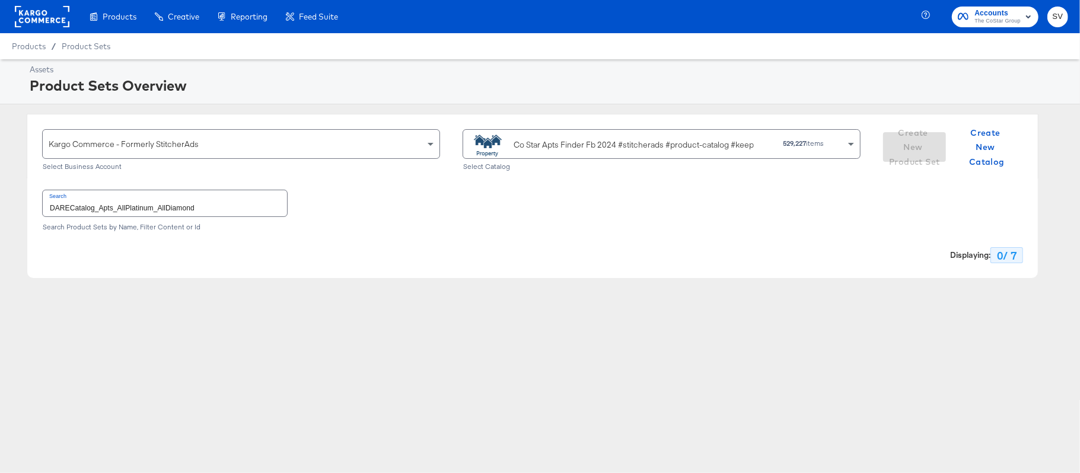
click at [185, 208] on input "DARECatalog_Apts_AllPlatinum_AllDiamond" at bounding box center [165, 202] width 244 height 25
paste input "ApartmentFinder_2024_Diamond & Platinum"
type input "ApartmentFinder_2024_Diamond & Platinum"
click at [580, 136] on div "Co Star Apts Finder Fb 2024 #stitcherads #product-catalog #keep" at bounding box center [616, 145] width 295 height 24
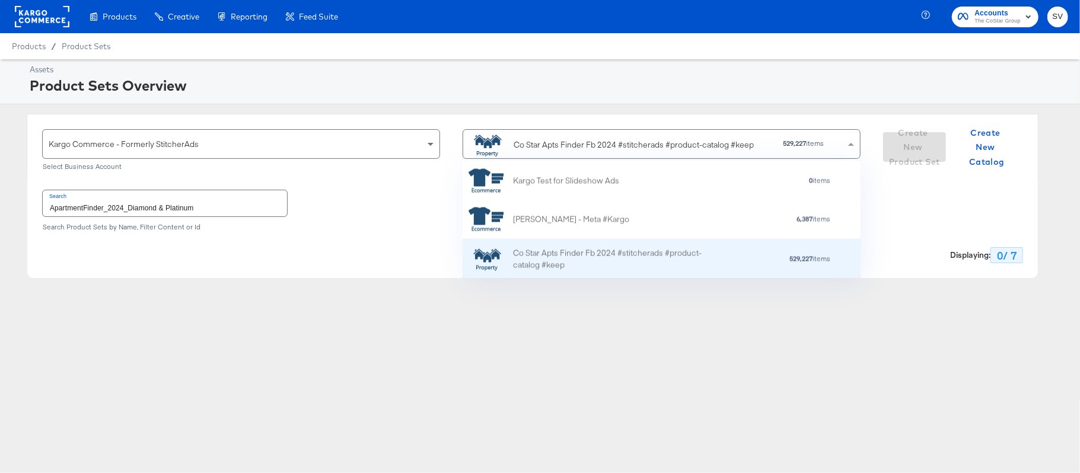
click at [561, 272] on div "Co Star Apts Finder Fb 2024 #stitcherads #product-catalog #keep" at bounding box center [617, 259] width 208 height 25
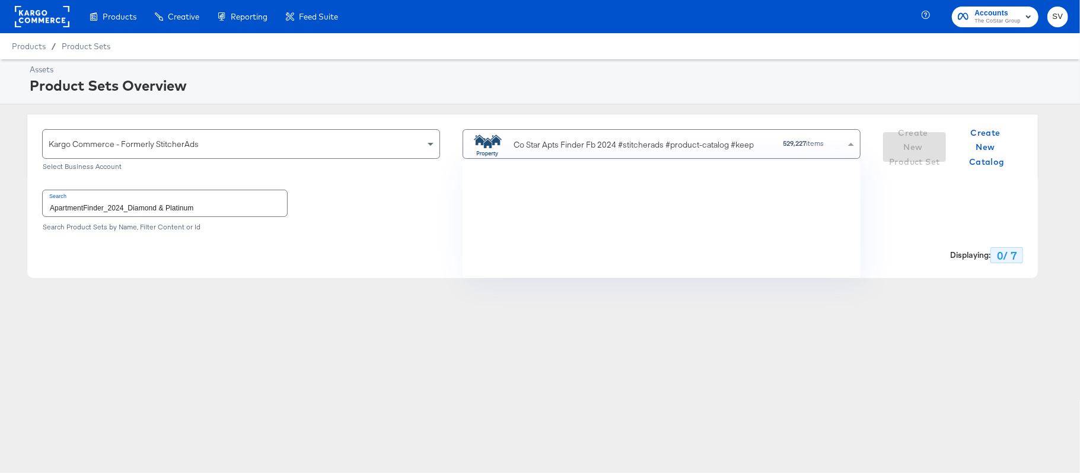
click at [613, 152] on div "Co Star Apts Finder Fb 2024 #stitcherads #product-catalog #keep" at bounding box center [616, 145] width 295 height 24
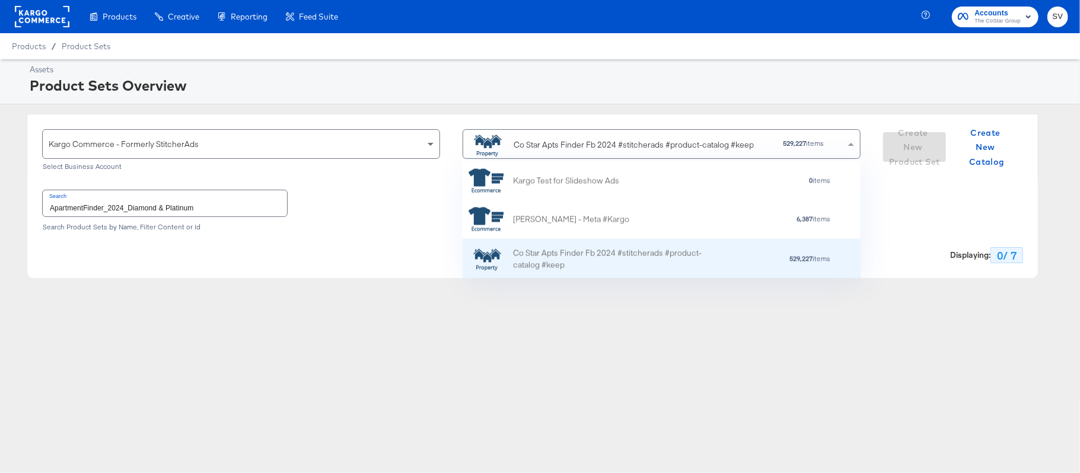
click at [572, 247] on div "Co Star Apts Finder Fb 2024 #stitcherads #product-catalog #keep 529,227 items" at bounding box center [661, 259] width 398 height 41
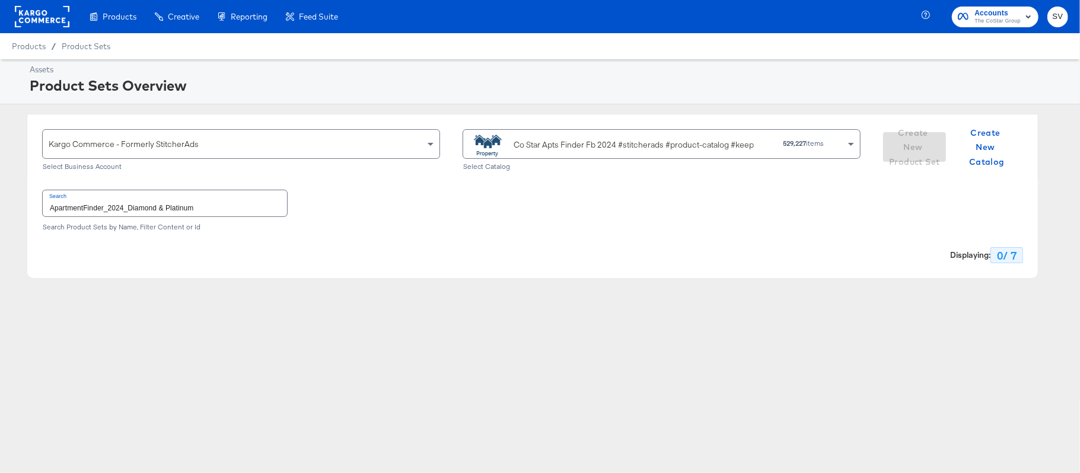
click at [154, 224] on div "Search Product Sets by Name, Filter Content or Id" at bounding box center [532, 227] width 981 height 8
click at [159, 213] on input "ApartmentFinder_2024_Diamond & Platinum" at bounding box center [165, 202] width 244 height 25
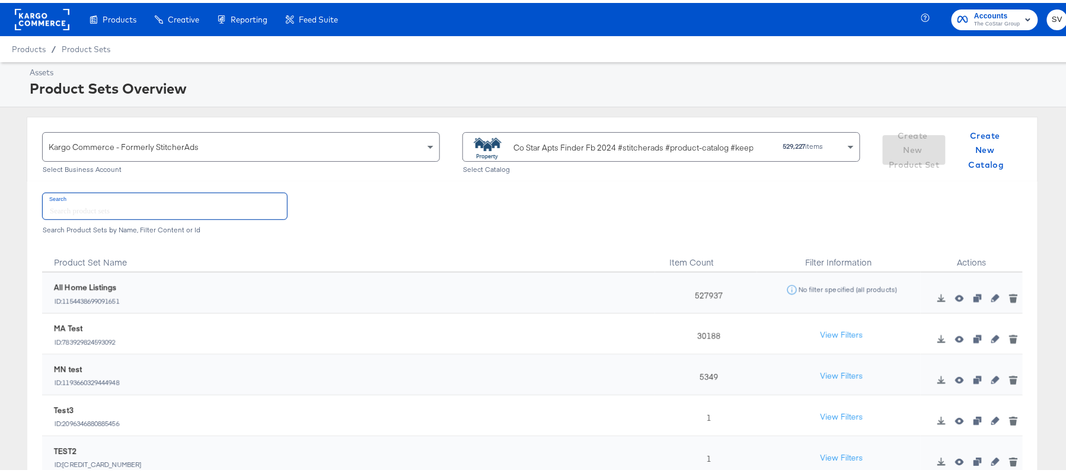
paste input "ApartmentFinder_2024_Diamond & Platinum"
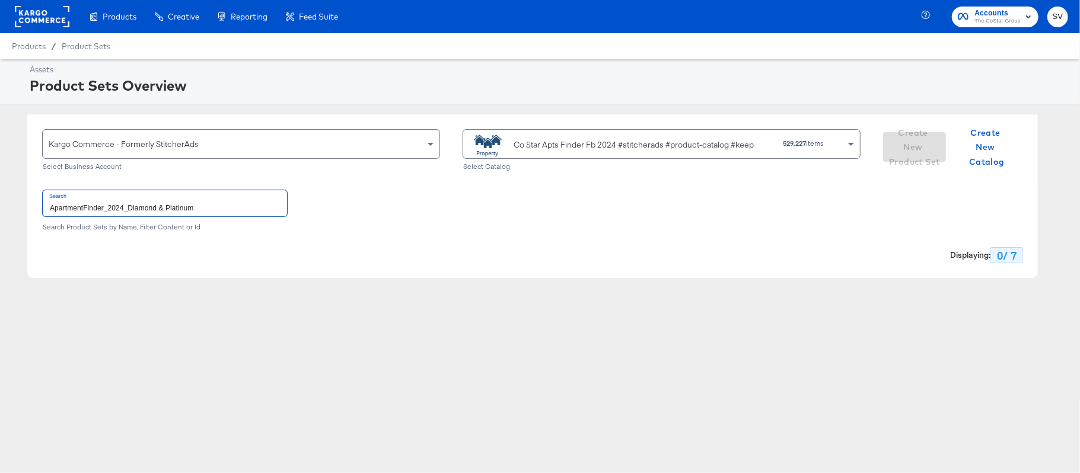
type input "ApartmentFinder_2024_Diamond & Platinum"
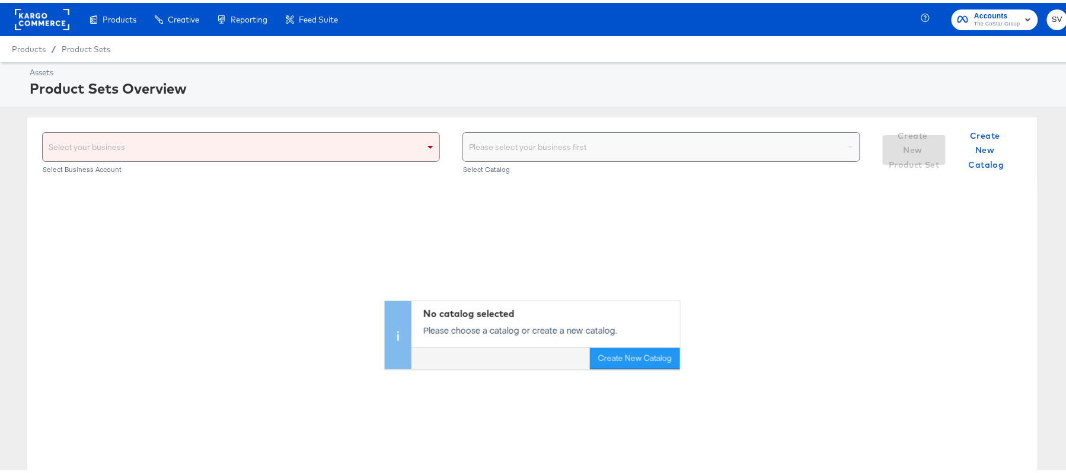
click at [615, 143] on div "Please select your business first" at bounding box center [661, 144] width 397 height 28
click at [595, 147] on div "Please select your business first" at bounding box center [661, 144] width 397 height 28
click at [356, 147] on div "Select your business" at bounding box center [241, 144] width 397 height 28
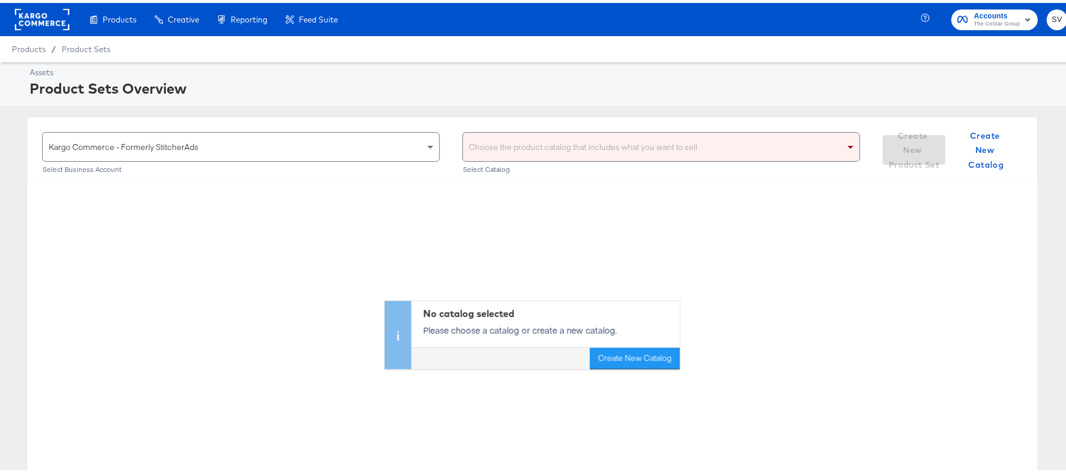
click at [587, 143] on div "Choose the product catalog that includes what you want to sell" at bounding box center [661, 144] width 397 height 28
type input "finder"
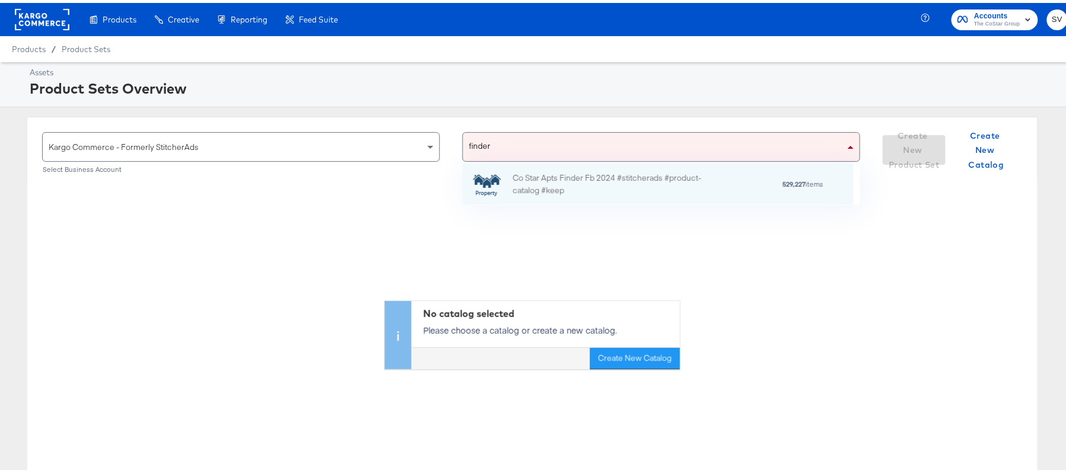
click at [617, 177] on div "Co Star Apts Finder Fb 2024 #stitcherads #product-catalog #keep" at bounding box center [617, 181] width 208 height 25
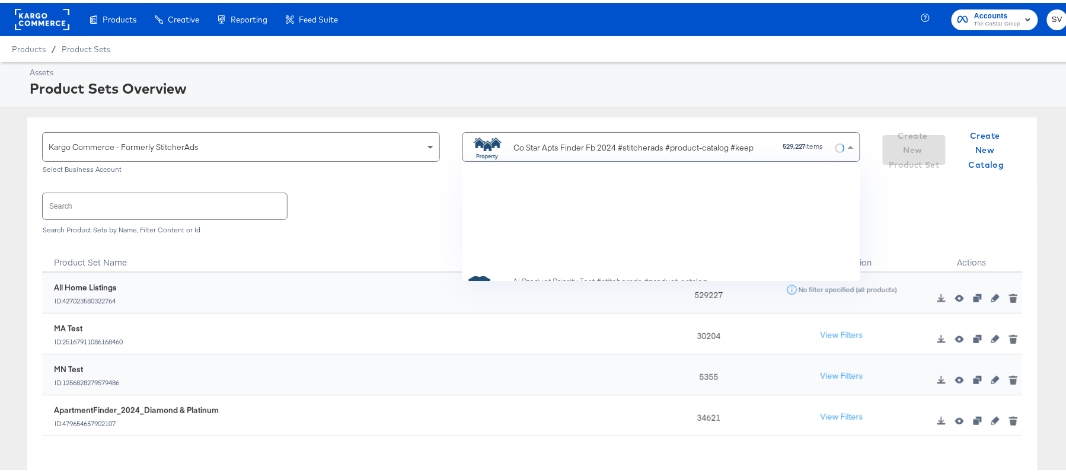
scroll to position [103, 377]
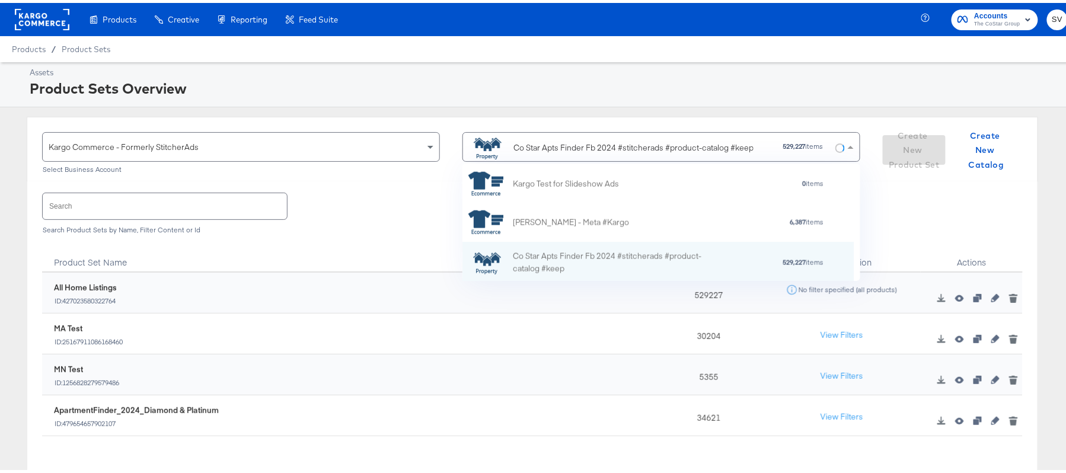
click at [213, 205] on input "text" at bounding box center [165, 202] width 244 height 25
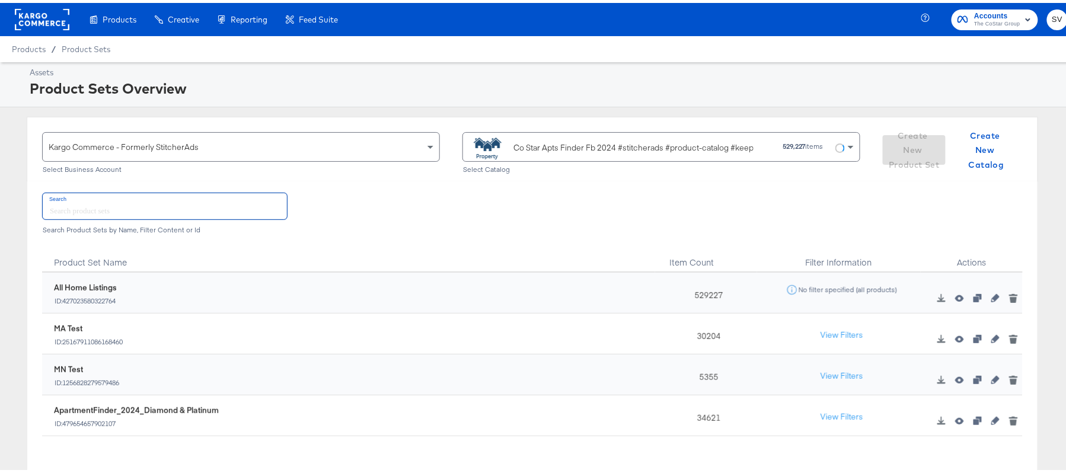
paste input "ApartmentFinder_2024_Diamond & Platinum"
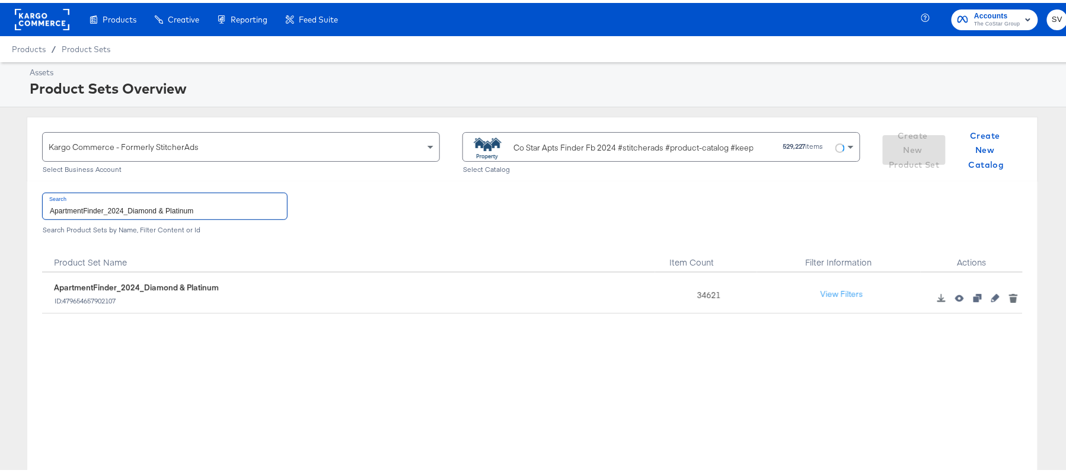
type input "ApartmentFinder_2024_Diamond & Platinum"
click at [702, 295] on div "34621" at bounding box center [706, 290] width 102 height 41
copy div "34621"
click at [540, 151] on div "Co Star Apts Finder Fb 2024 #stitcherads #product-catalog #keep" at bounding box center [633, 145] width 240 height 12
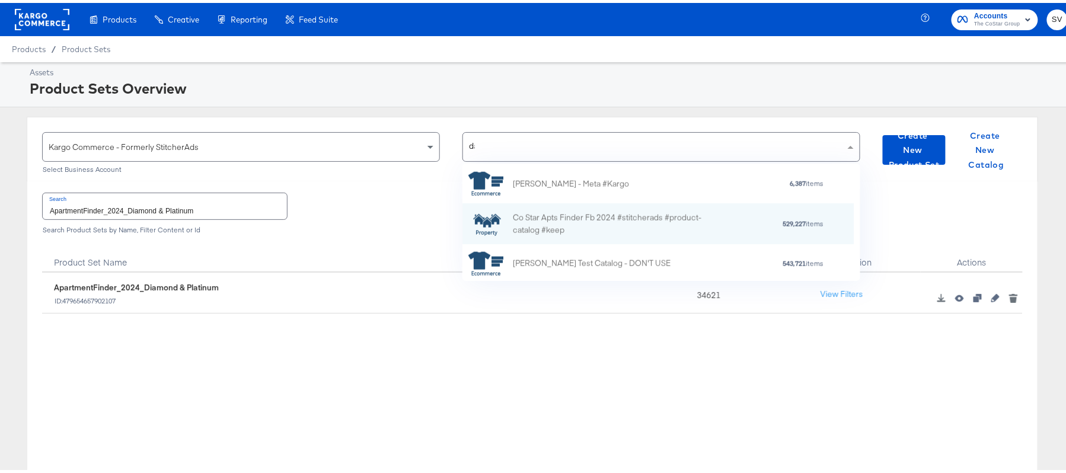
scroll to position [0, 0]
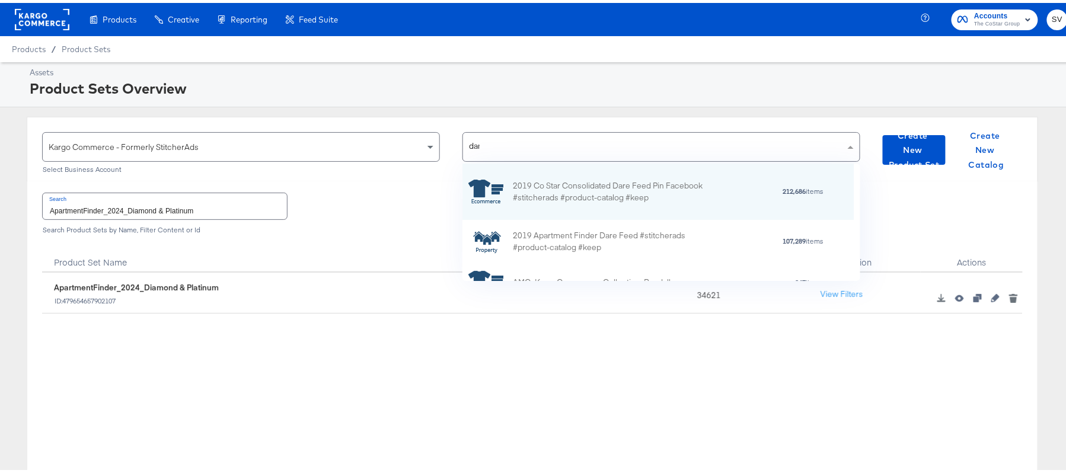
type input "dare"
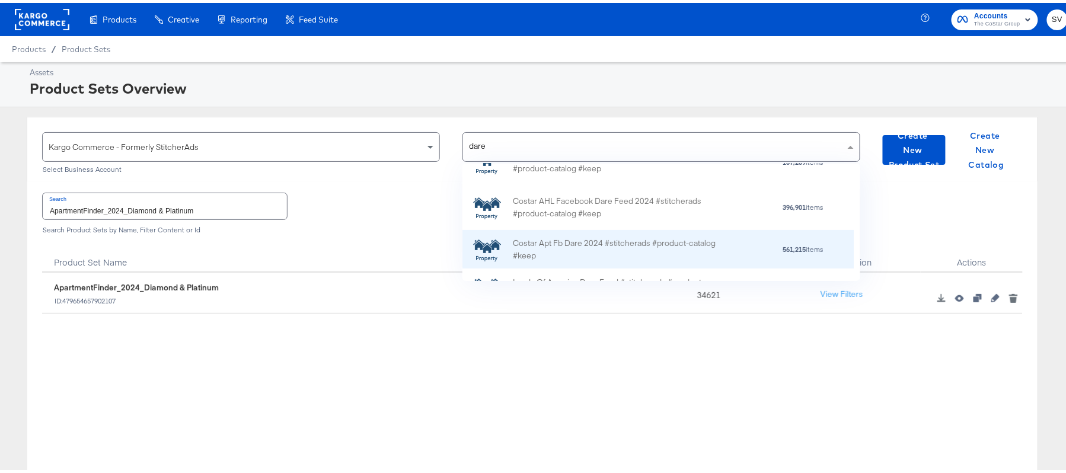
click at [563, 236] on div "Costar Apt Fb Dare 2024 #stitcherads #product-catalog #keep" at bounding box center [617, 246] width 208 height 25
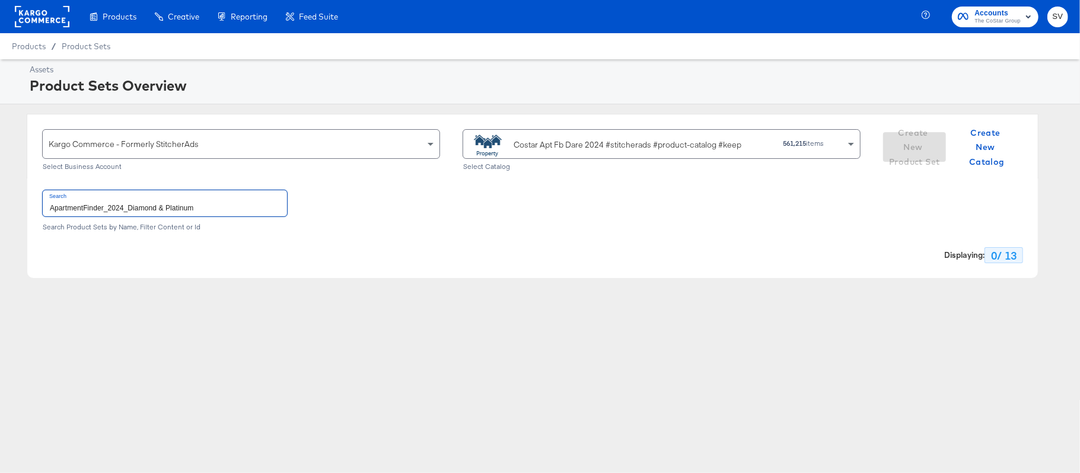
click at [209, 204] on input "ApartmentFinder_2024_Diamond & Platinum" at bounding box center [165, 202] width 244 height 25
paste input "DARECatalog_Apts_AllPlatinum_AllDiamond"
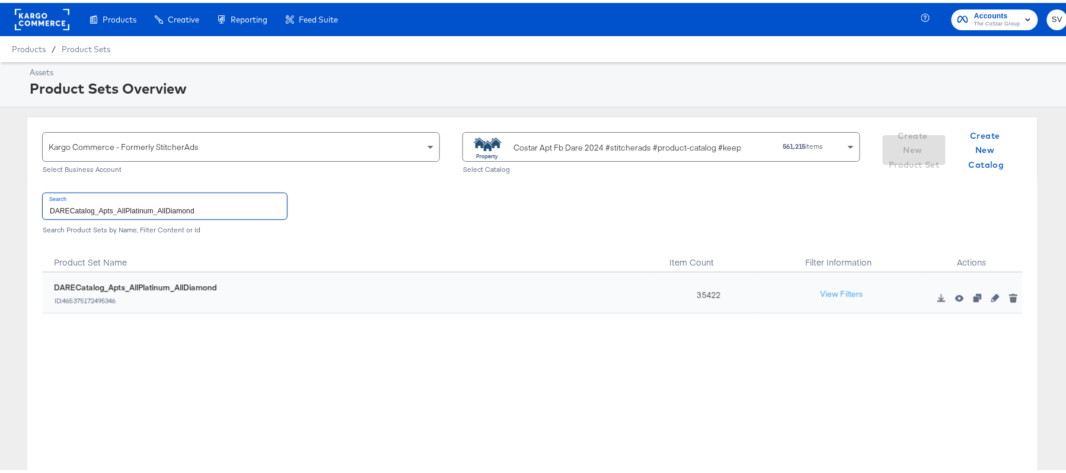
type input "DARECatalog_Apts_AllPlatinum_AllDiamond"
click at [703, 296] on div "35422" at bounding box center [706, 290] width 102 height 41
copy div "35422"
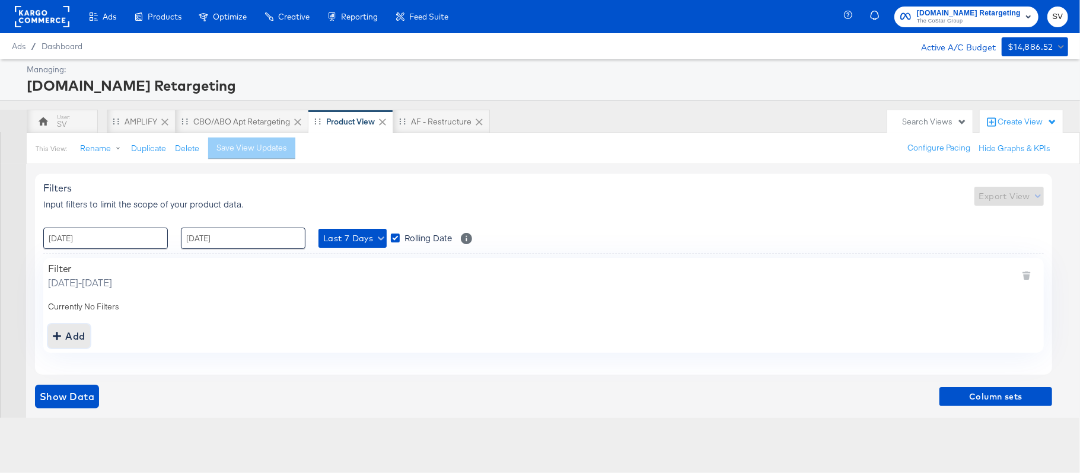
click at [76, 333] on div "Add" at bounding box center [69, 336] width 33 height 17
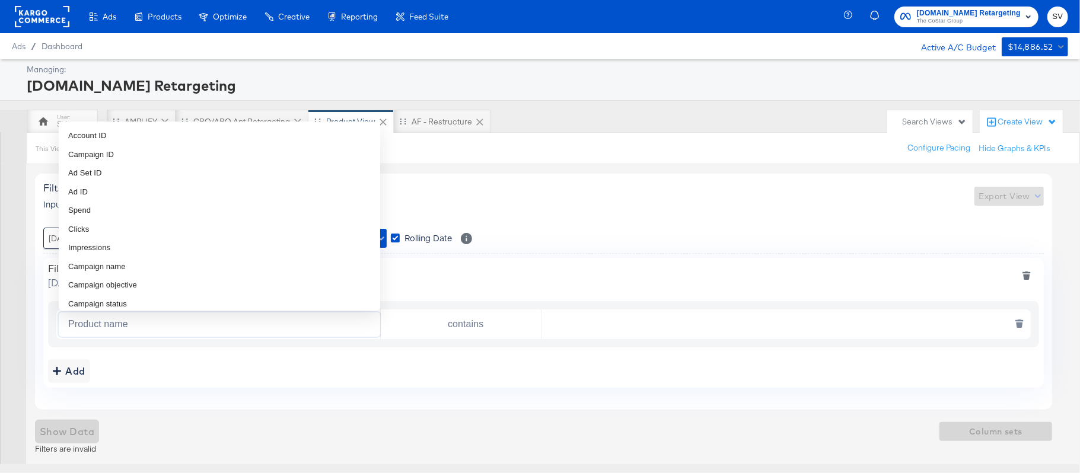
click at [88, 328] on input "Product name" at bounding box center [221, 324] width 317 height 24
click at [127, 267] on li "Campaign name" at bounding box center [219, 266] width 321 height 19
type input "Campaign name"
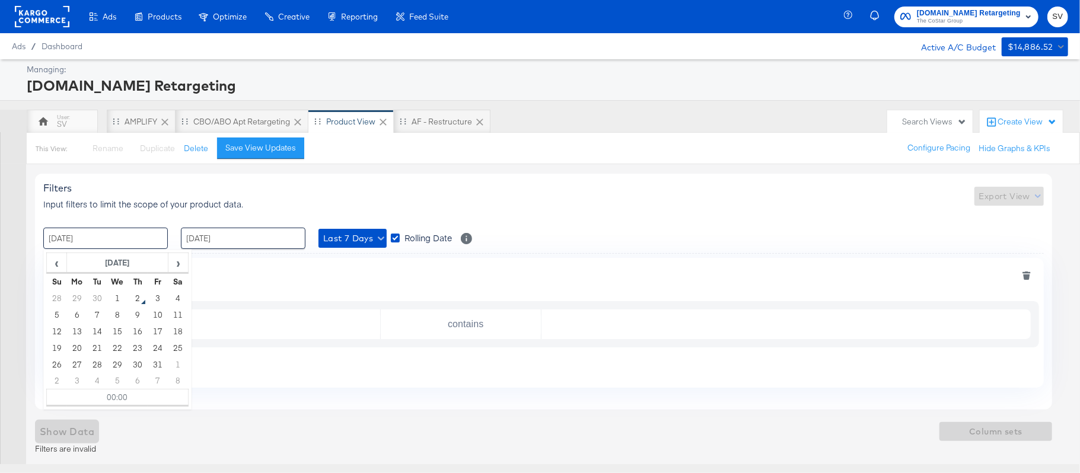
click at [127, 235] on input "[DATE]" at bounding box center [105, 238] width 125 height 21
click at [117, 295] on td "1" at bounding box center [117, 298] width 20 height 17
type input "[DATE] 00:00"
click at [249, 232] on input "[DATE]" at bounding box center [243, 238] width 125 height 21
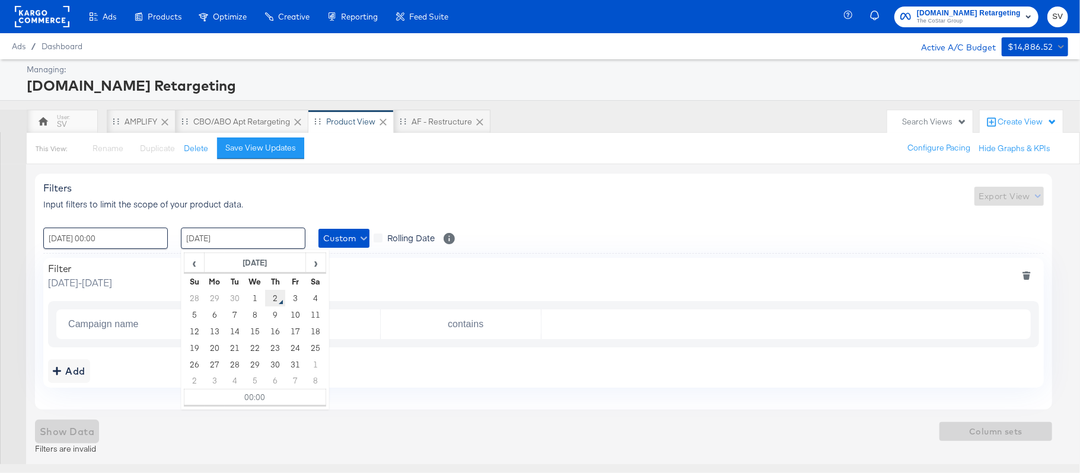
click at [269, 298] on td "2" at bounding box center [275, 298] width 20 height 17
type input "[DATE] 00:00"
click at [594, 320] on input "text" at bounding box center [782, 324] width 483 height 24
paste input "AHL24"
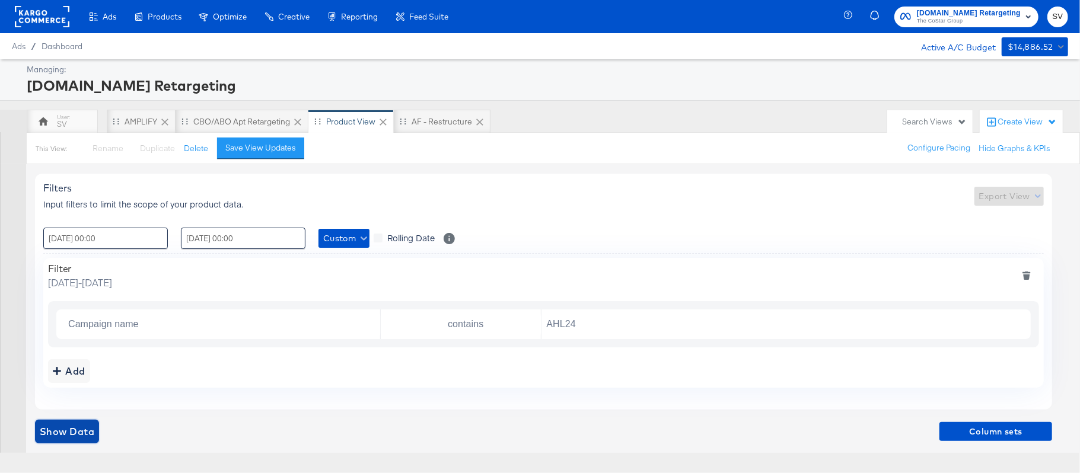
click at [72, 430] on span "Show Data" at bounding box center [67, 431] width 55 height 17
click at [580, 326] on input "AHL24" at bounding box center [782, 324] width 483 height 24
paste input "DARE"
click at [84, 434] on span "Show Data" at bounding box center [67, 431] width 55 height 17
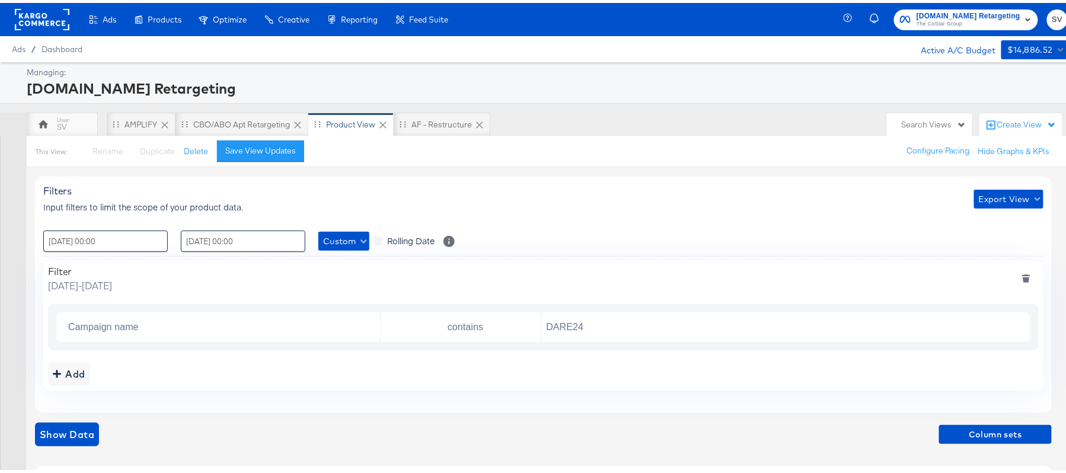
scroll to position [316, 0]
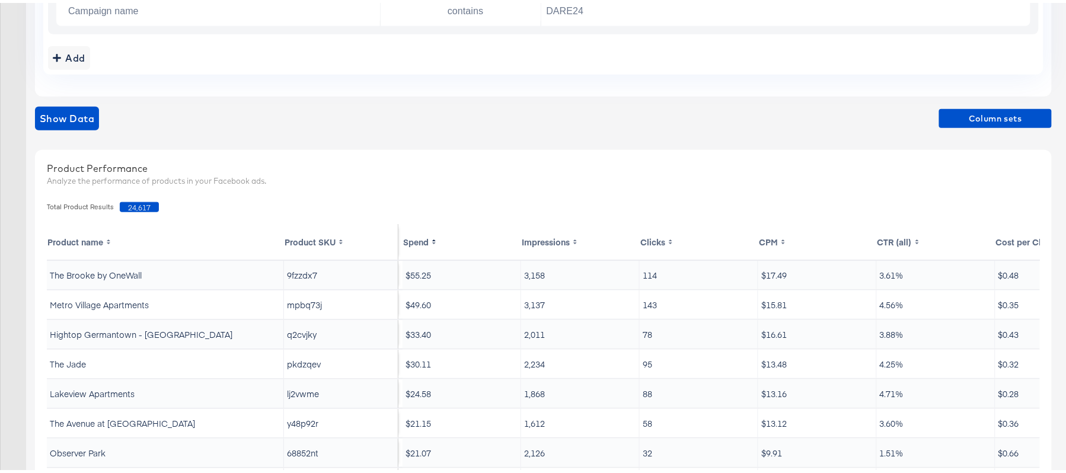
click at [138, 206] on span "24,617" at bounding box center [139, 204] width 39 height 10
copy span "24,617"
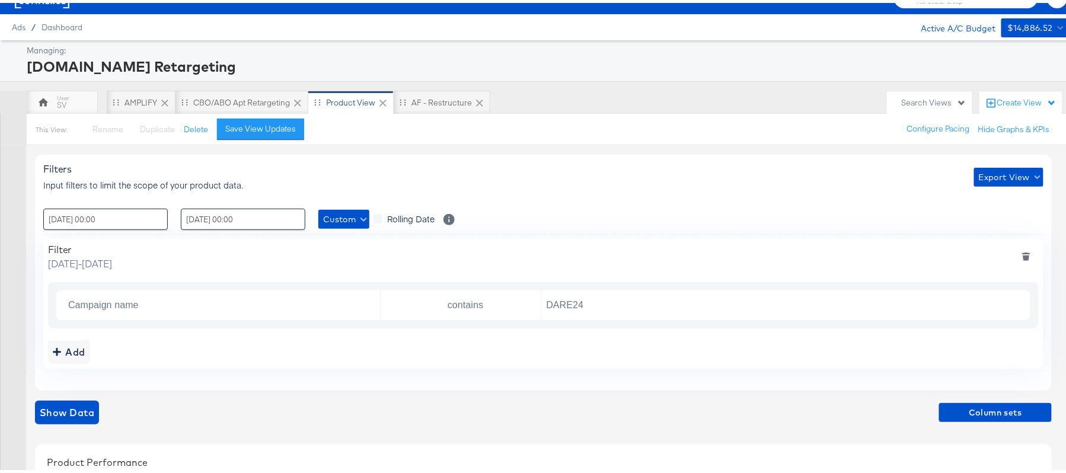
scroll to position [0, 0]
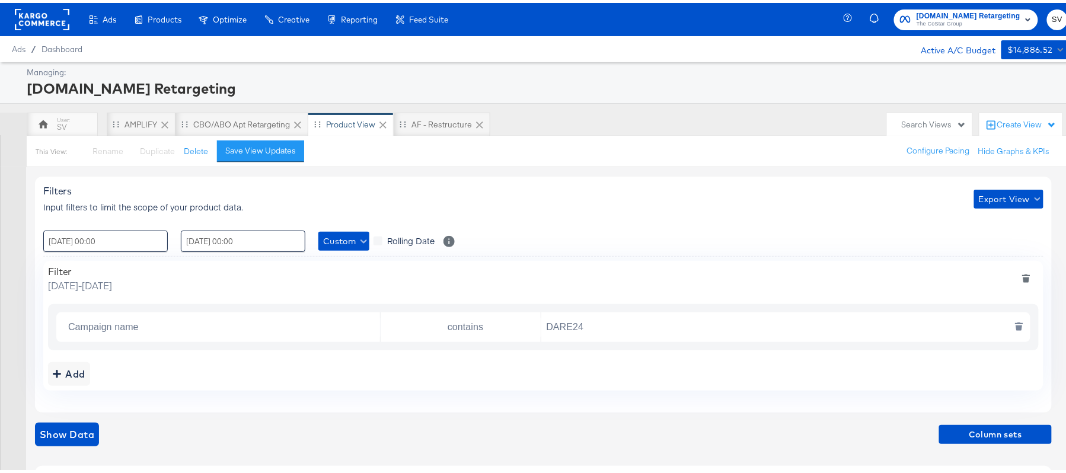
click at [570, 325] on input "DARE24" at bounding box center [782, 324] width 483 height 24
paste input "FR"
click at [88, 432] on span "Show Data" at bounding box center [67, 431] width 55 height 17
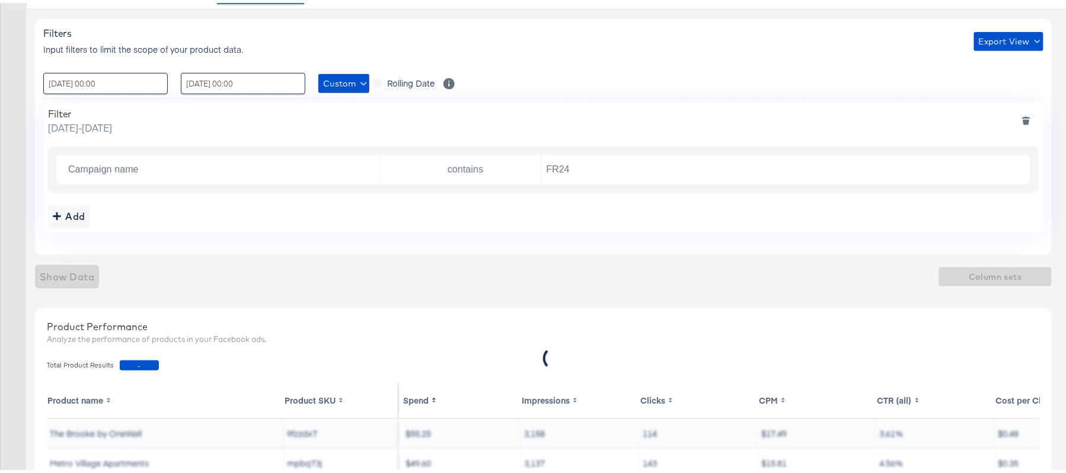
scroll to position [79, 0]
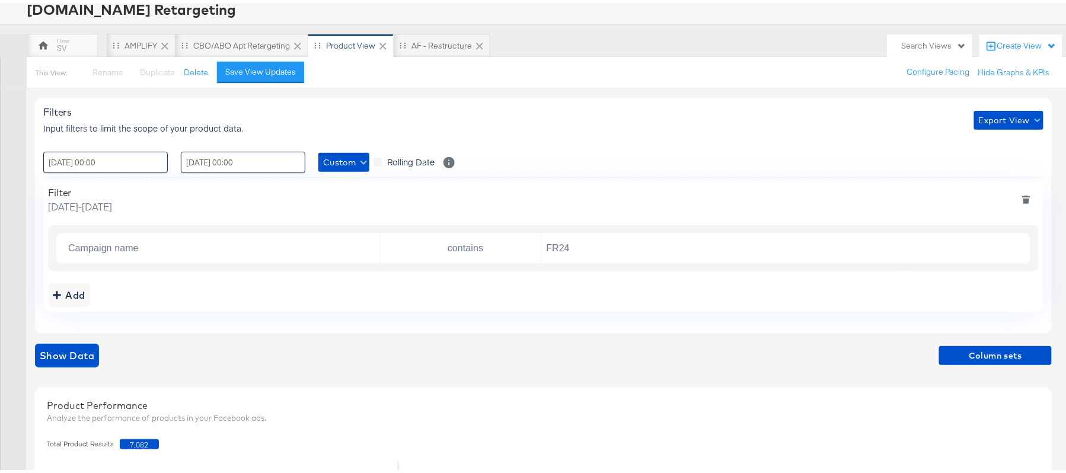
click at [134, 441] on span "7,082" at bounding box center [139, 441] width 39 height 10
copy span "7,082"
click at [617, 228] on div "Campaign name contains FR24" at bounding box center [543, 245] width 991 height 46
click at [613, 235] on input "FR24" at bounding box center [782, 246] width 483 height 24
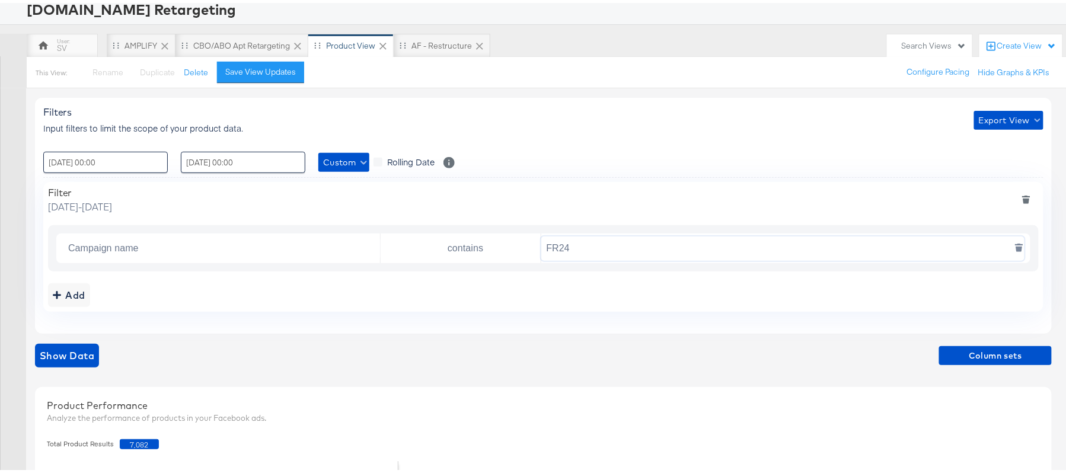
paste input "AHL"
click at [70, 362] on button "Show Data" at bounding box center [67, 353] width 64 height 24
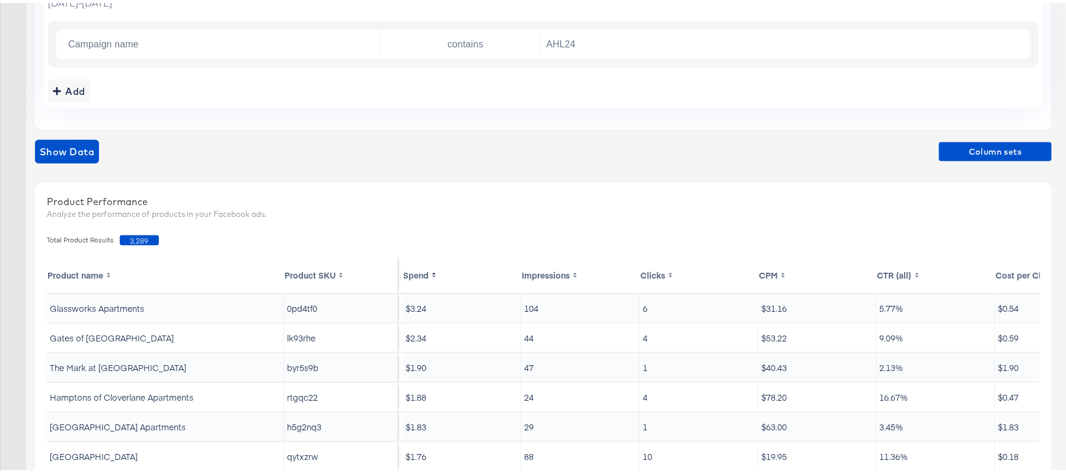
scroll to position [316, 0]
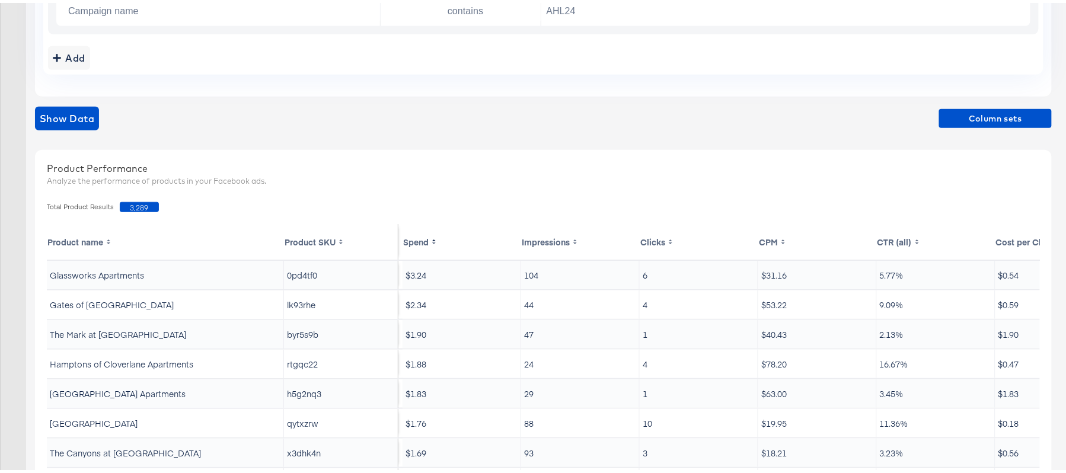
click at [132, 202] on span "3,289" at bounding box center [139, 204] width 39 height 10
copy span "3,289"
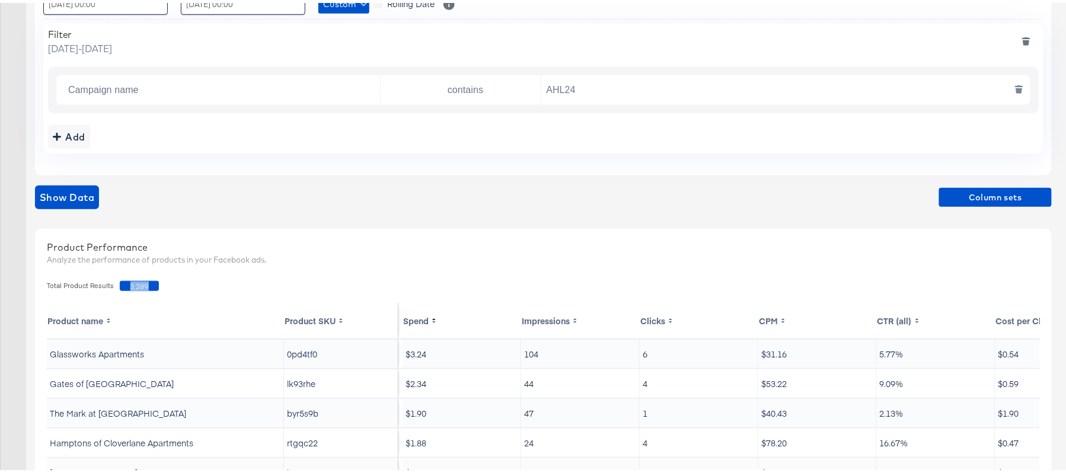
click at [592, 88] on input "AHL24" at bounding box center [782, 87] width 483 height 24
paste input "F"
click at [88, 193] on span "Show Data" at bounding box center [67, 194] width 55 height 17
click at [141, 281] on span "3,478" at bounding box center [139, 283] width 39 height 10
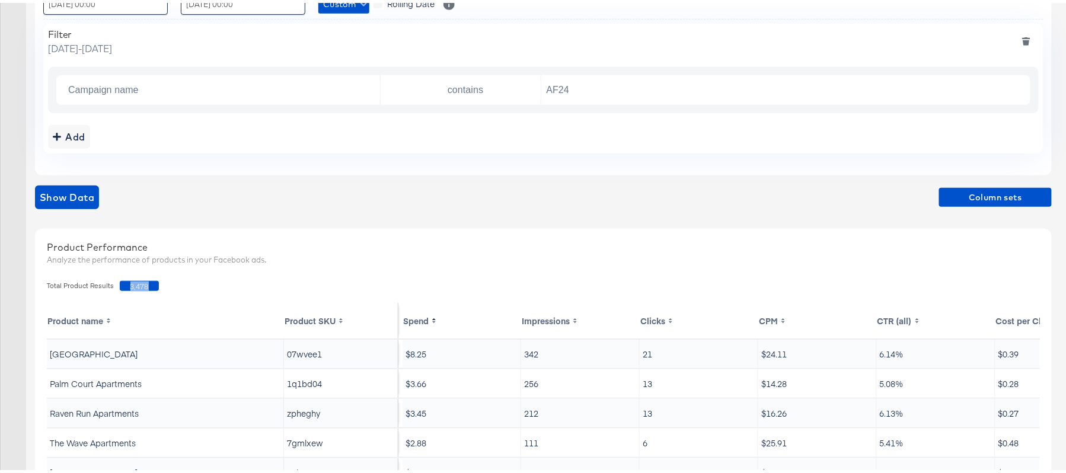
copy span "3,478"
click at [579, 94] on input "AF24" at bounding box center [782, 87] width 483 height 24
paste input "DARE"
type input "DARE24"
click at [87, 192] on span "Show Data" at bounding box center [67, 194] width 55 height 17
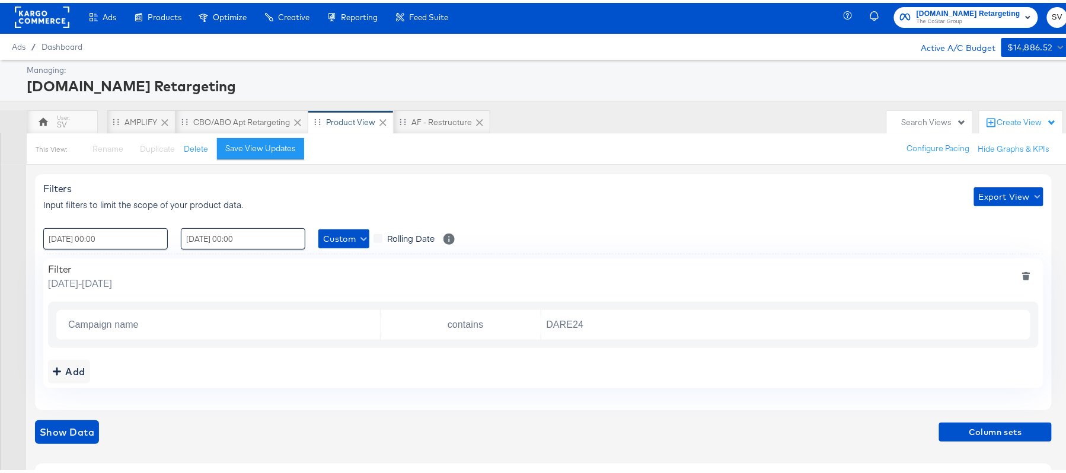
scroll to position [0, 0]
